Goal: Task Accomplishment & Management: Complete application form

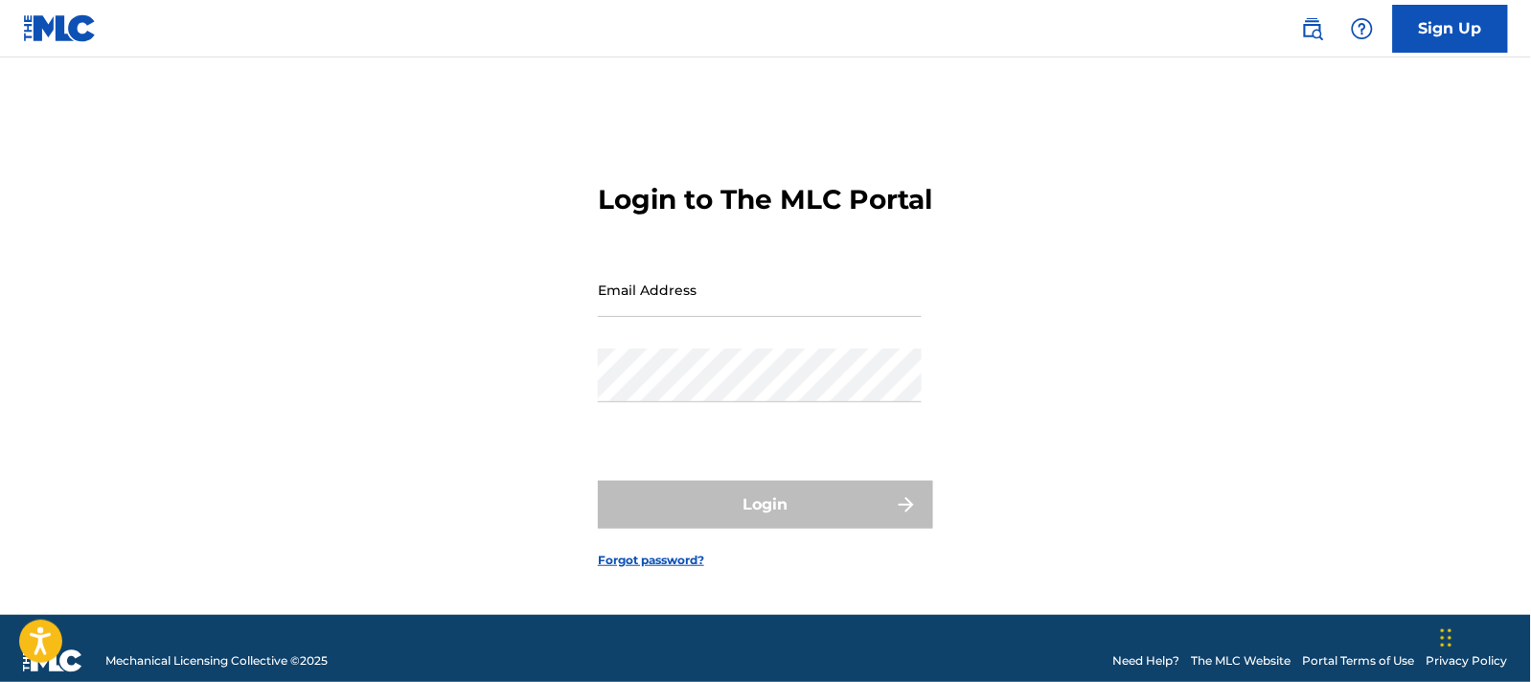
click at [753, 309] on input "Email Address" at bounding box center [760, 290] width 324 height 55
type input "[EMAIL_ADDRESS][DOMAIN_NAME]"
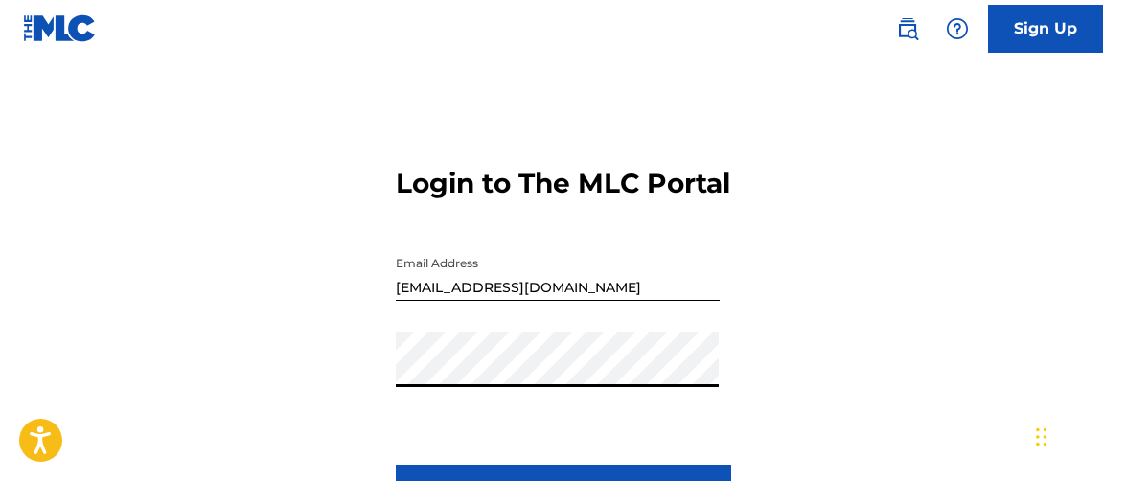
click at [396, 465] on button "Login" at bounding box center [563, 489] width 335 height 48
click at [774, 82] on main "Login to The MLC Portal Email Address [EMAIL_ADDRESS][DOMAIN_NAME] Password Log…" at bounding box center [563, 320] width 1126 height 526
click at [396, 465] on button "Login" at bounding box center [563, 489] width 335 height 48
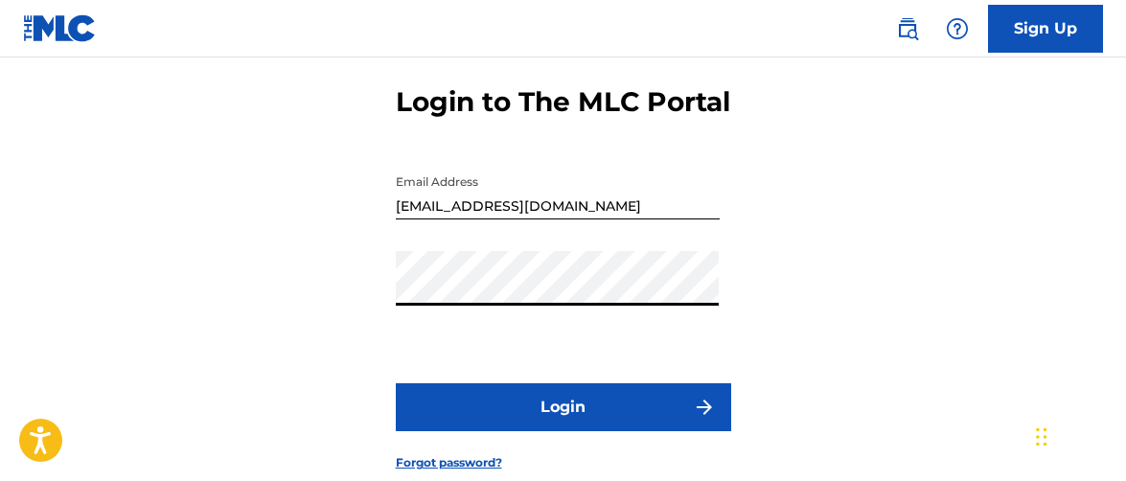
scroll to position [80, 0]
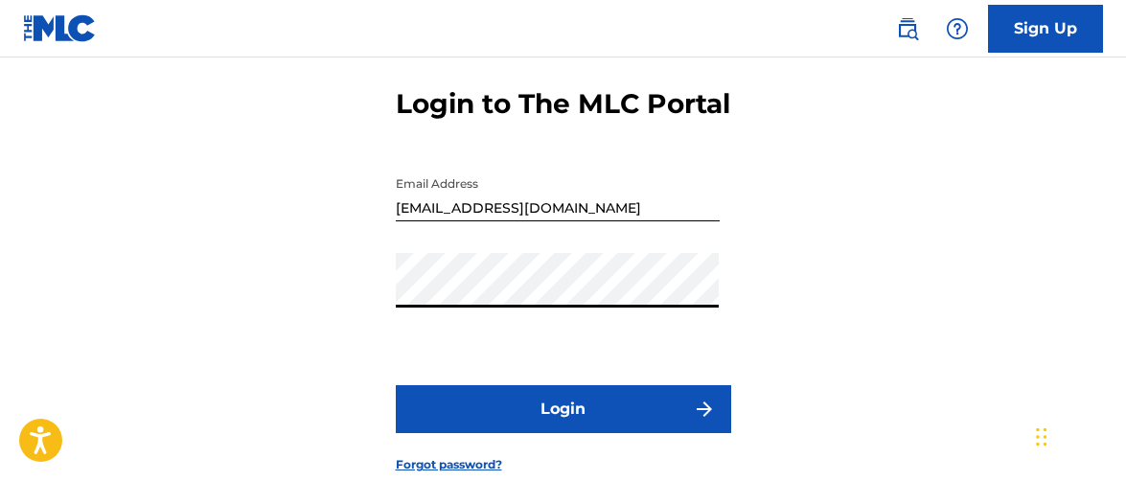
click at [589, 432] on button "Login" at bounding box center [563, 409] width 335 height 48
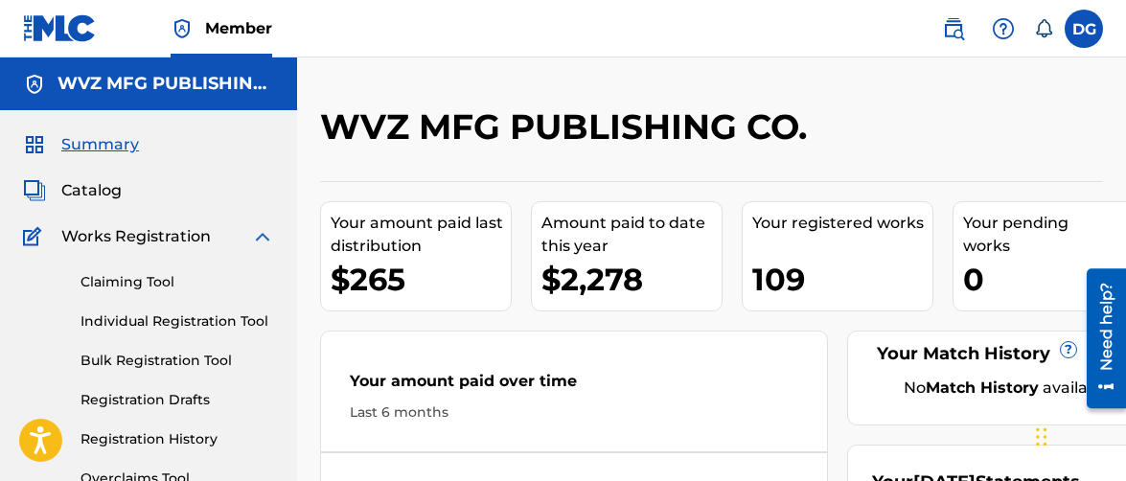
click at [209, 313] on link "Individual Registration Tool" at bounding box center [177, 321] width 194 height 20
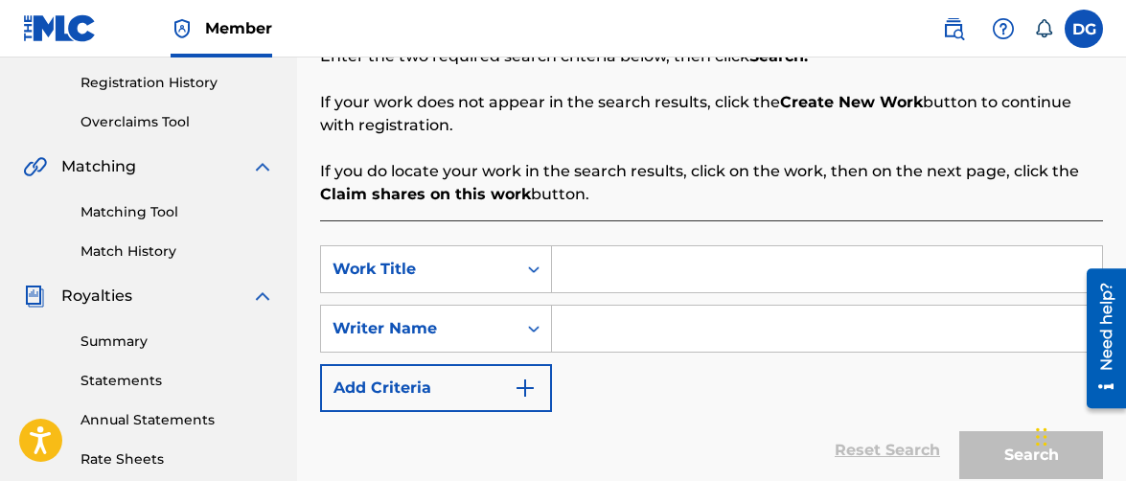
scroll to position [357, 0]
click at [686, 264] on input "Search Form" at bounding box center [827, 268] width 550 height 46
paste input "The Rhythm"
type input "The Rhythm"
click at [635, 326] on input "Search Form" at bounding box center [827, 328] width 550 height 46
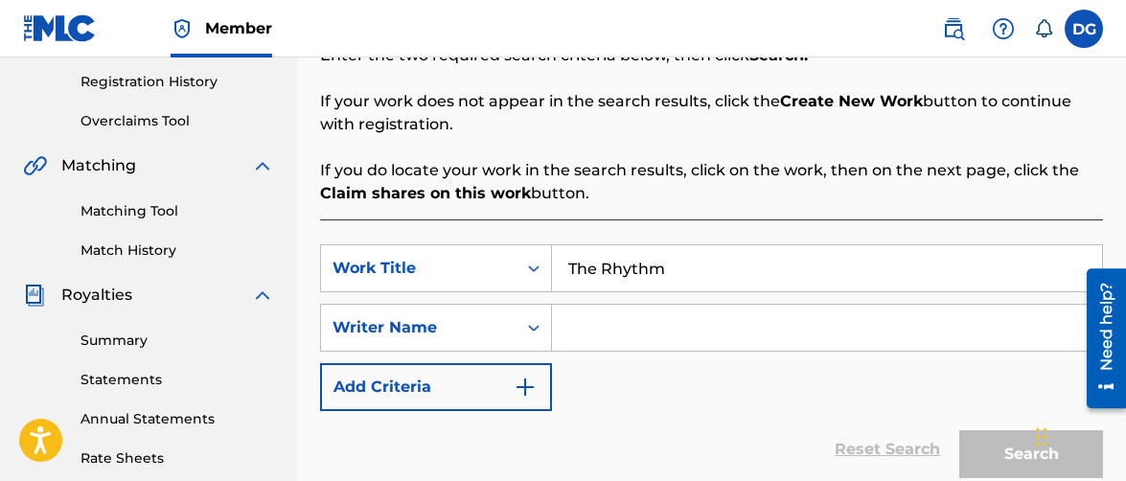
paste input "[PERSON_NAME]"
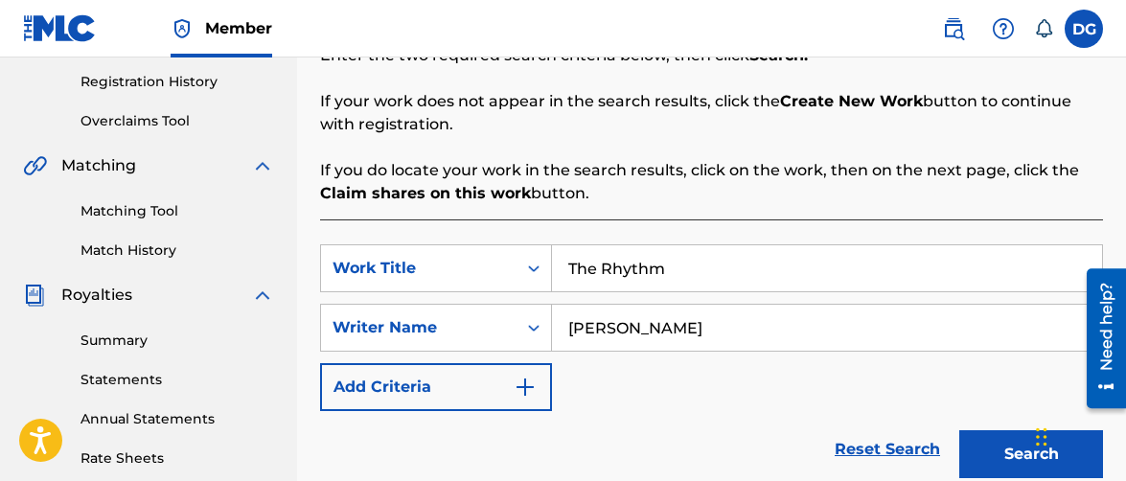
type input "[PERSON_NAME]"
click at [1007, 446] on button "Search" at bounding box center [1031, 454] width 144 height 48
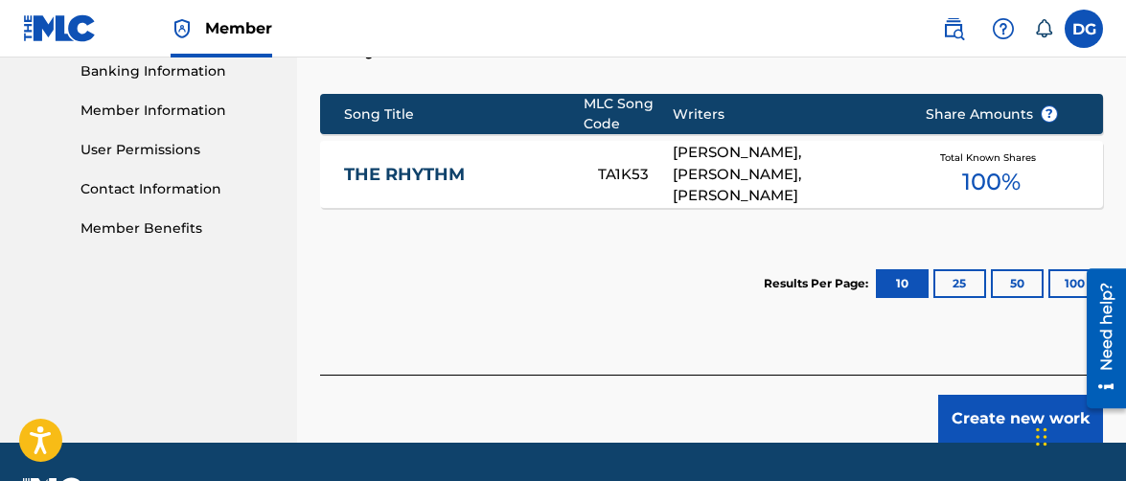
scroll to position [836, 0]
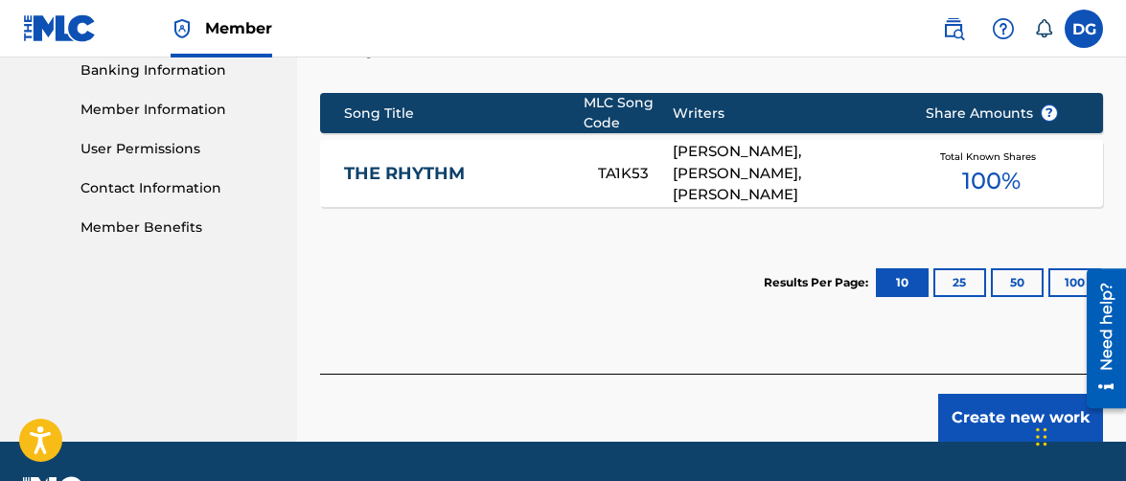
click at [402, 166] on link "THE RHYTHM" at bounding box center [458, 174] width 229 height 22
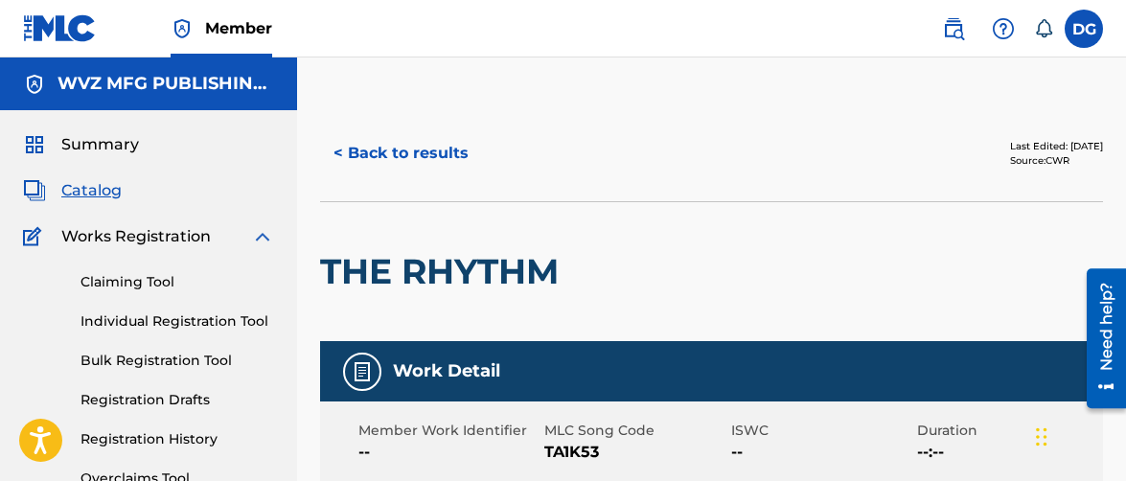
click at [364, 149] on button "< Back to results" at bounding box center [401, 153] width 162 height 48
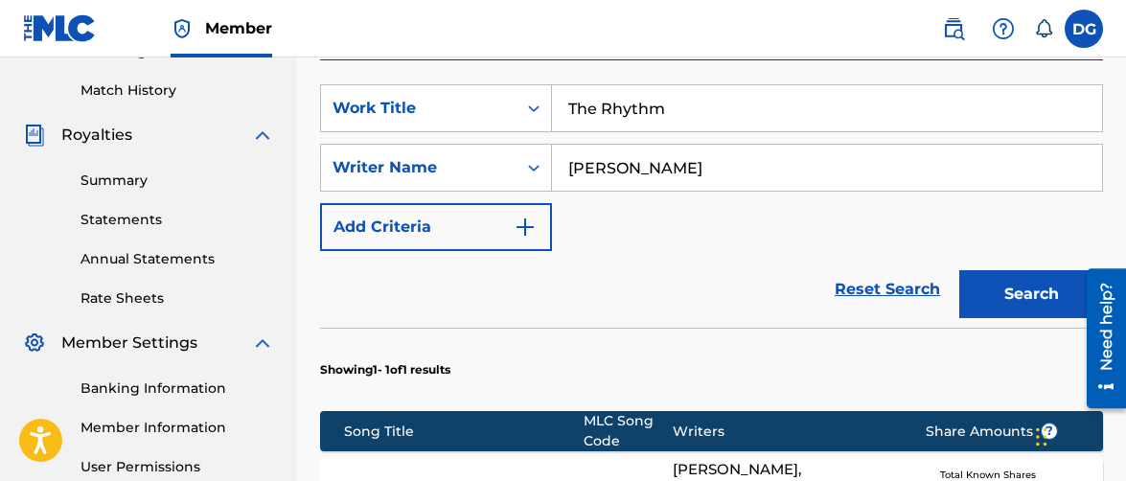
scroll to position [514, 0]
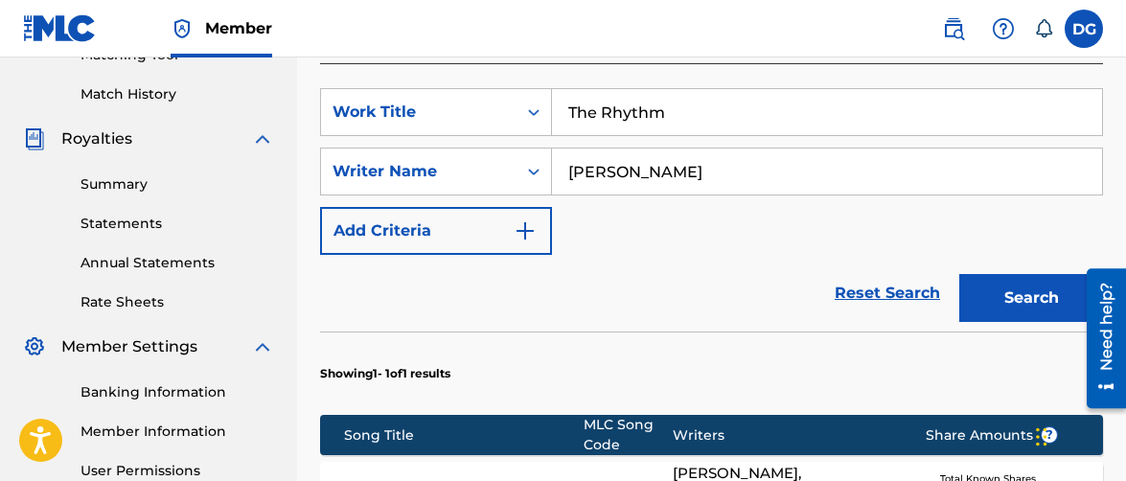
click at [682, 112] on input "The Rhythm" at bounding box center [827, 112] width 550 height 46
click at [682, 111] on input "The Rhythm" at bounding box center [827, 112] width 550 height 46
paste input "Chihuahua Radio Mix"
type input "Chihuahua Radio Mix"
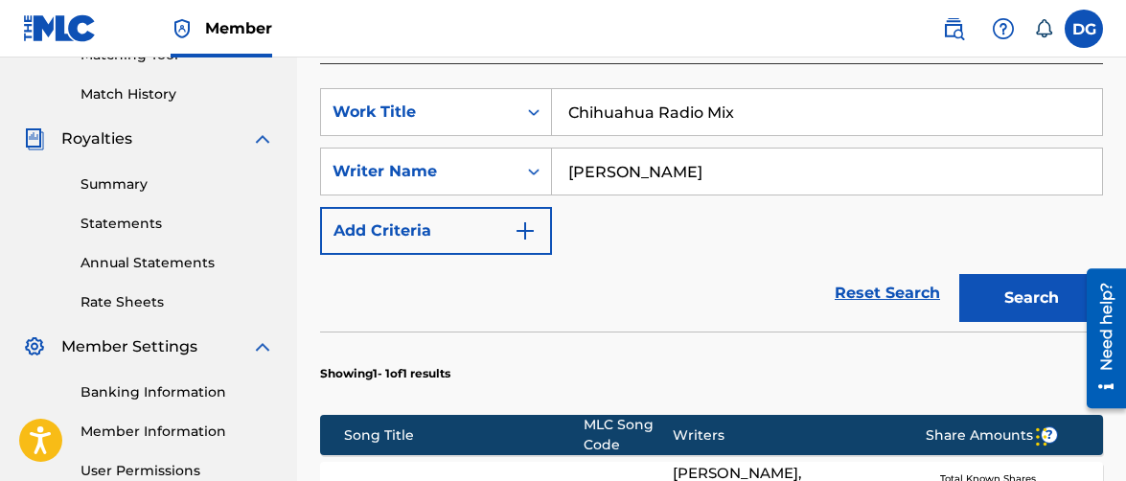
click at [1023, 299] on button "Search" at bounding box center [1031, 298] width 144 height 48
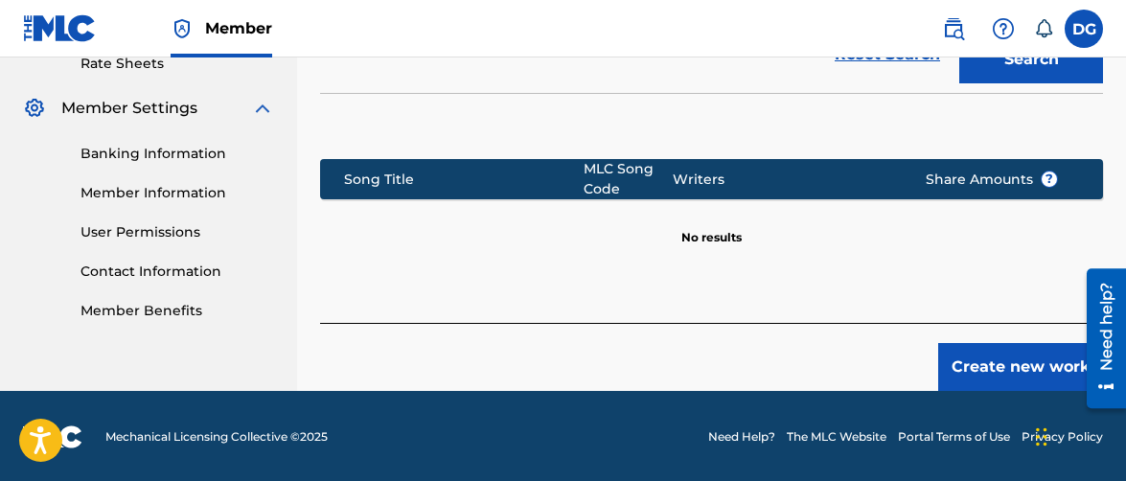
click at [978, 355] on button "Create new work" at bounding box center [1020, 367] width 165 height 48
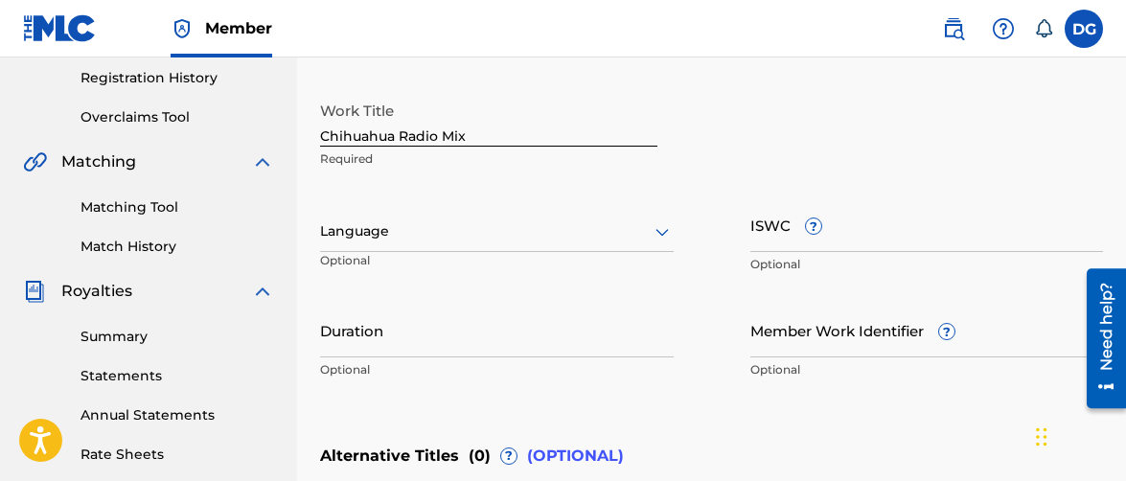
scroll to position [359, 0]
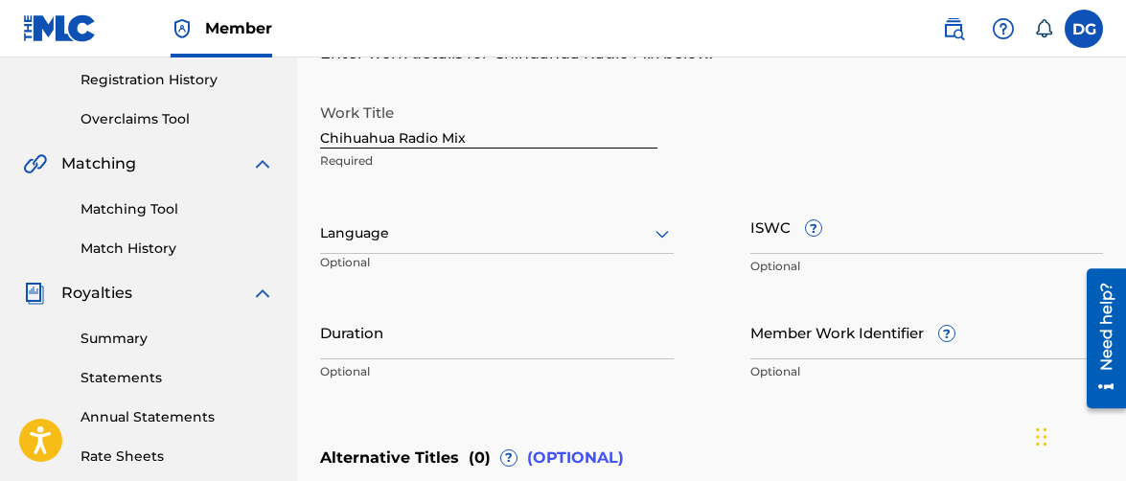
click at [768, 332] on input "Member Work Identifier ?" at bounding box center [927, 332] width 354 height 55
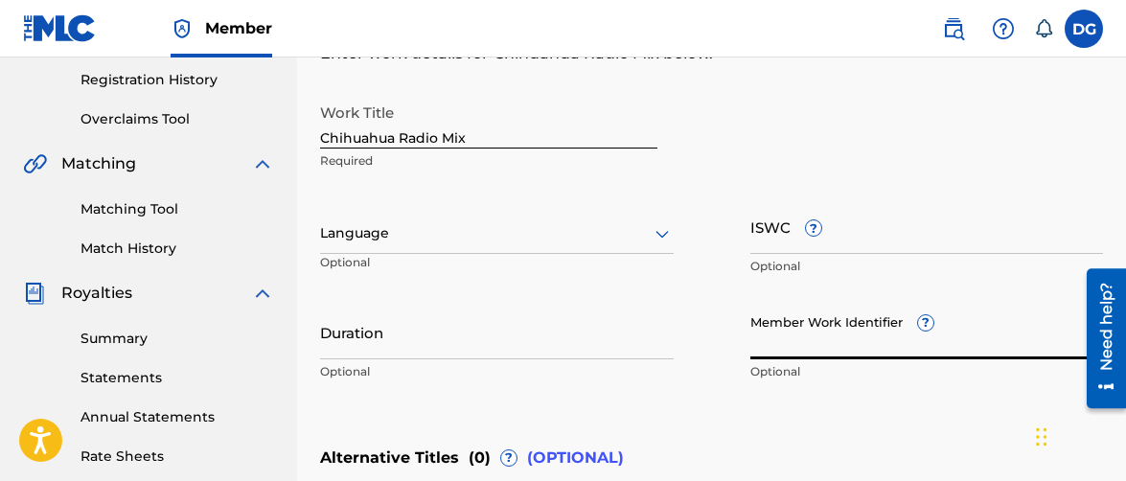
paste input "931683598"
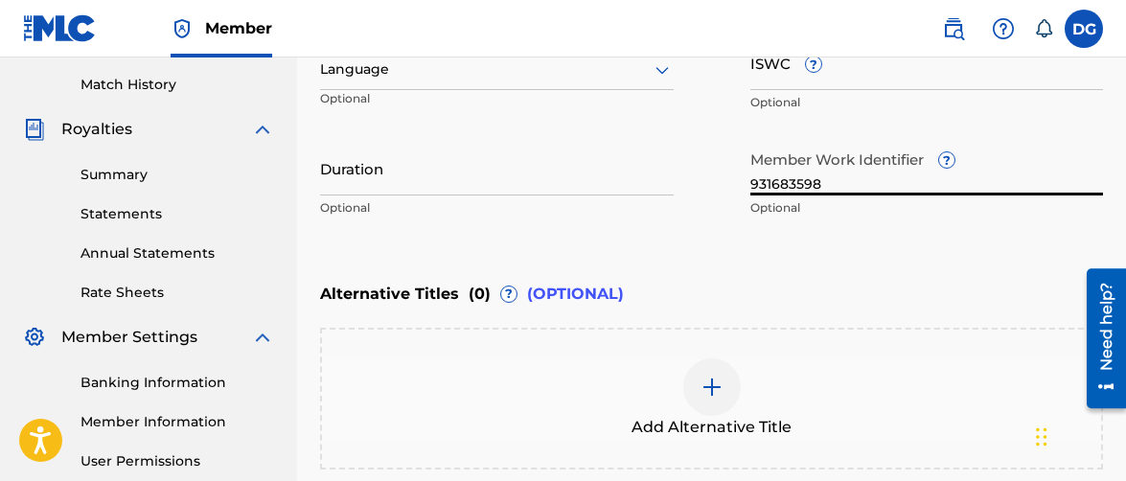
scroll to position [568, 0]
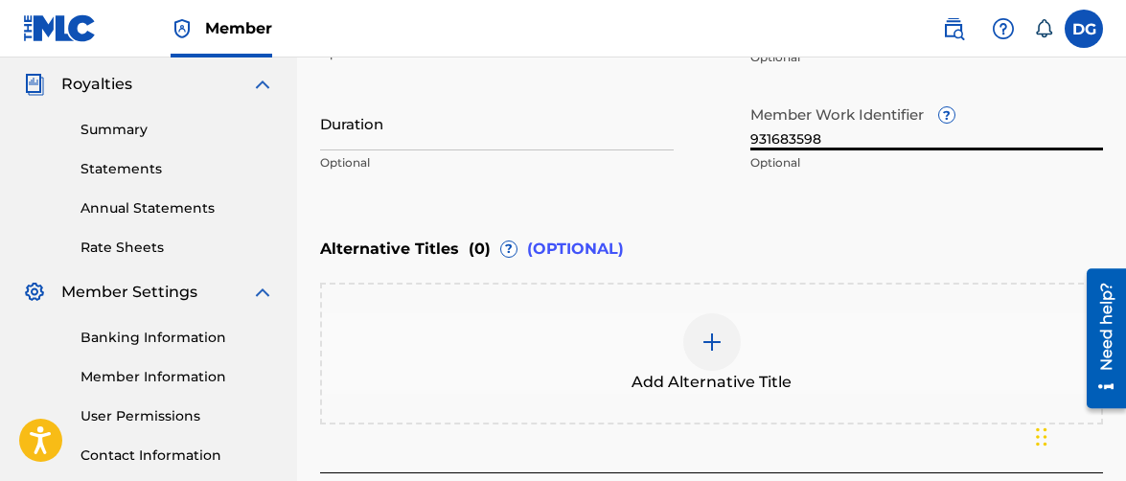
type input "931683598"
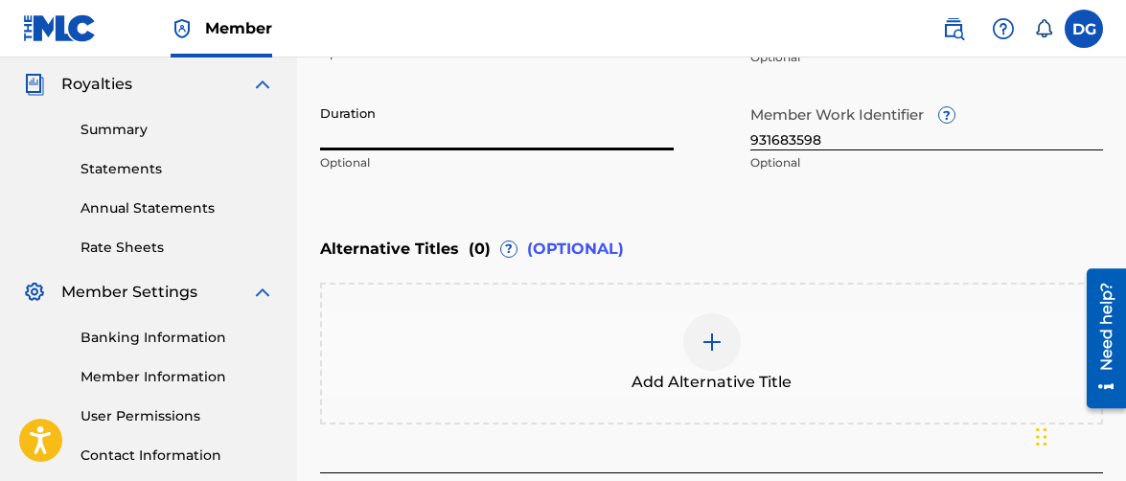
click at [498, 126] on input "Duration" at bounding box center [497, 123] width 354 height 55
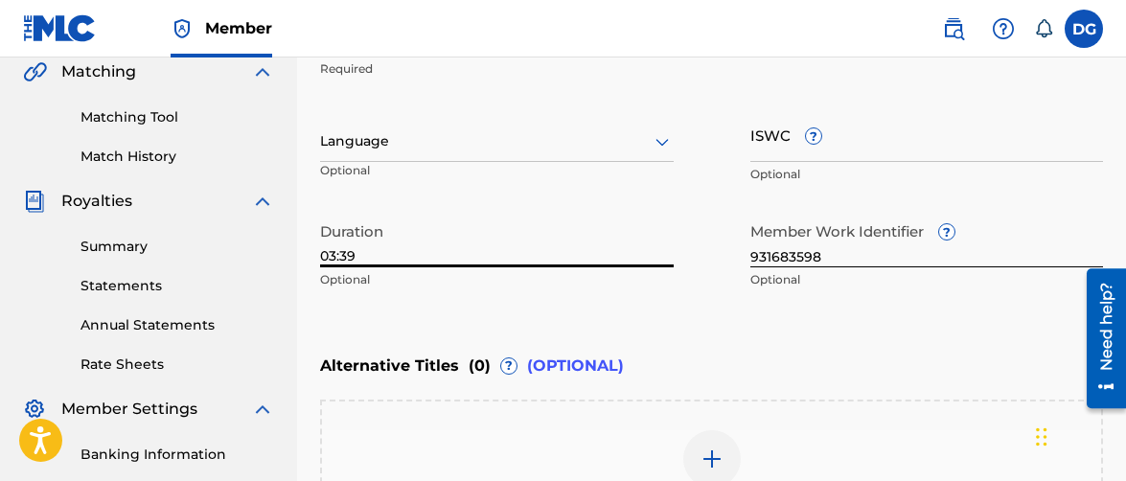
scroll to position [450, 0]
type input "03:39"
click at [457, 140] on div at bounding box center [497, 142] width 354 height 24
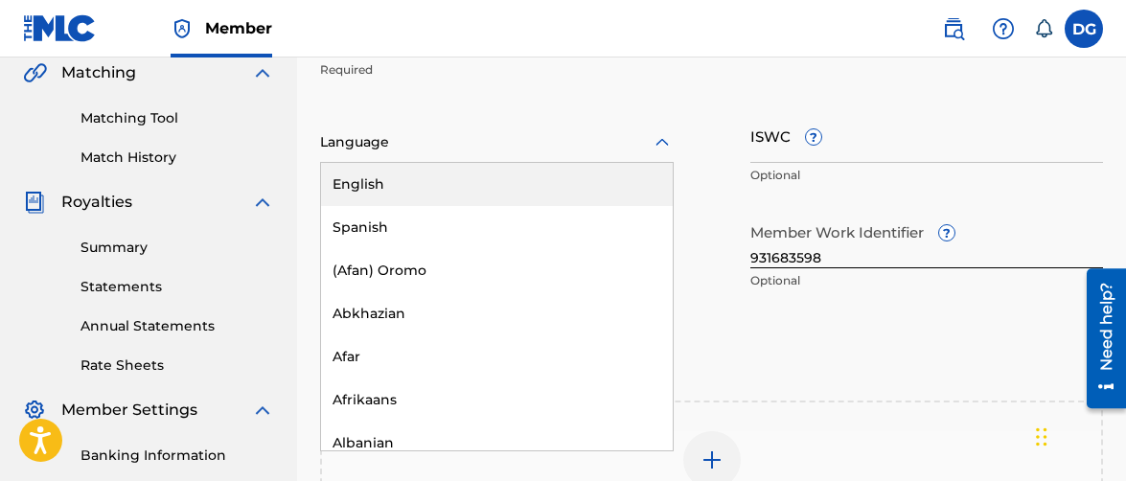
click at [426, 173] on div "English" at bounding box center [497, 184] width 352 height 43
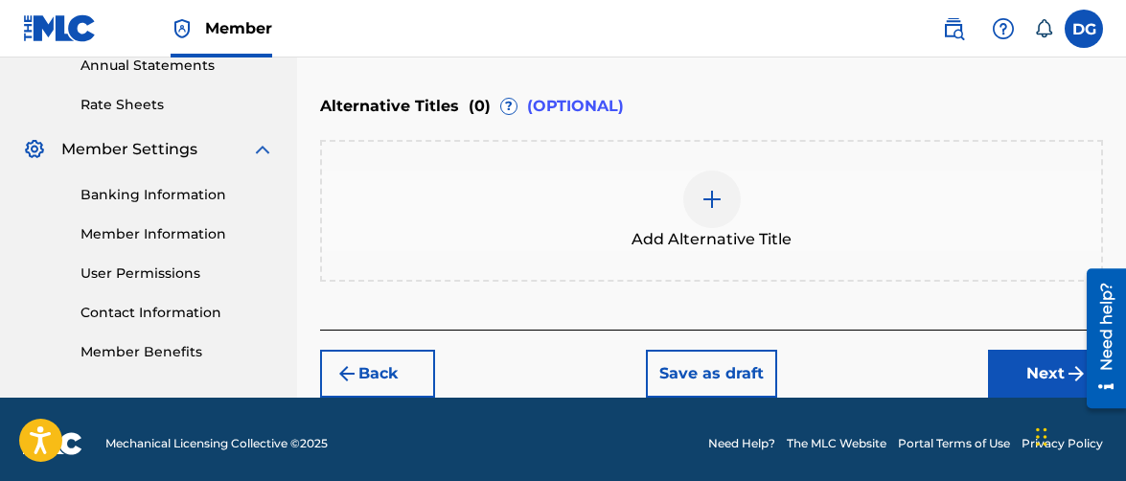
scroll to position [717, 0]
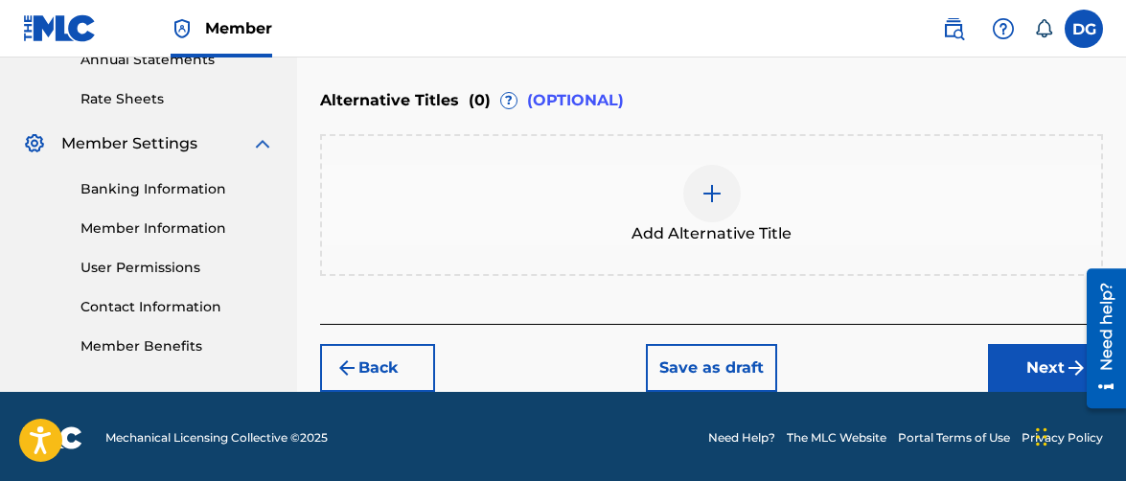
click at [1008, 367] on button "Next" at bounding box center [1045, 368] width 115 height 48
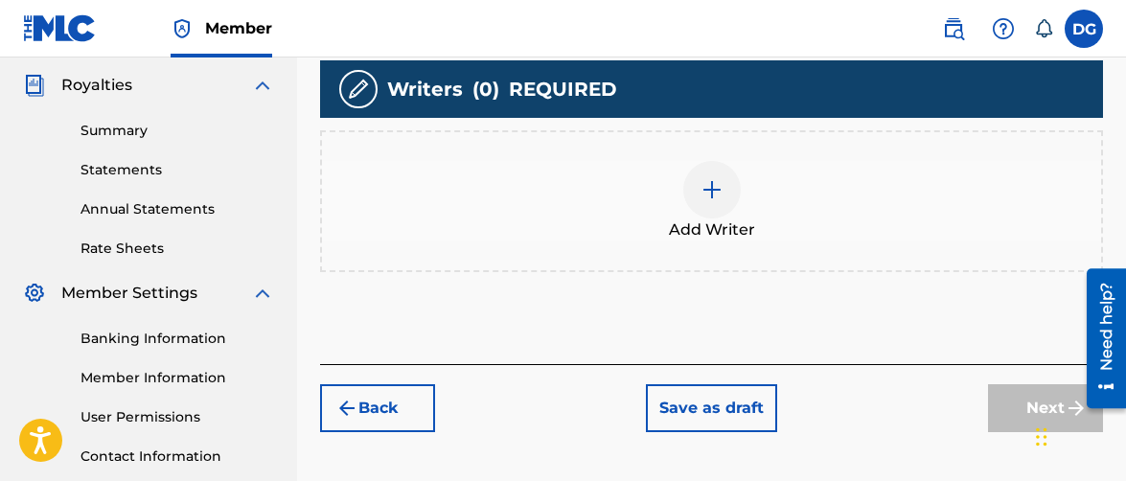
click at [707, 202] on div at bounding box center [711, 189] width 57 height 57
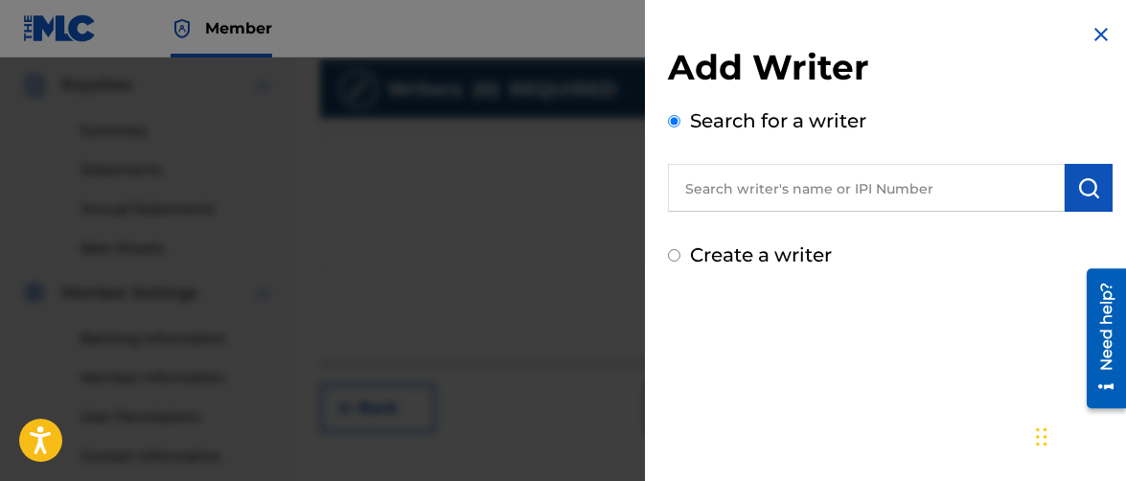
scroll to position [566, 0]
click at [738, 197] on input "text" at bounding box center [866, 188] width 397 height 48
paste input "1174665435"
click at [1099, 197] on button "submit" at bounding box center [1089, 188] width 48 height 48
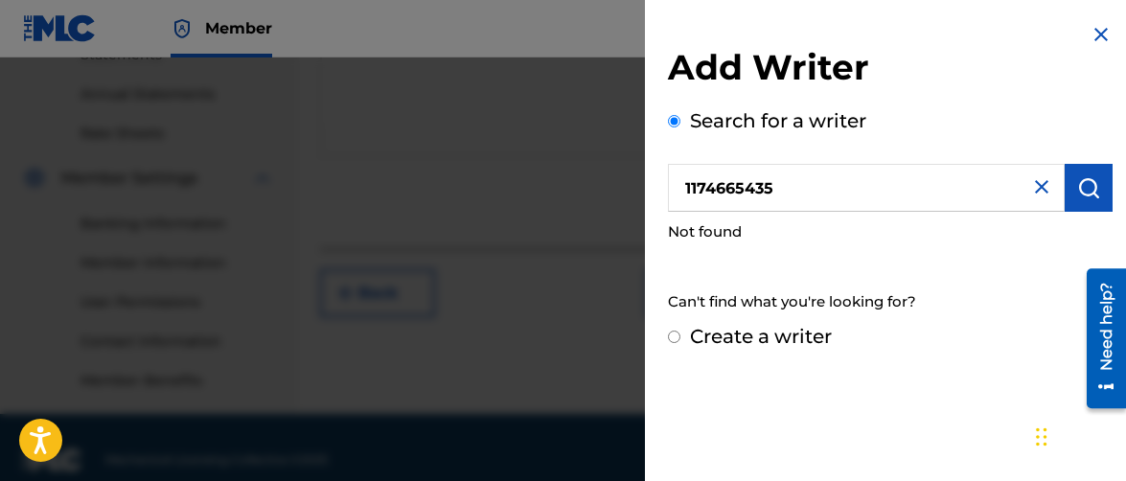
click at [815, 185] on input "1174665435" at bounding box center [866, 188] width 397 height 48
click at [814, 183] on input "1174665435" at bounding box center [866, 188] width 397 height 48
paste input "[PERSON_NAME]"
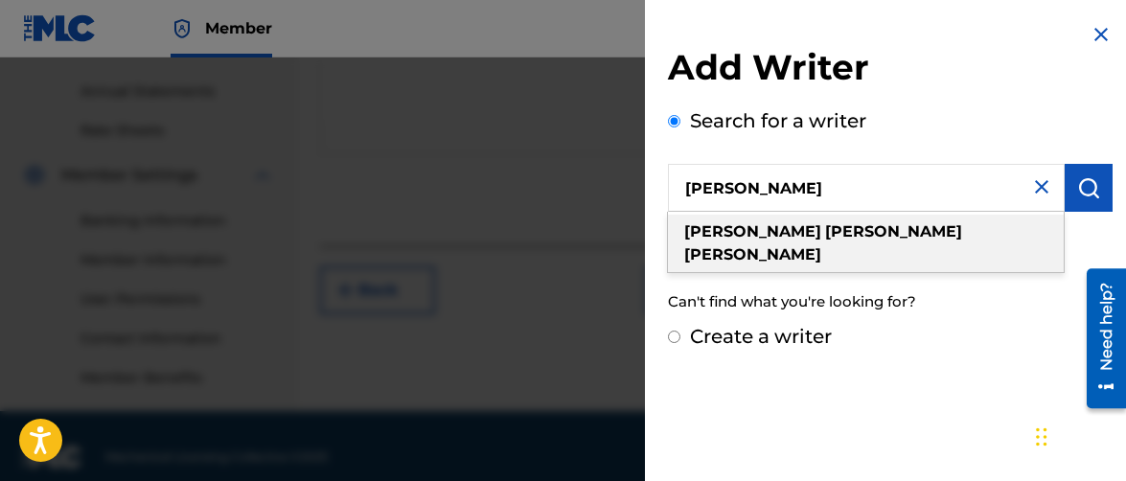
click at [921, 231] on div "[PERSON_NAME]" at bounding box center [866, 243] width 396 height 57
type input "[PERSON_NAME]"
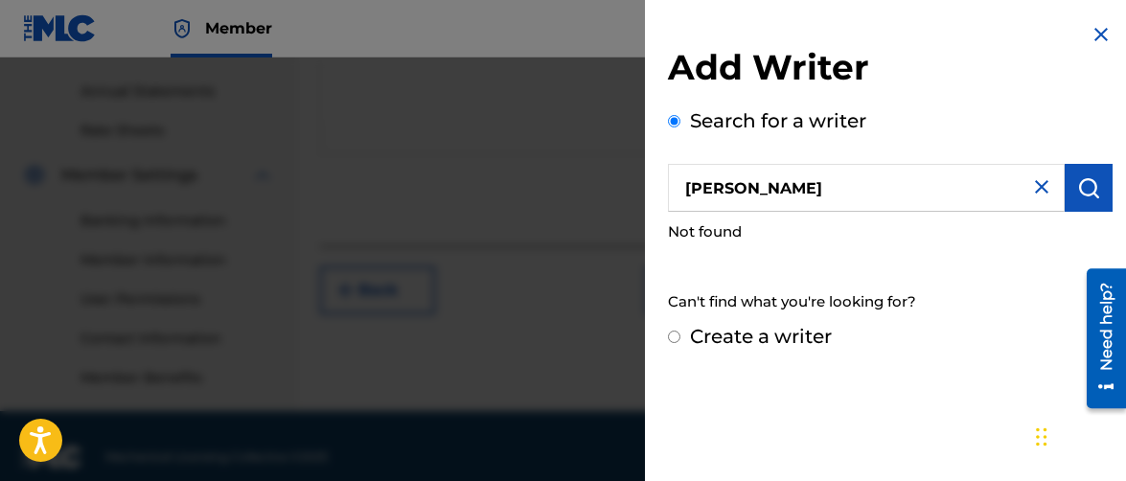
click at [1089, 182] on img "submit" at bounding box center [1088, 187] width 23 height 23
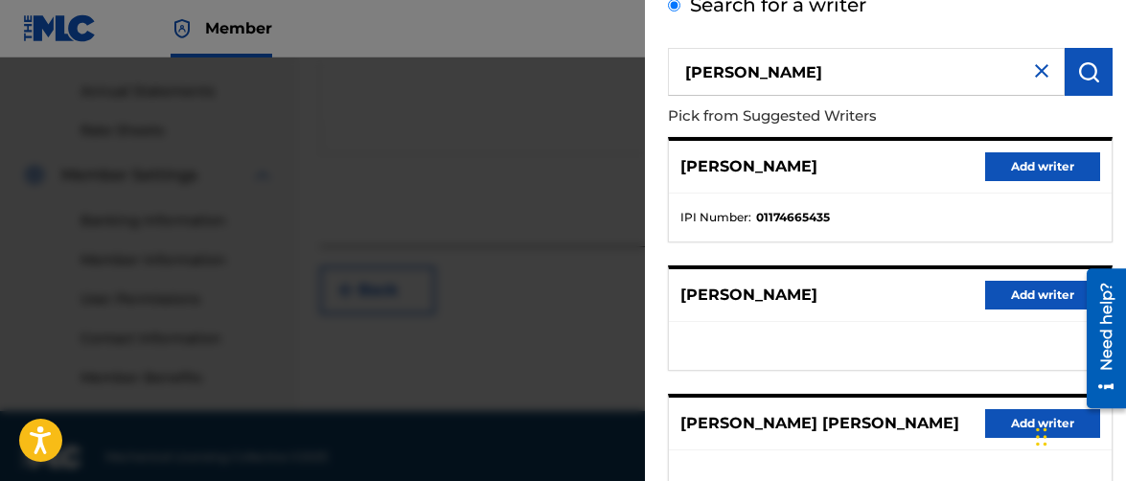
scroll to position [117, 0]
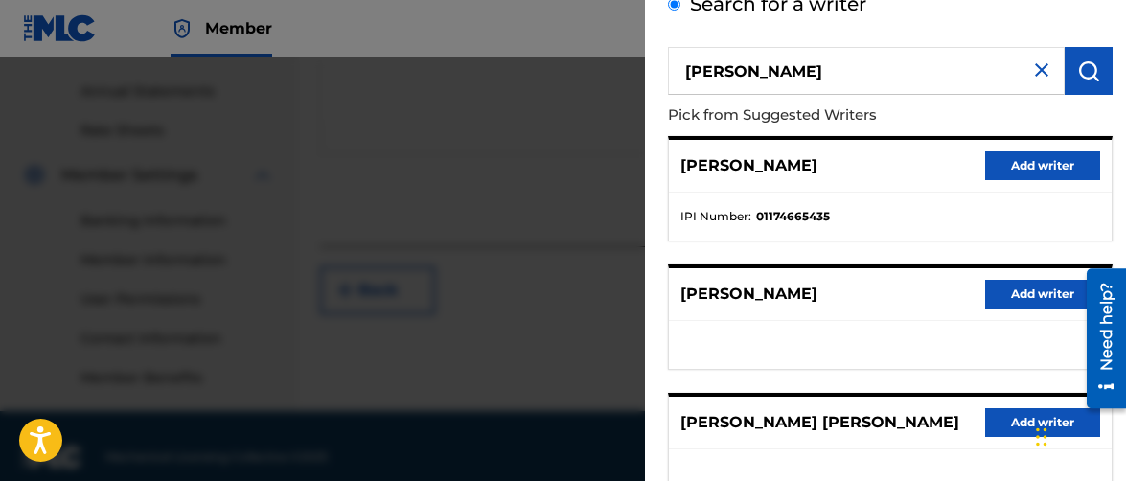
click at [1041, 169] on button "Add writer" at bounding box center [1042, 165] width 115 height 29
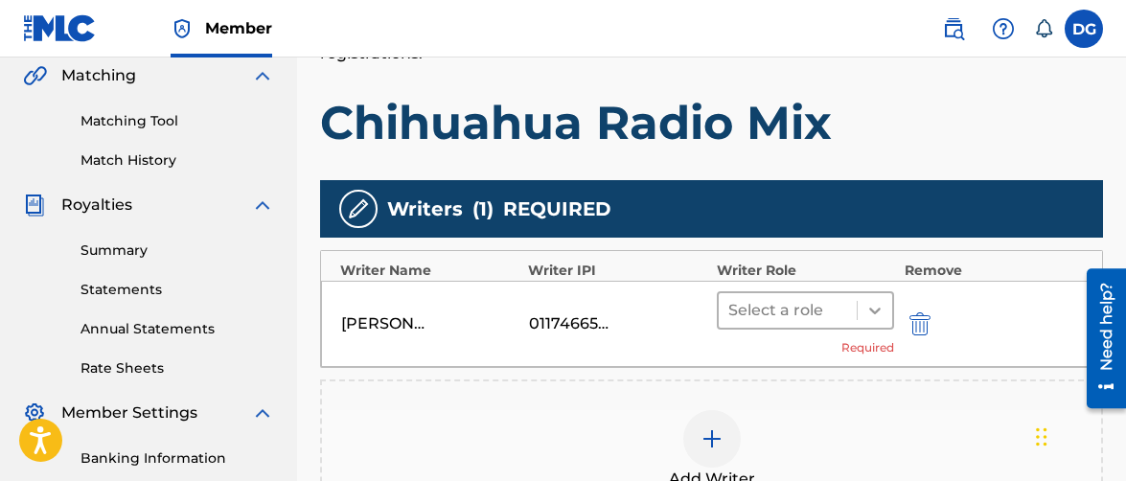
scroll to position [447, 0]
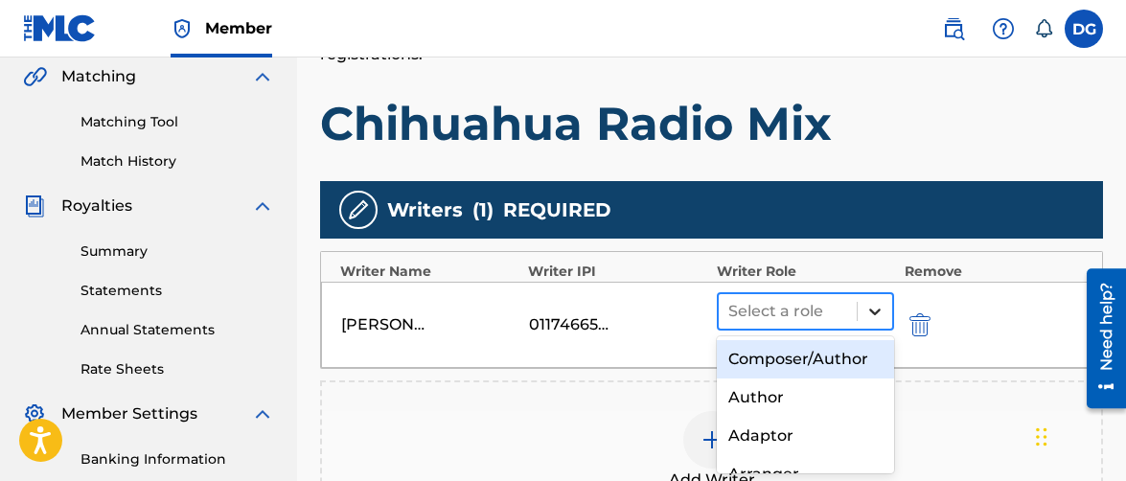
click at [868, 305] on icon at bounding box center [874, 311] width 19 height 19
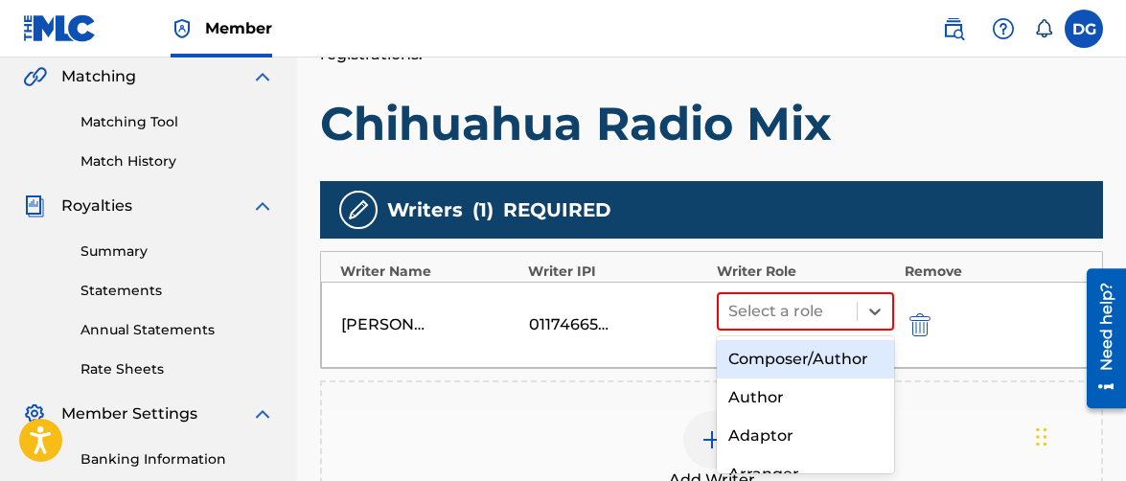
click at [779, 365] on div "Composer/Author" at bounding box center [806, 359] width 178 height 38
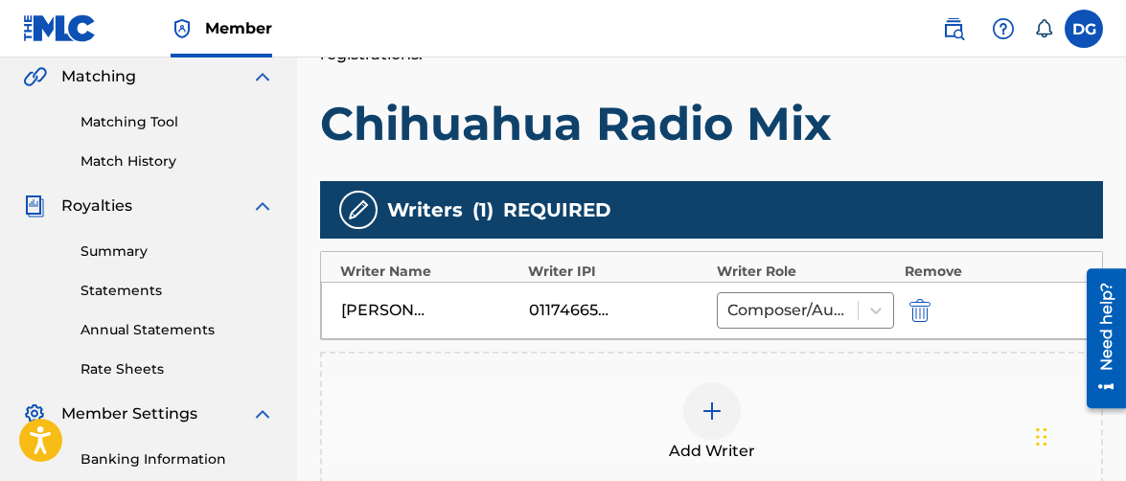
click at [702, 408] on img at bounding box center [711, 411] width 23 height 23
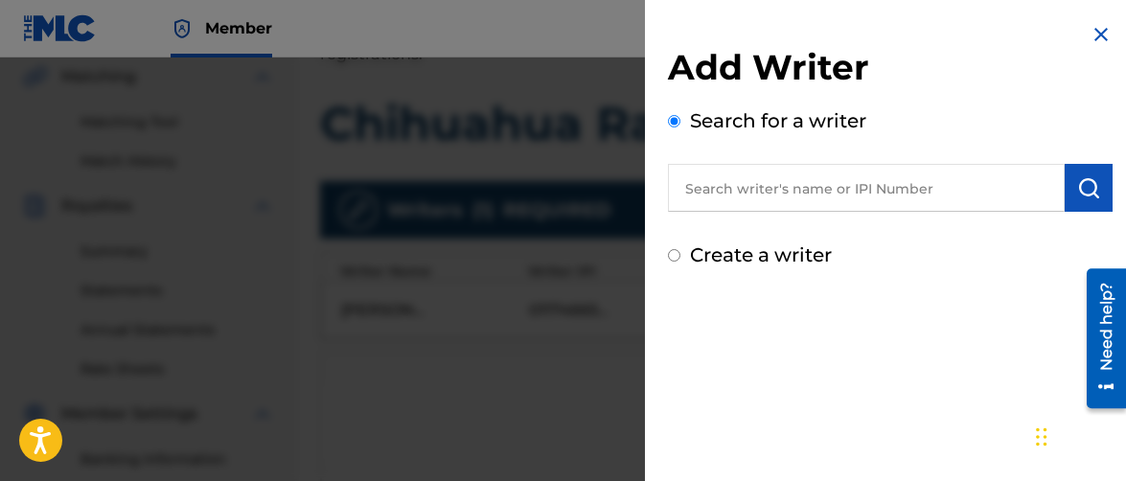
click at [740, 178] on input "text" at bounding box center [866, 188] width 397 height 48
paste input "[PERSON_NAME]"
click at [1084, 185] on img "submit" at bounding box center [1088, 187] width 23 height 23
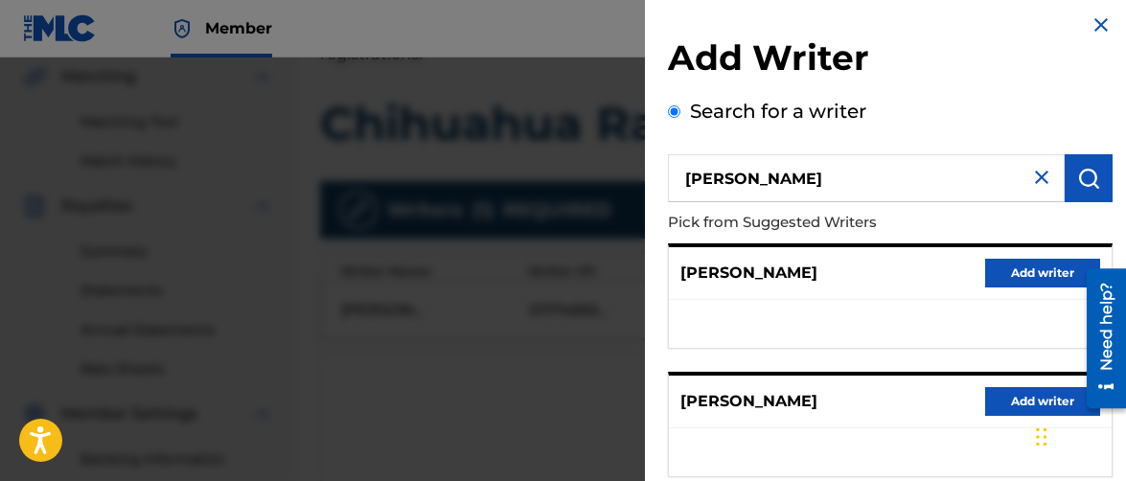
scroll to position [8, 0]
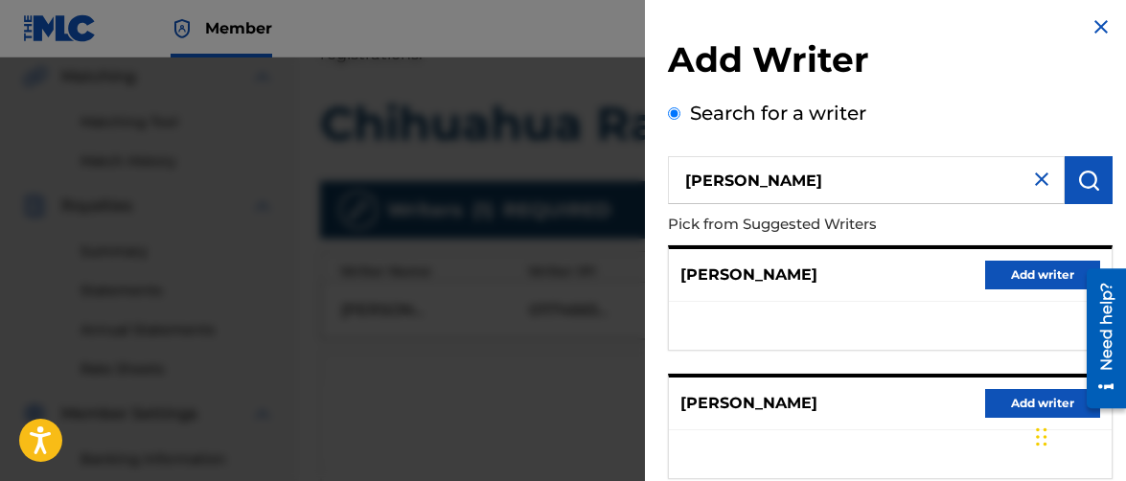
click at [958, 173] on input "[PERSON_NAME]" at bounding box center [866, 180] width 397 height 48
paste input "1275690032"
click at [1084, 180] on img "submit" at bounding box center [1088, 180] width 23 height 23
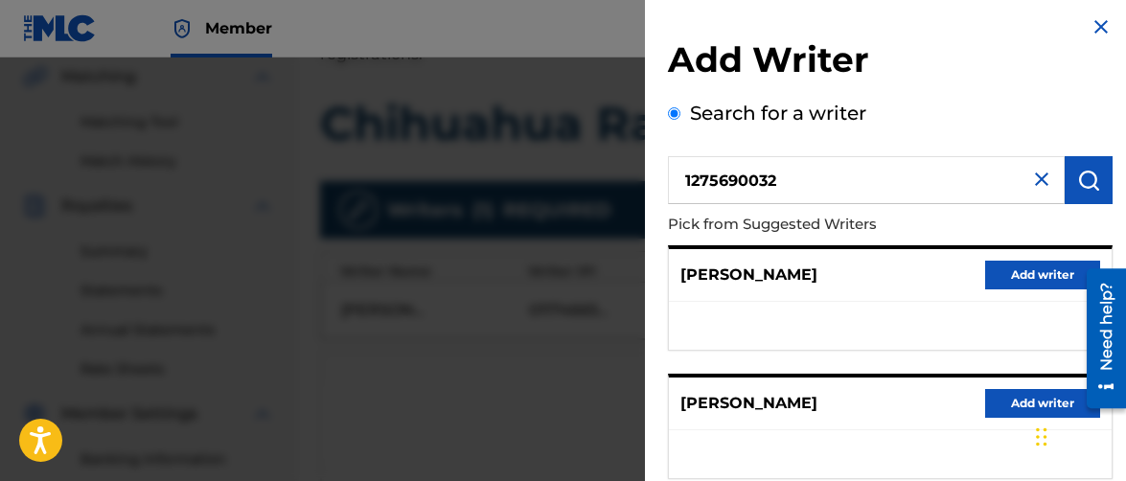
scroll to position [0, 0]
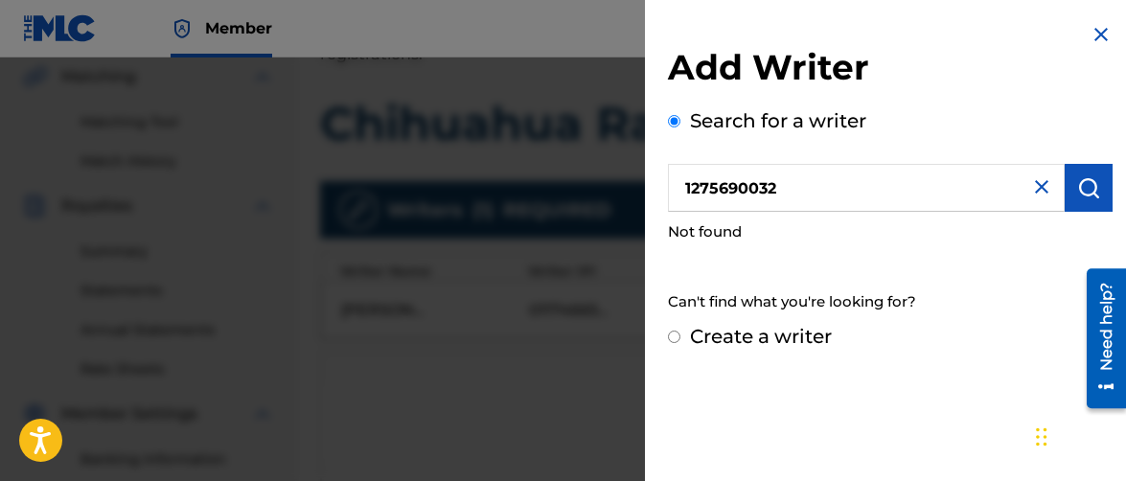
click at [682, 187] on input "1275690032" at bounding box center [866, 188] width 397 height 48
click at [1089, 192] on img "submit" at bounding box center [1088, 187] width 23 height 23
click at [701, 190] on input "001275690032" at bounding box center [866, 188] width 397 height 48
type input "01275690032"
click at [1077, 185] on img "submit" at bounding box center [1088, 187] width 23 height 23
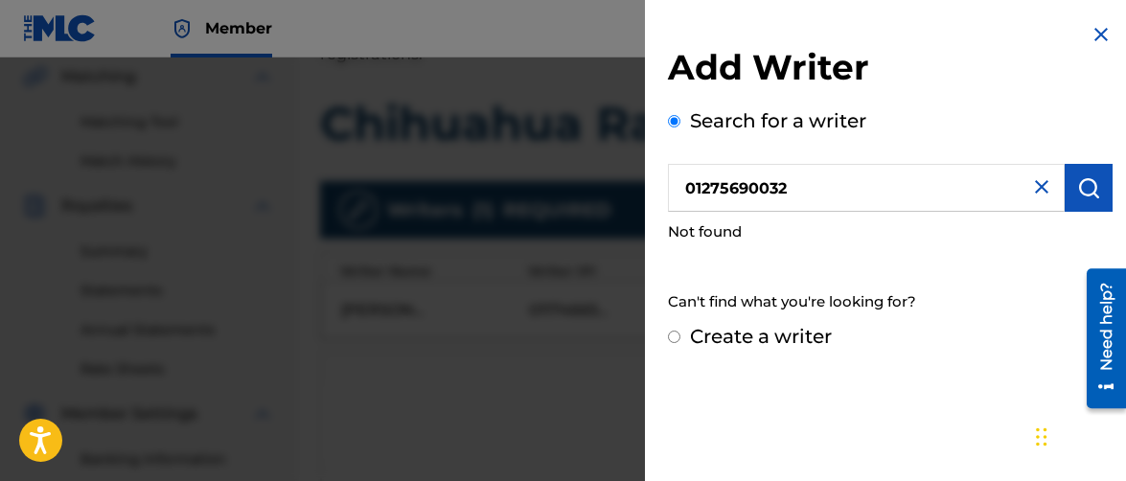
click at [1032, 182] on img at bounding box center [1041, 186] width 23 height 23
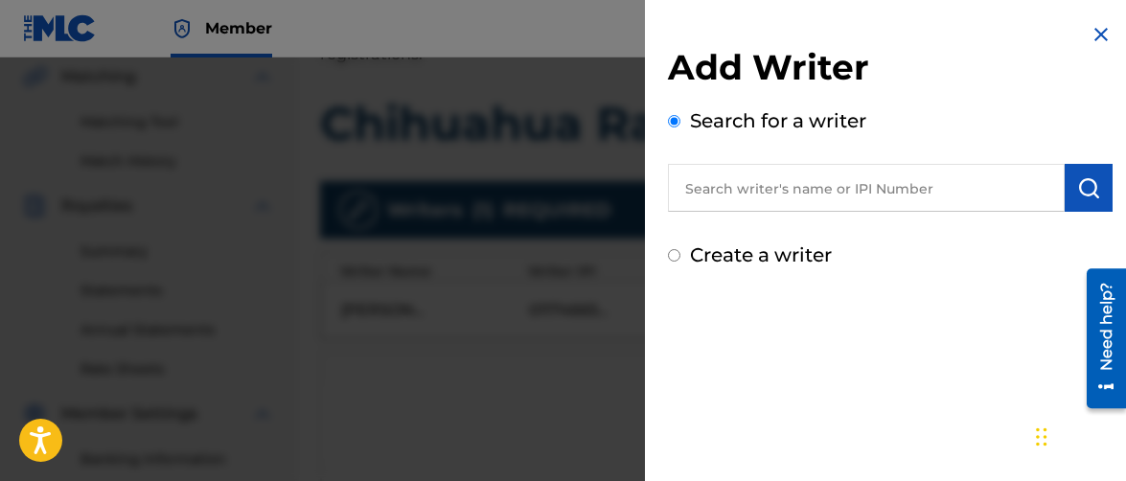
click at [783, 189] on input "text" at bounding box center [866, 188] width 397 height 48
type input "[PERSON_NAME]"
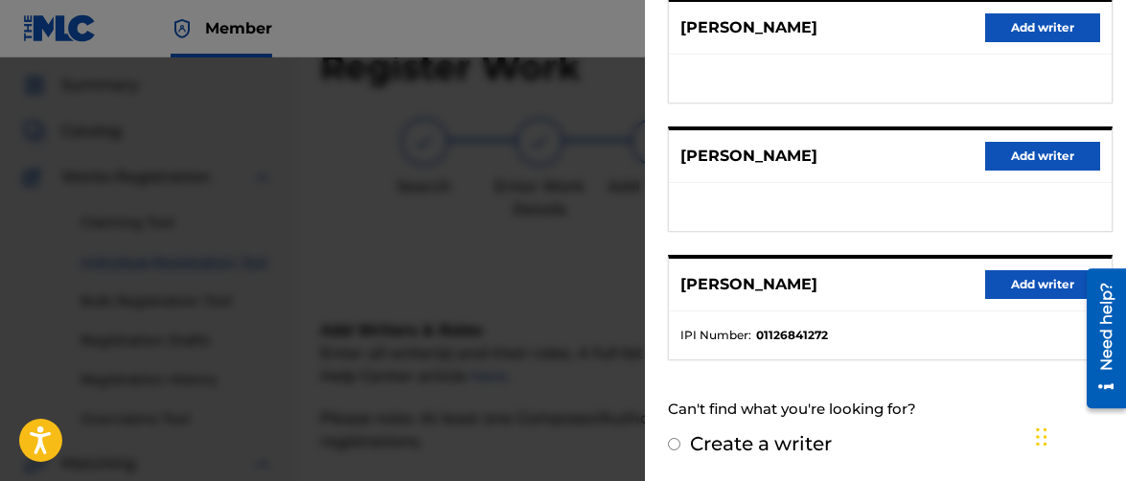
scroll to position [64, 0]
click at [778, 438] on label "Create a writer" at bounding box center [761, 443] width 142 height 23
radio input "true"
click at [680, 438] on input "Create a writer" at bounding box center [674, 444] width 12 height 12
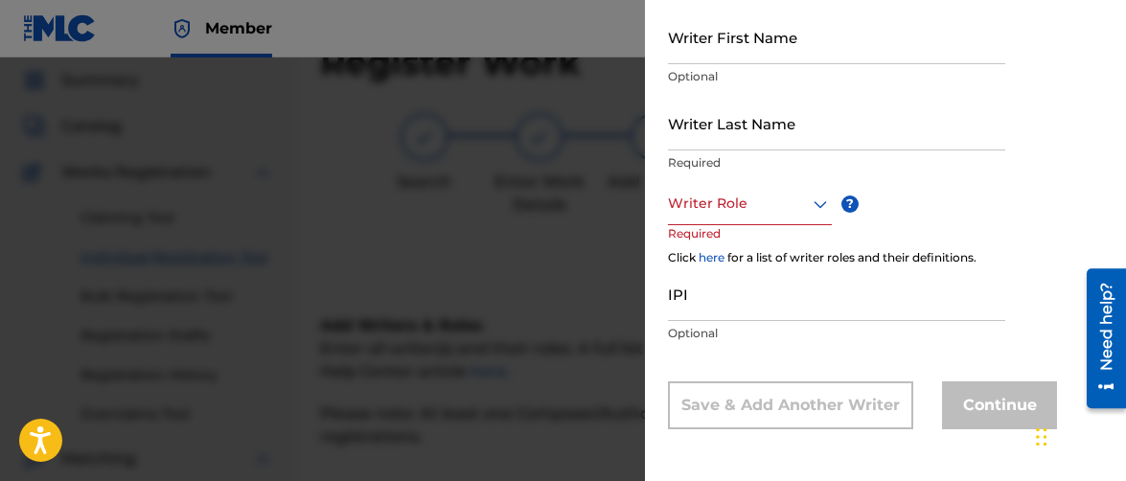
radio input "false"
radio input "true"
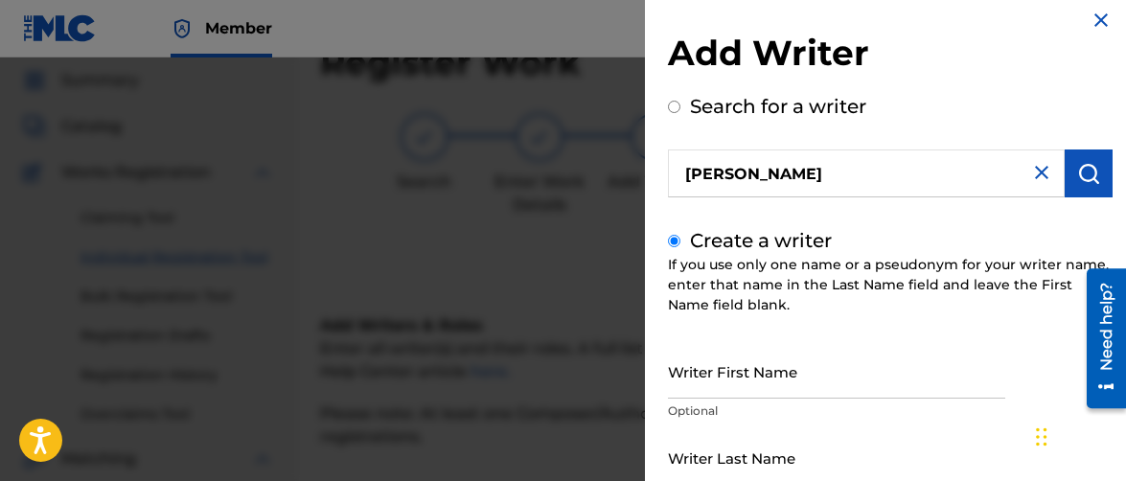
click at [806, 166] on input "[PERSON_NAME]" at bounding box center [866, 173] width 397 height 48
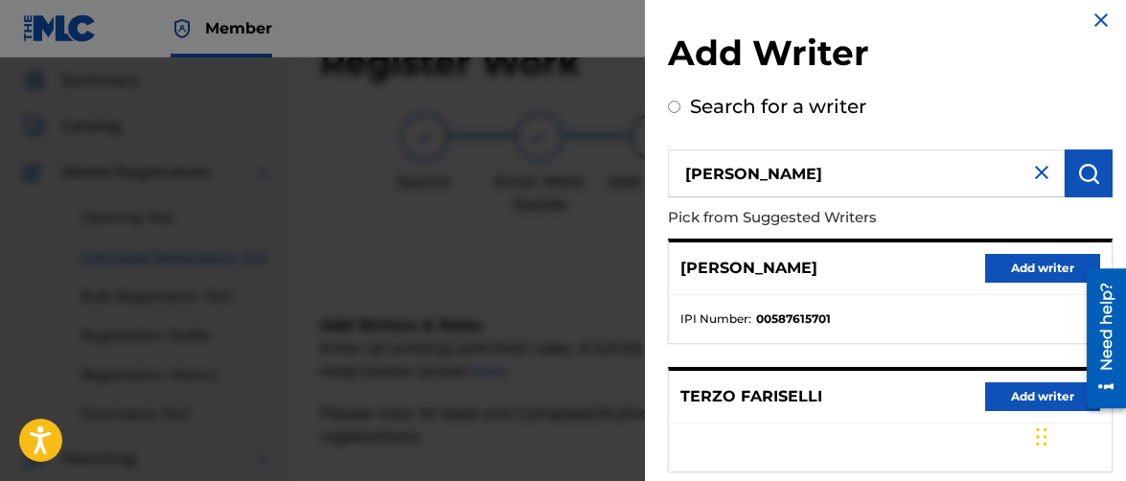
radio input "true"
click at [805, 164] on input "[PERSON_NAME]" at bounding box center [866, 173] width 397 height 48
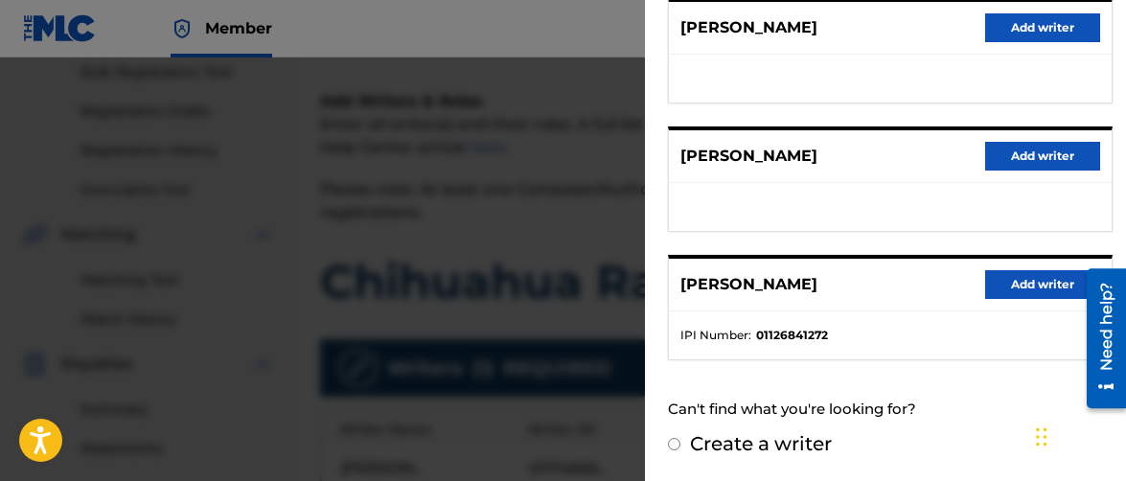
scroll to position [710, 0]
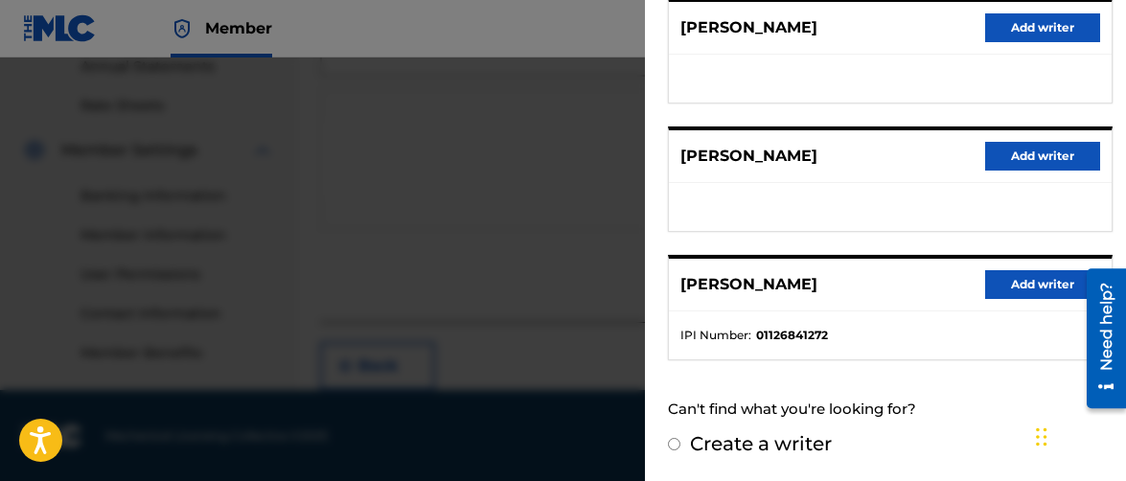
click at [777, 441] on label "Create a writer" at bounding box center [761, 443] width 142 height 23
radio input "true"
click at [680, 441] on input "Create a writer" at bounding box center [674, 444] width 12 height 12
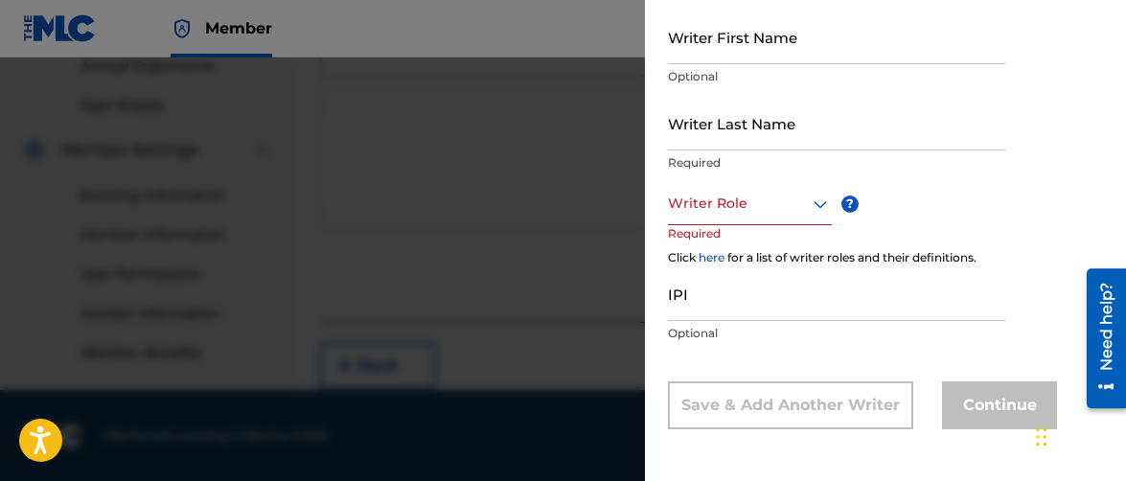
radio input "false"
radio input "true"
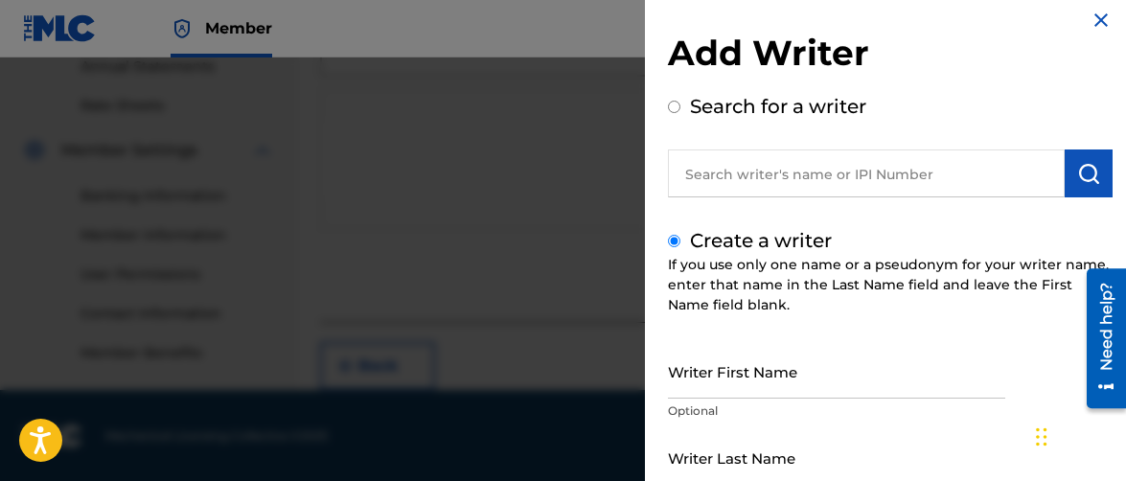
click at [711, 362] on input "Writer First Name" at bounding box center [836, 371] width 337 height 55
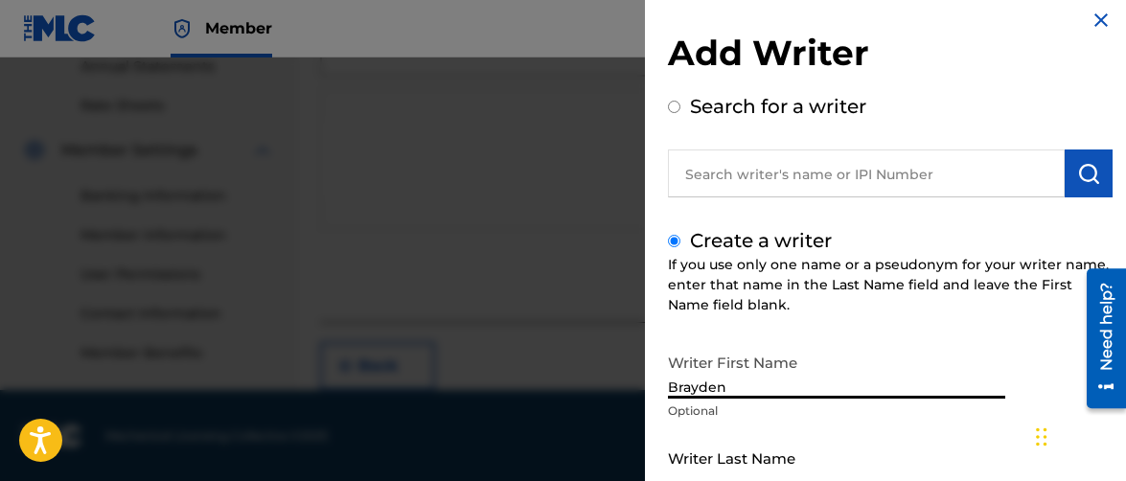
type input "Brayden"
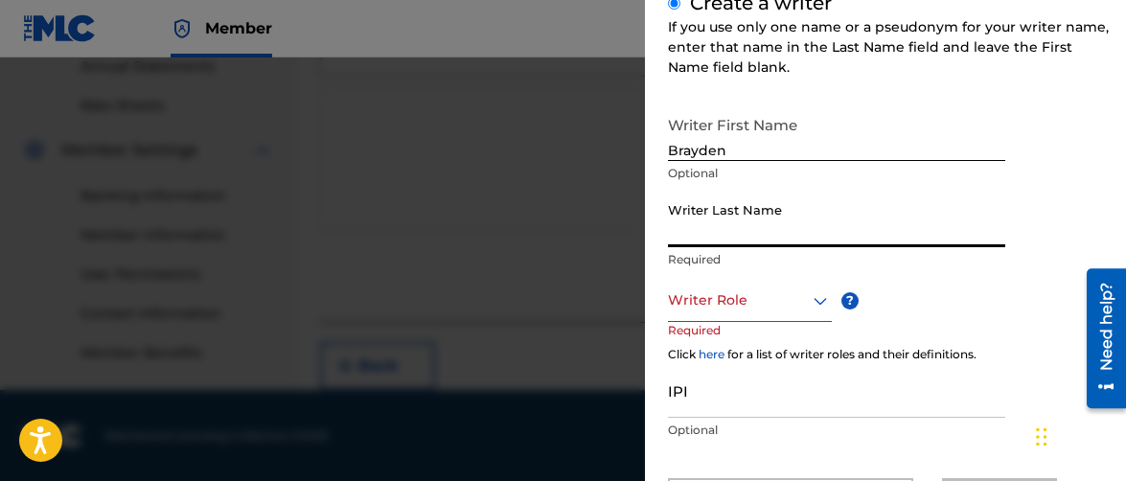
click at [749, 222] on input "Writer Last Name" at bounding box center [836, 220] width 337 height 55
type input "Terzo"
click at [755, 395] on input "IPI" at bounding box center [836, 388] width 337 height 55
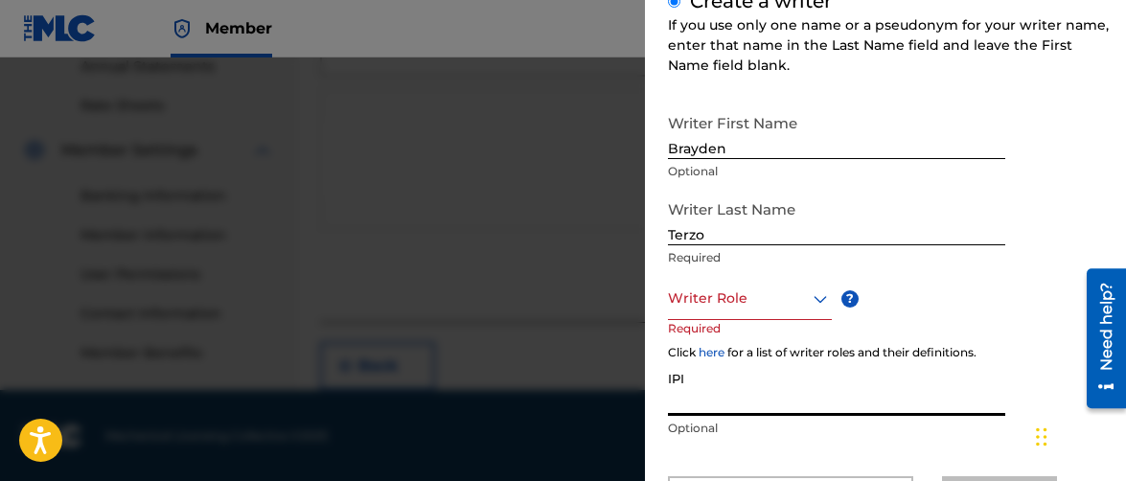
paste input "1275690032"
type input "1275690032"
click at [810, 293] on icon at bounding box center [820, 298] width 23 height 23
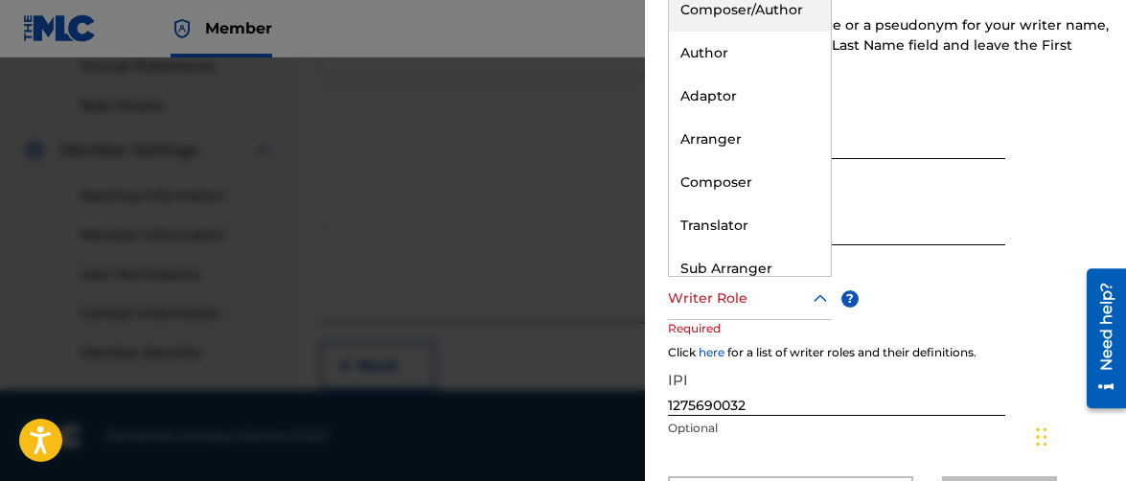
click at [759, 2] on div "Composer/Author" at bounding box center [750, 10] width 162 height 43
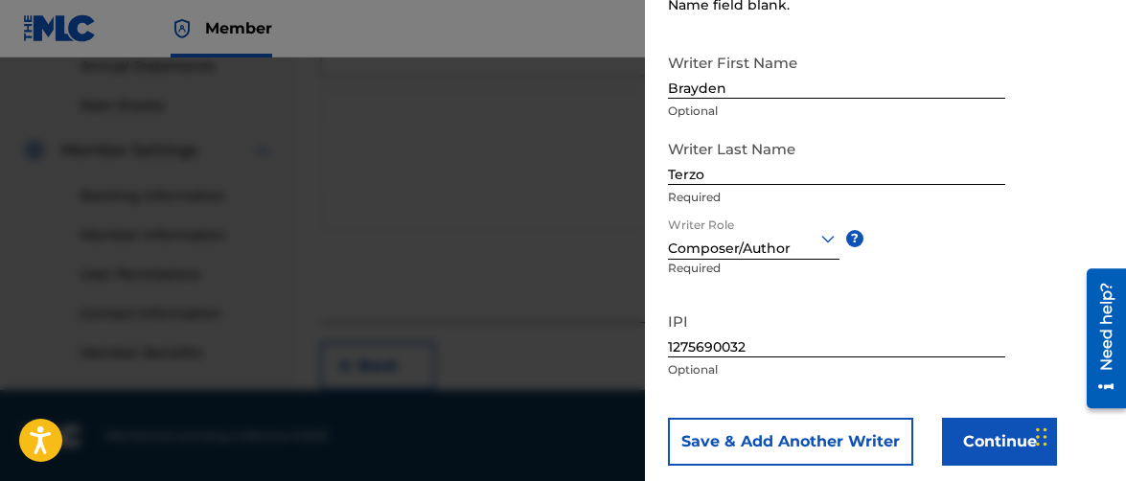
scroll to position [350, 0]
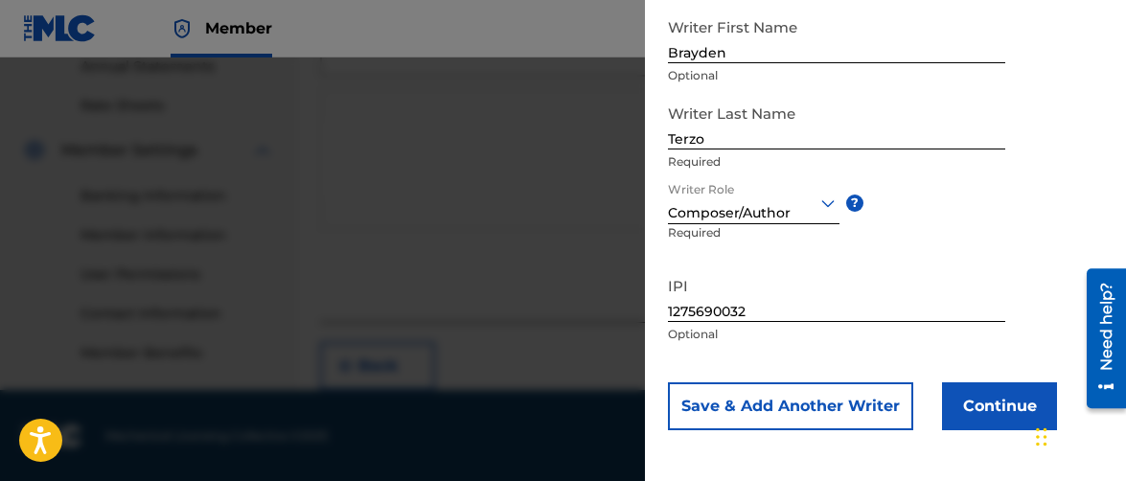
click at [975, 401] on button "Continue" at bounding box center [999, 406] width 115 height 48
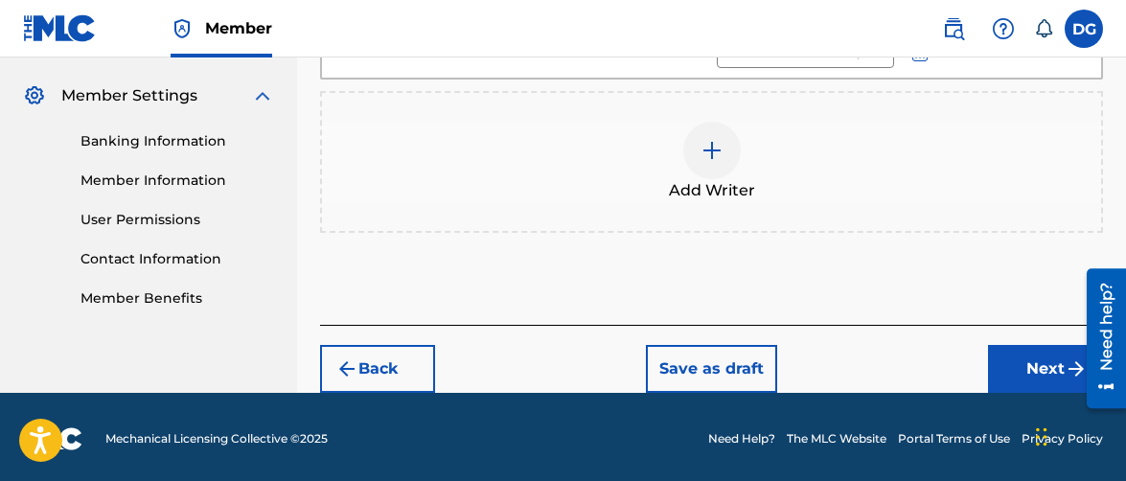
scroll to position [768, 0]
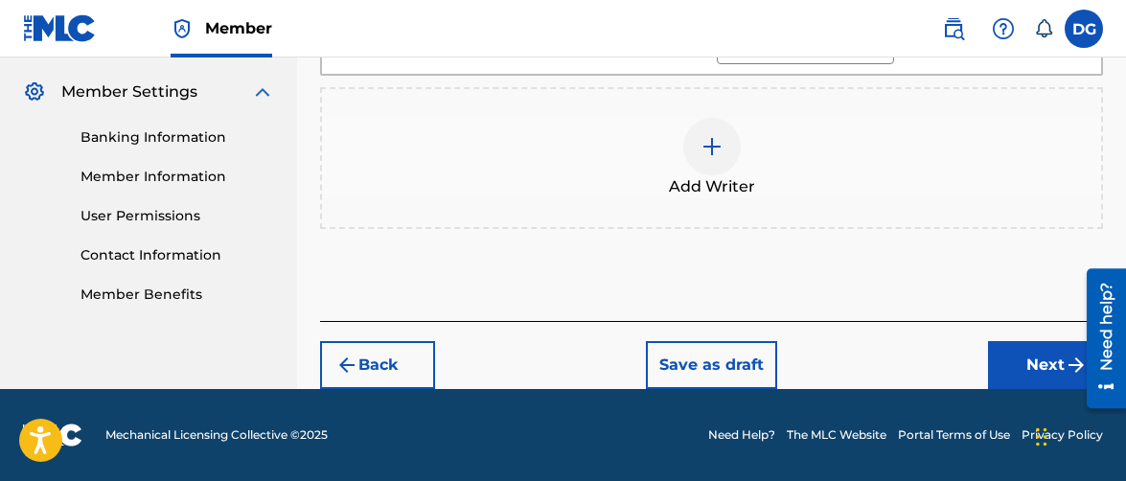
click at [1028, 365] on button "Next" at bounding box center [1045, 365] width 115 height 48
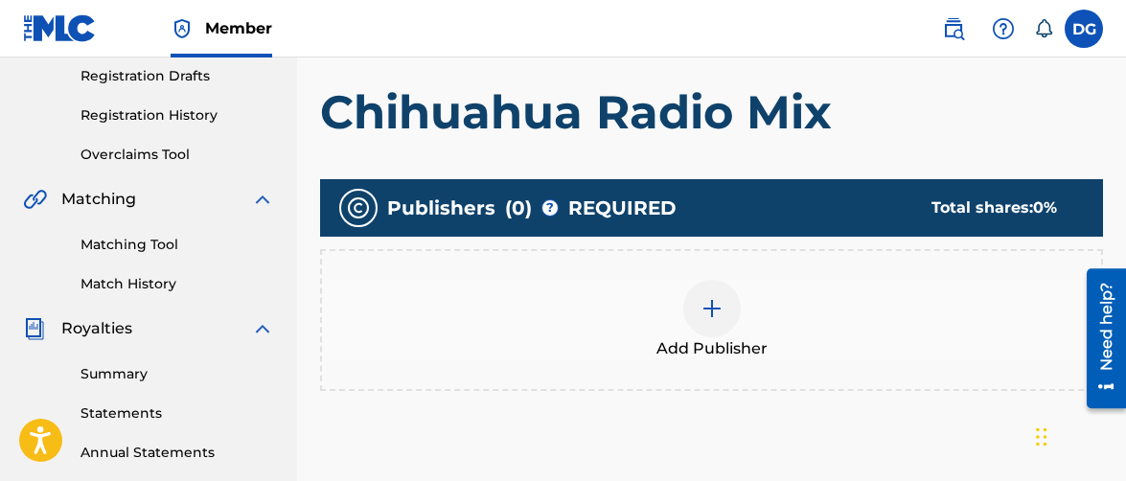
scroll to position [326, 0]
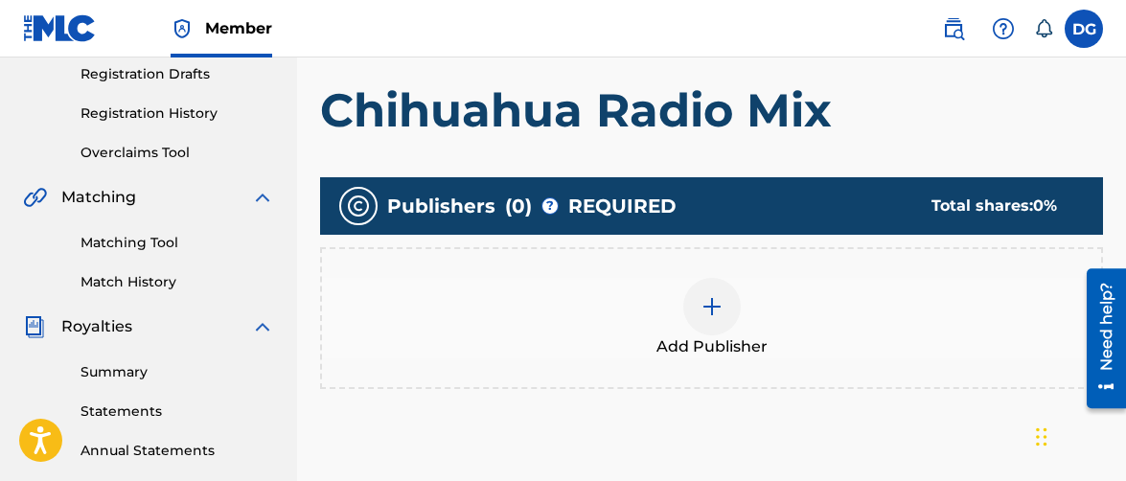
click at [710, 313] on img at bounding box center [711, 306] width 23 height 23
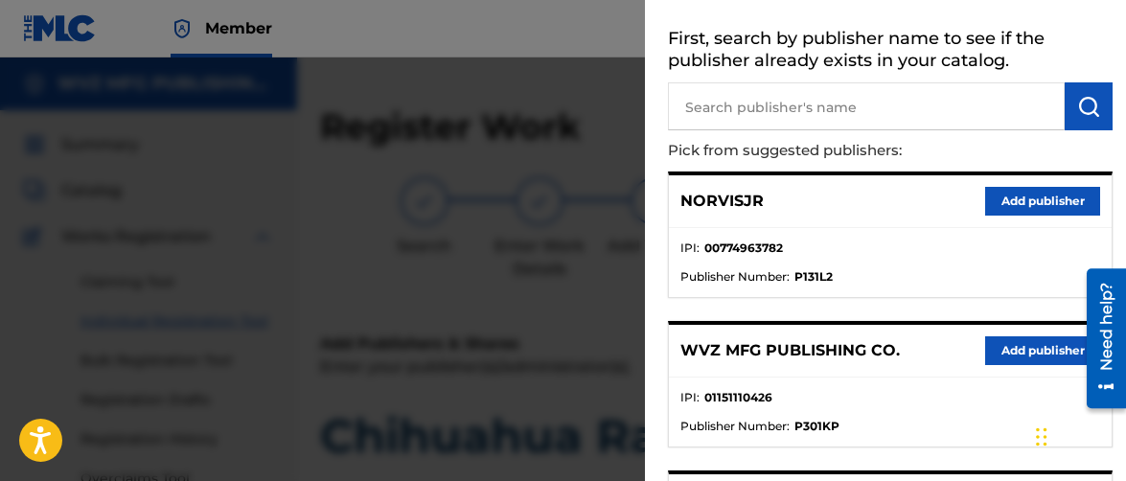
scroll to position [0, 0]
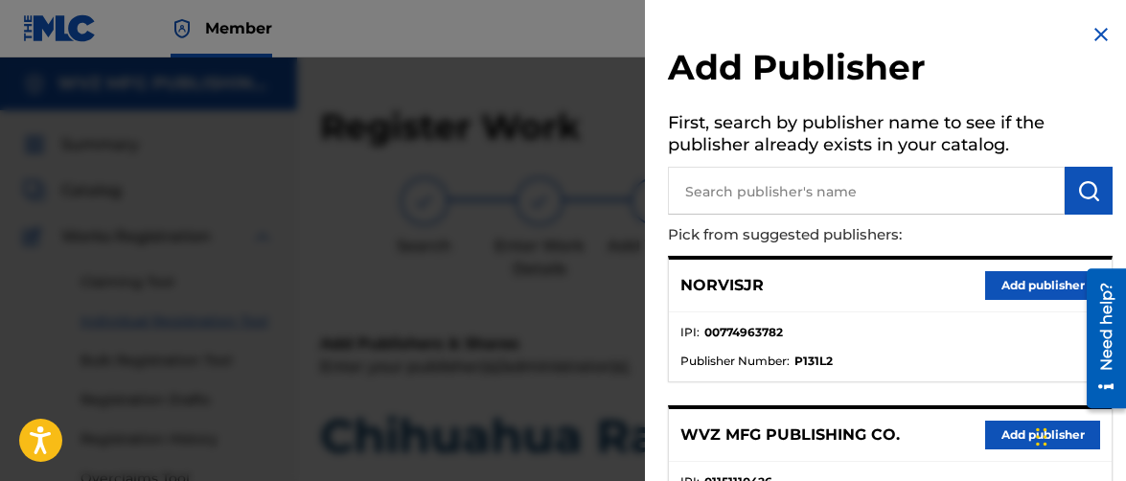
click at [826, 190] on input "text" at bounding box center [866, 191] width 397 height 48
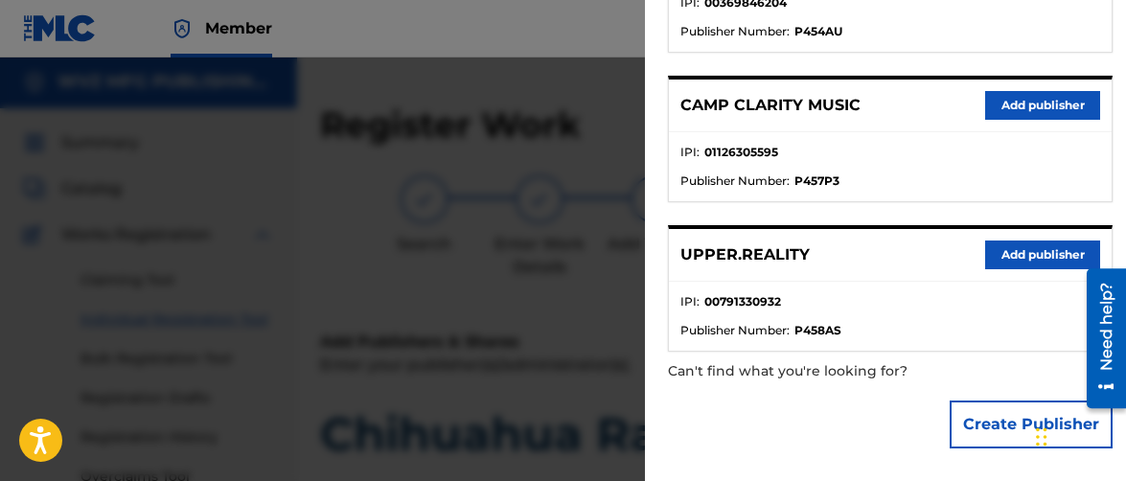
scroll to position [3, 0]
click at [992, 415] on button "Create Publisher" at bounding box center [1031, 425] width 163 height 48
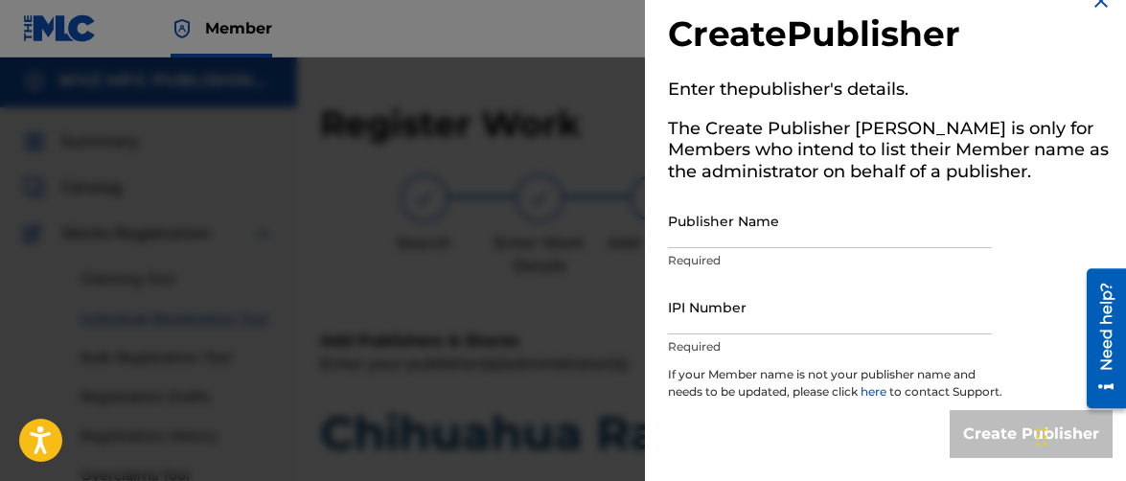
scroll to position [50, 0]
click at [816, 203] on input "Publisher Name" at bounding box center [830, 221] width 324 height 55
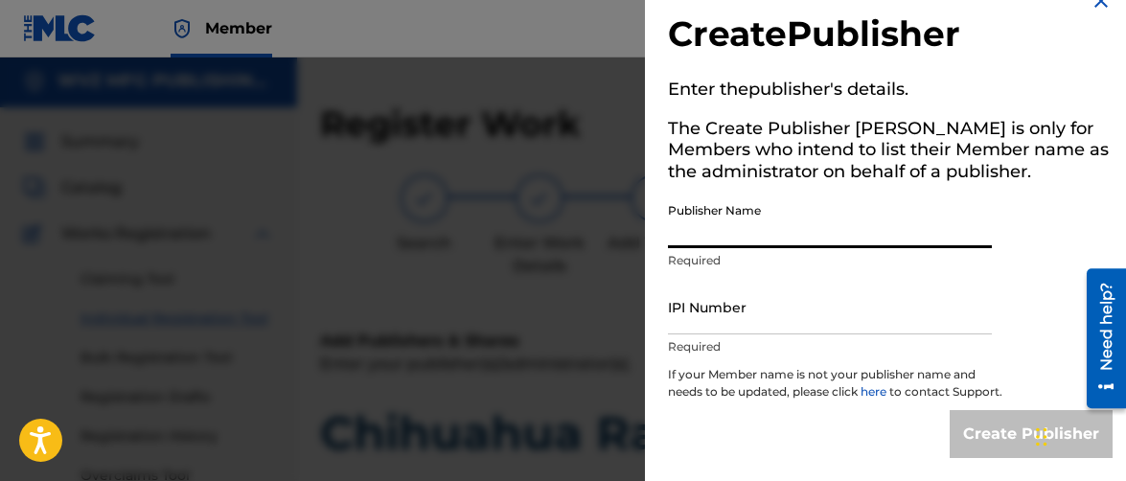
paste input "NativeRec Publishing"
type input "NativeRec Publishing"
click at [762, 300] on input "IPI Number" at bounding box center [830, 307] width 324 height 55
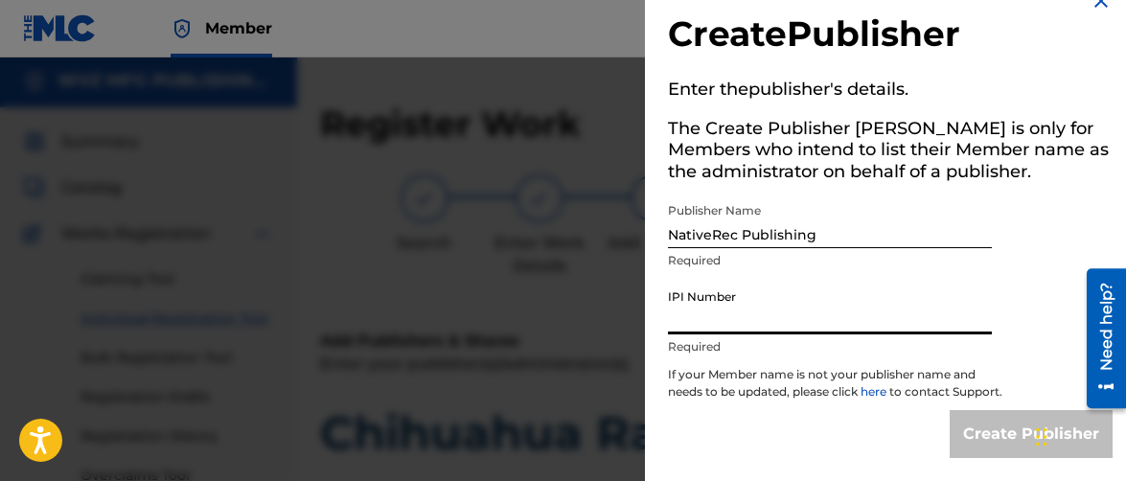
paste input "1253521186"
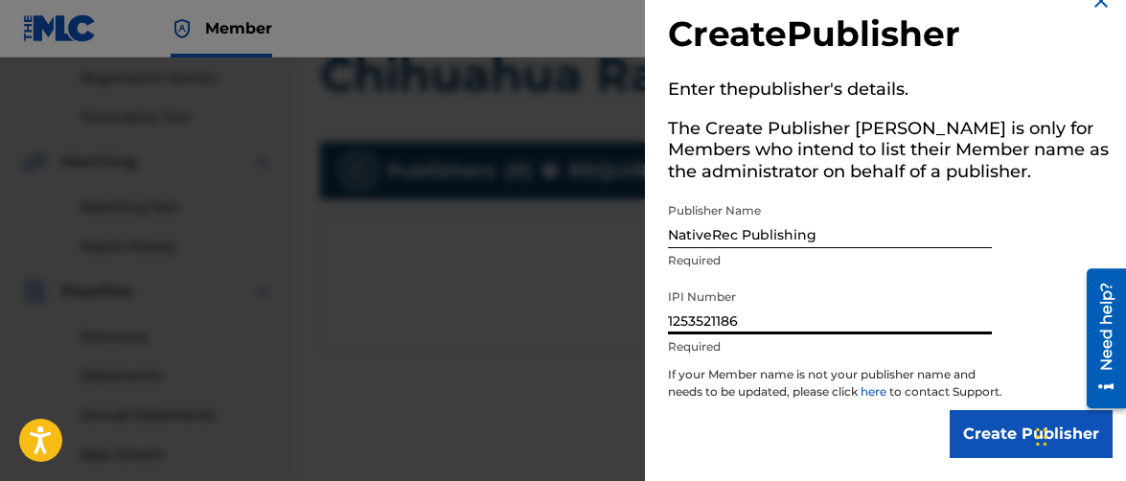
scroll to position [362, 0]
type input "1253521186"
click at [998, 424] on input "Create Publisher" at bounding box center [1031, 434] width 163 height 48
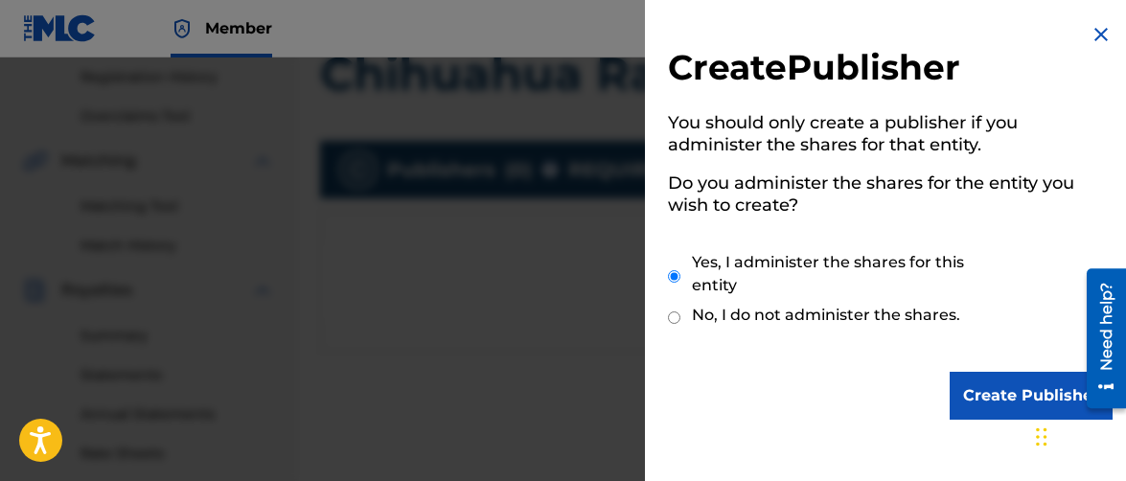
scroll to position [0, 0]
click at [959, 393] on input "Create Publisher" at bounding box center [1031, 396] width 163 height 48
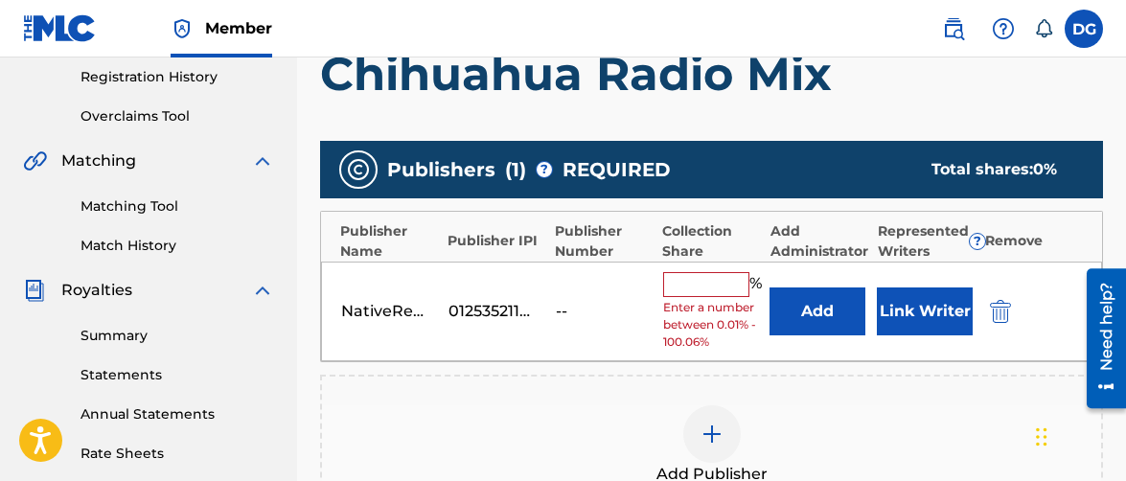
click at [705, 275] on input "text" at bounding box center [706, 284] width 86 height 25
click at [863, 265] on div "NativeRec Publishing 01253521186 -- % Enter a number between 0.01% - 100.06% Ad…" at bounding box center [711, 312] width 781 height 101
click at [707, 283] on input "text" at bounding box center [706, 284] width 86 height 25
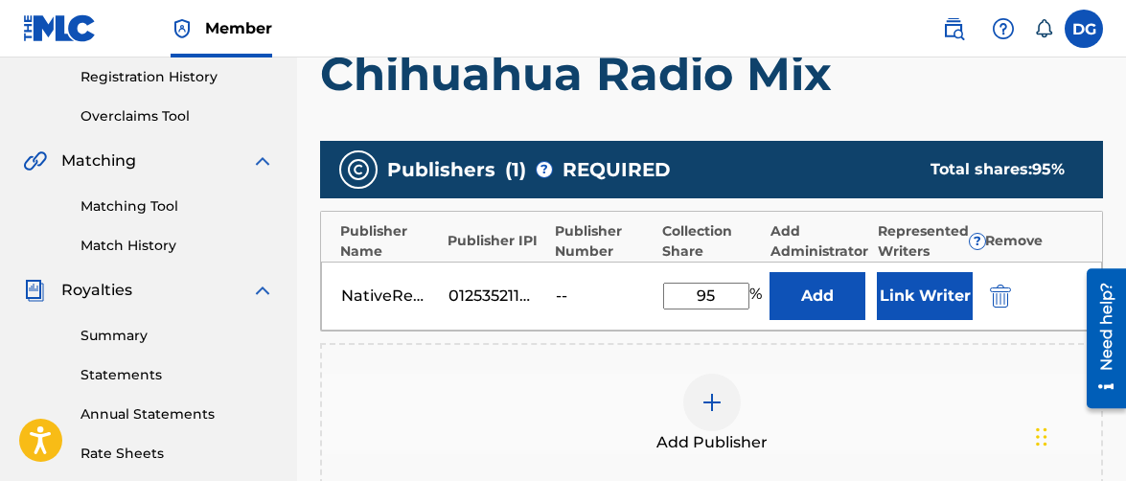
type input "95"
click at [816, 289] on button "Add" at bounding box center [817, 296] width 96 height 48
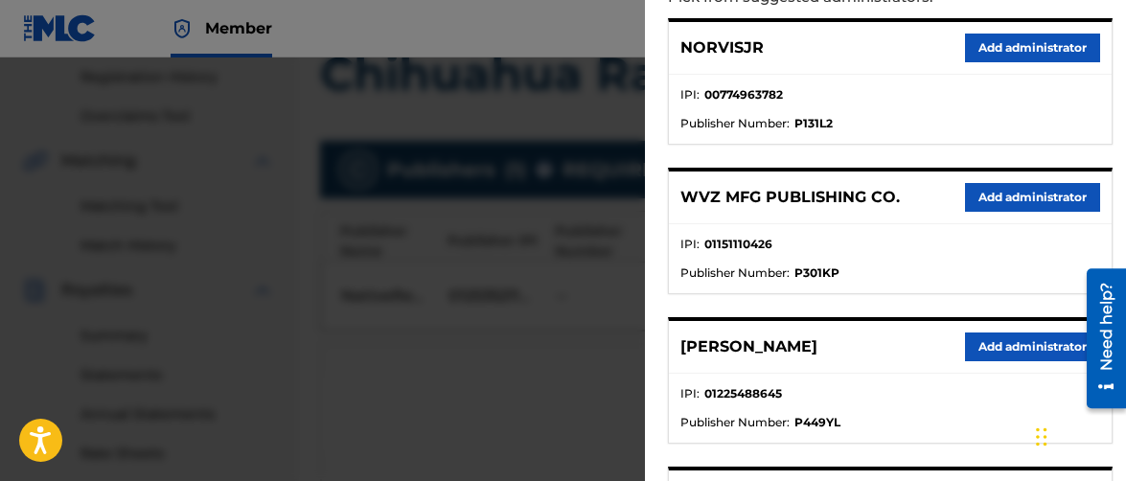
scroll to position [240, 0]
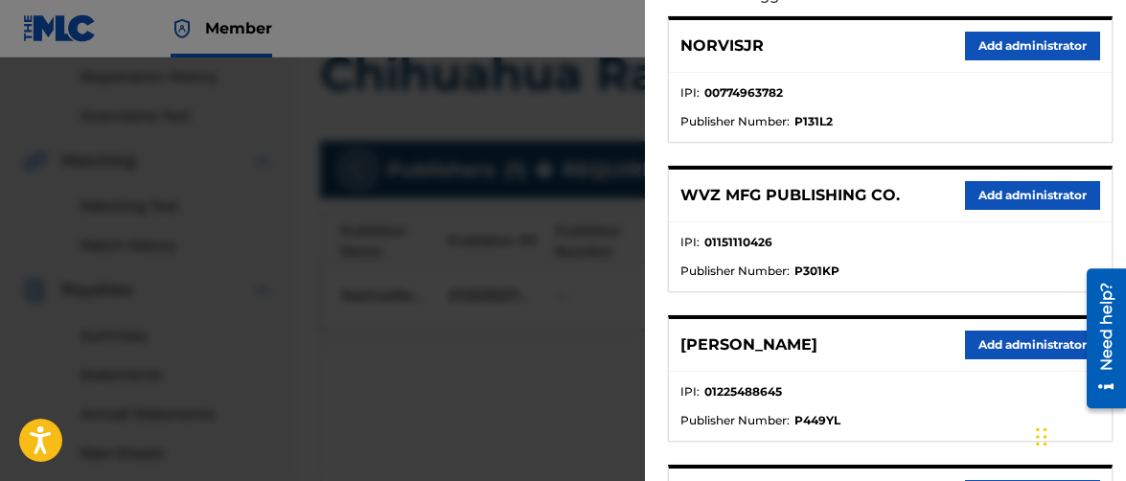
click at [1042, 193] on button "Add administrator" at bounding box center [1032, 195] width 135 height 29
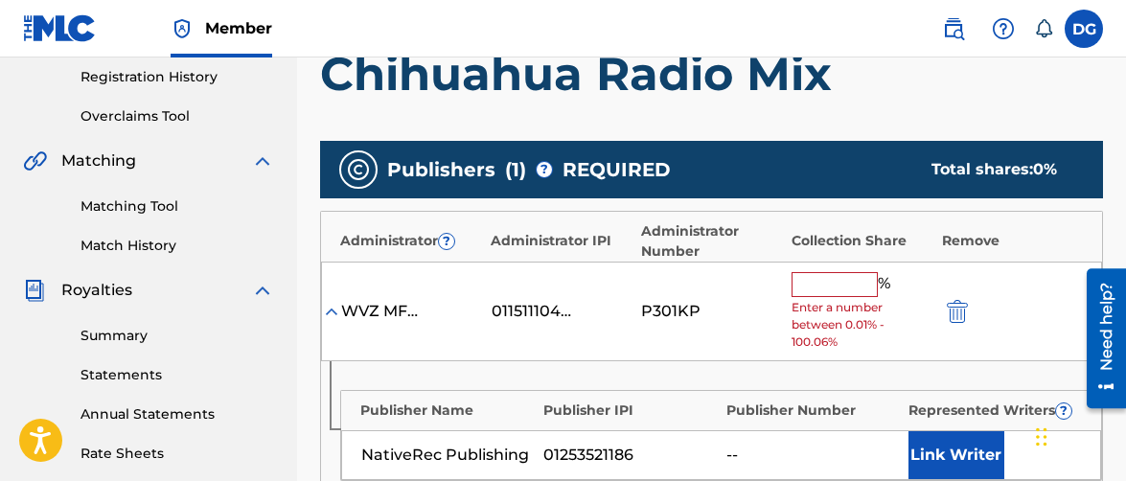
click at [838, 281] on input "text" at bounding box center [834, 284] width 86 height 25
type input "5"
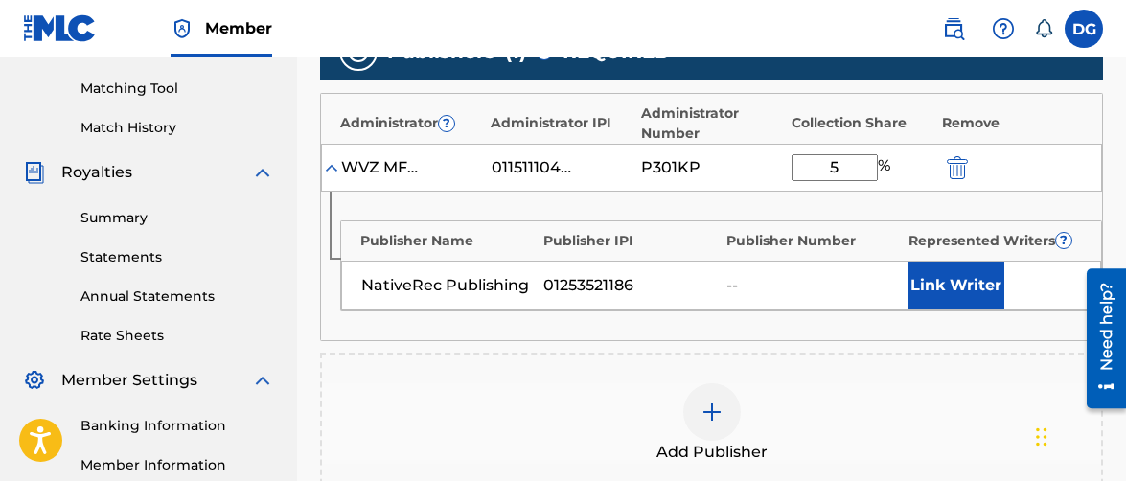
scroll to position [481, 0]
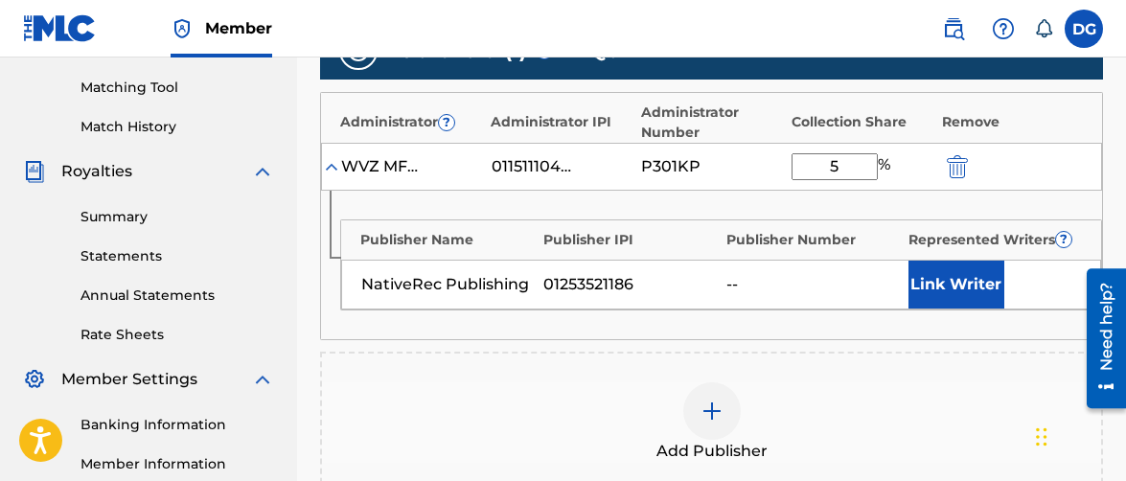
click at [950, 271] on button "Link Writer" at bounding box center [956, 285] width 96 height 48
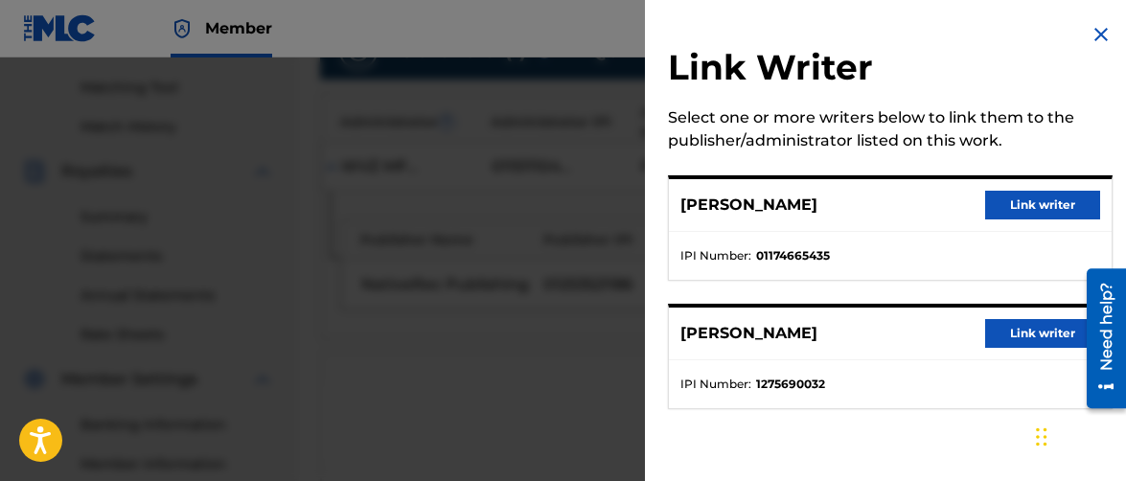
click at [1073, 203] on button "Link writer" at bounding box center [1042, 205] width 115 height 29
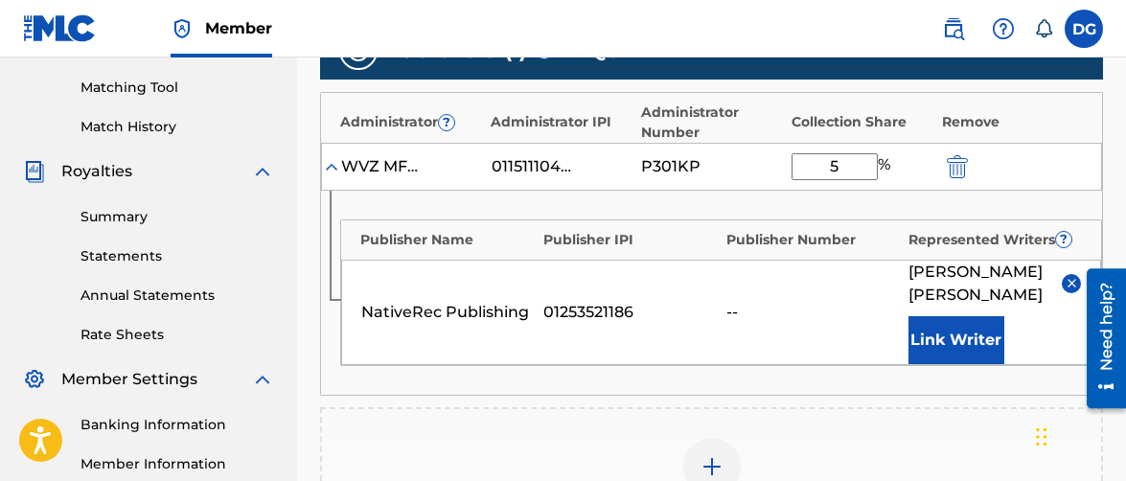
click at [721, 452] on div at bounding box center [711, 466] width 57 height 57
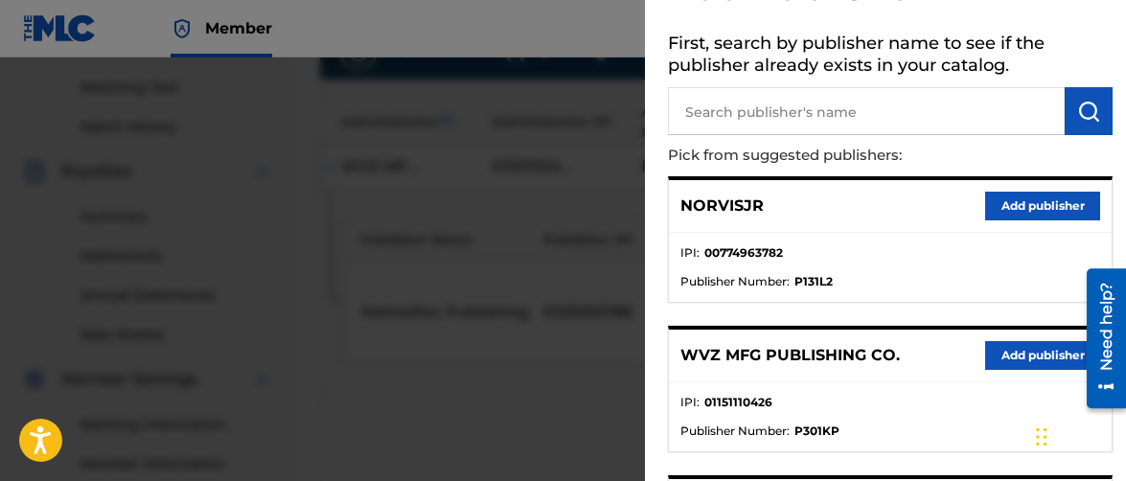
scroll to position [0, 0]
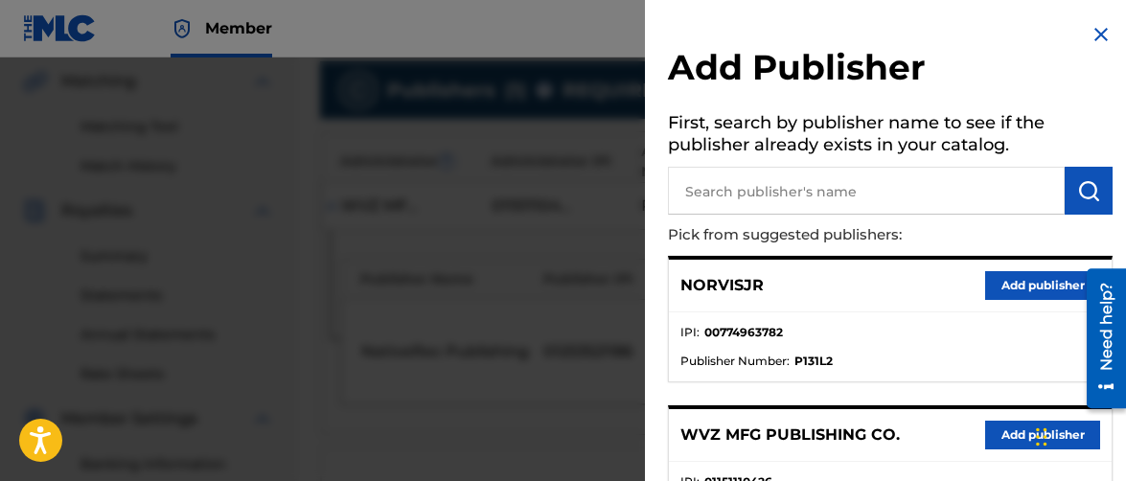
click at [743, 188] on input "text" at bounding box center [866, 191] width 397 height 48
type input "nativerec"
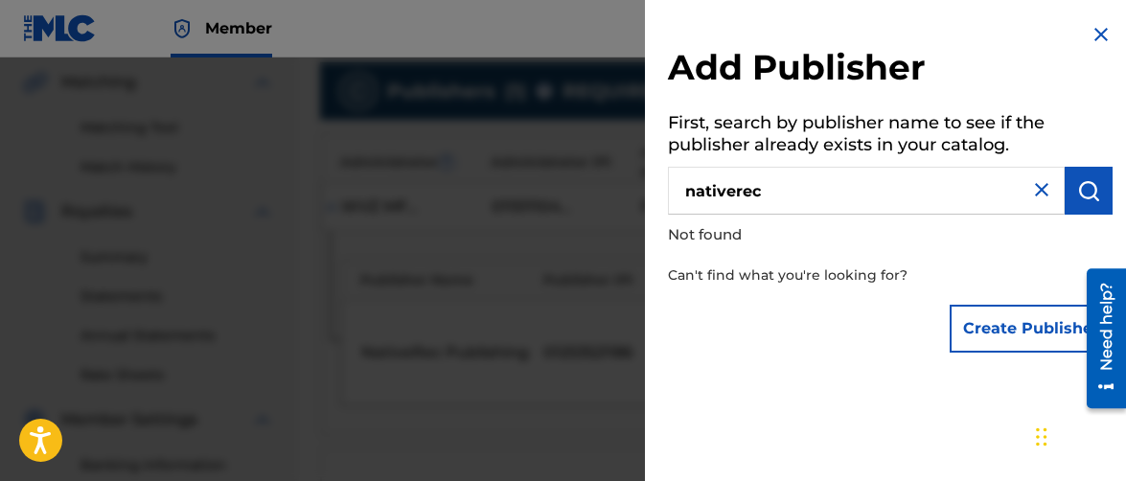
click at [1012, 323] on button "Create Publisher" at bounding box center [1031, 329] width 163 height 48
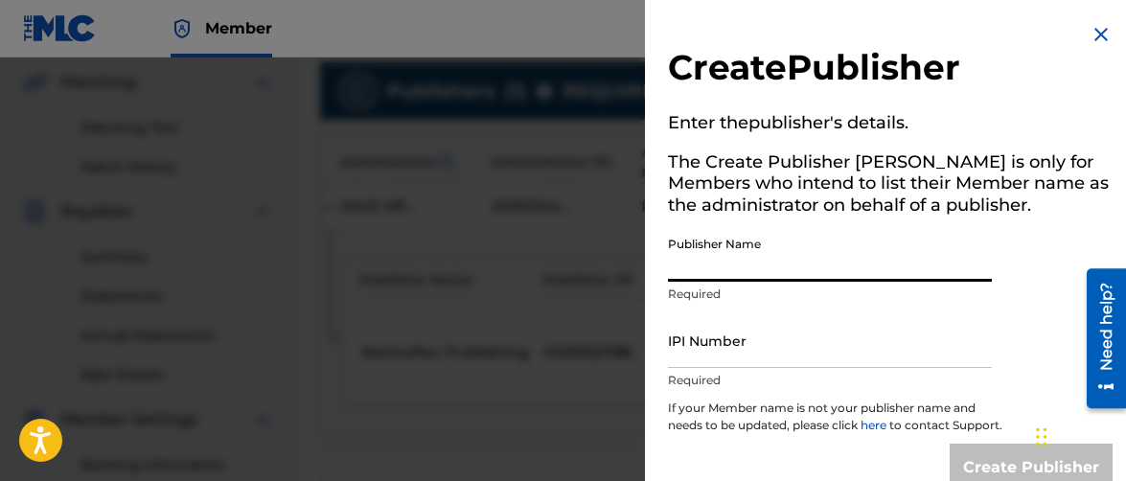
click at [798, 244] on input "Publisher Name" at bounding box center [830, 254] width 324 height 55
type input "NativeRec Publishing"
type input "1253521186"
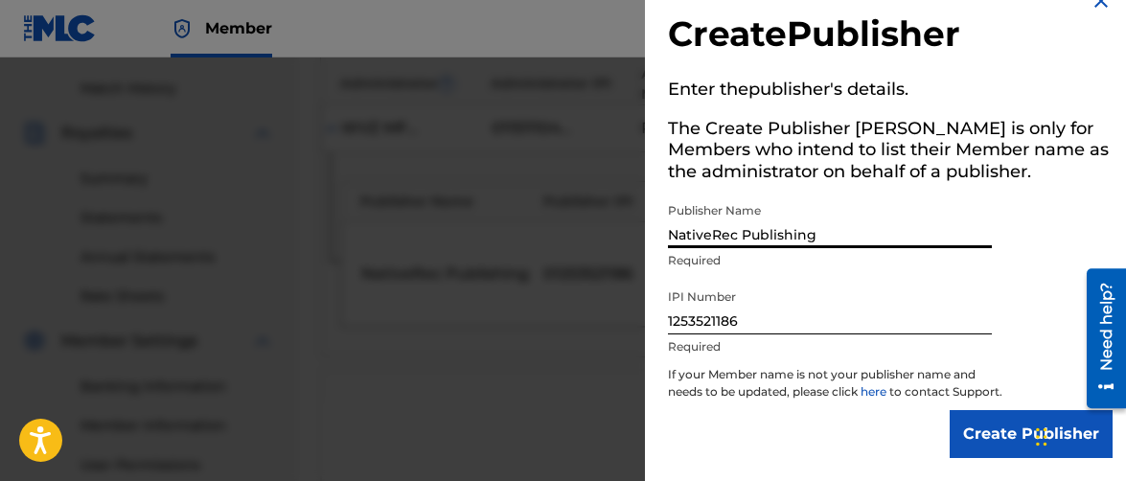
scroll to position [522, 0]
click at [997, 428] on input "Create Publisher" at bounding box center [1031, 434] width 163 height 48
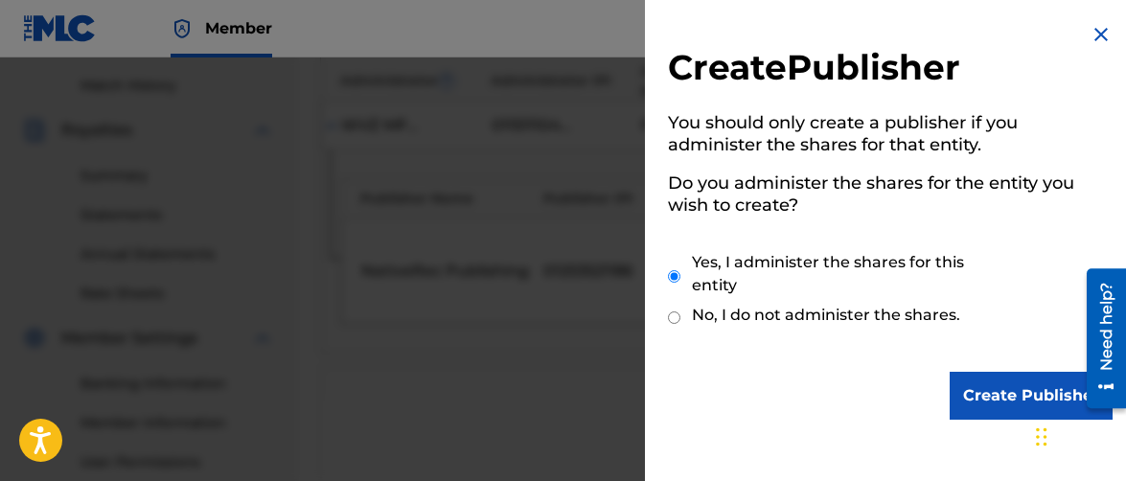
click at [961, 389] on input "Create Publisher" at bounding box center [1031, 396] width 163 height 48
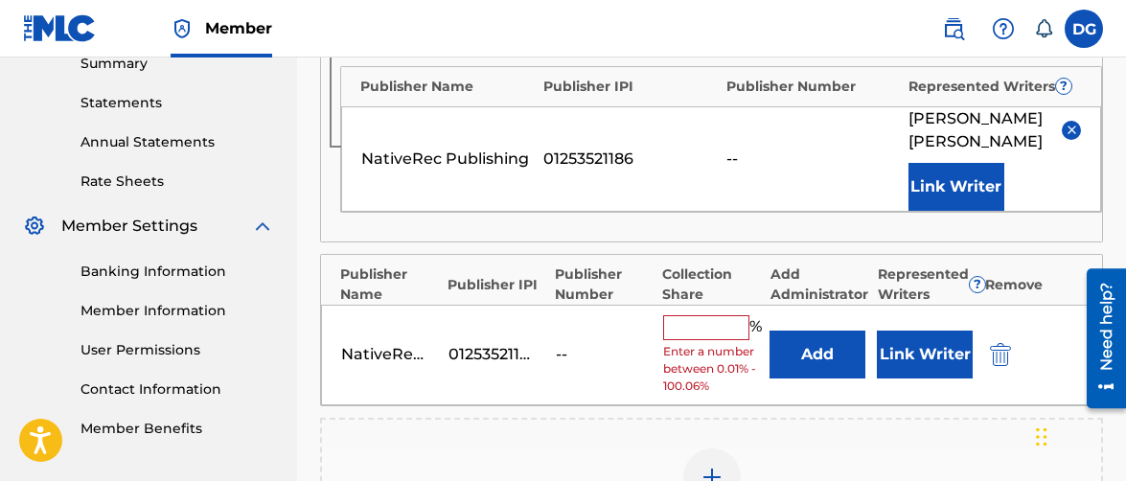
click at [705, 328] on input "text" at bounding box center [706, 327] width 86 height 25
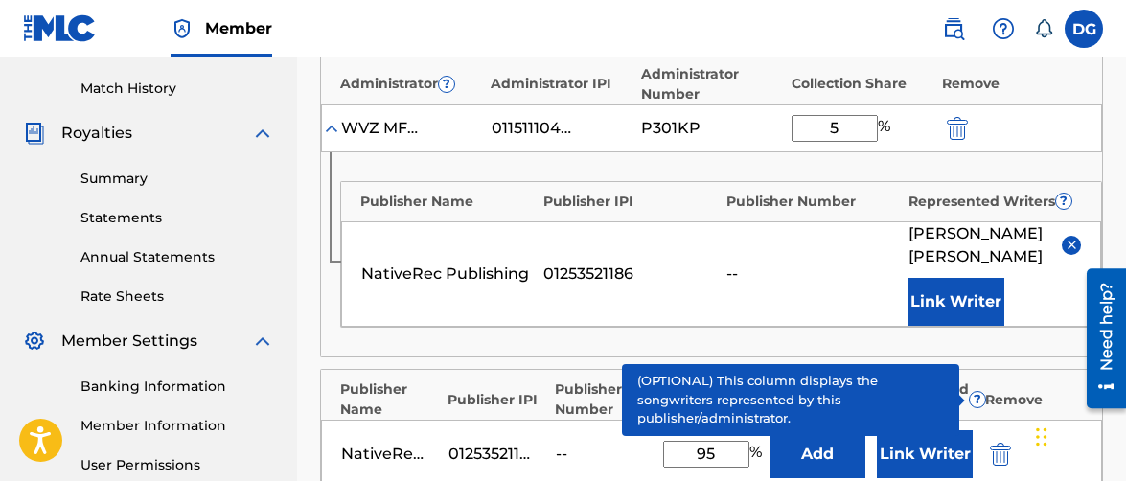
scroll to position [520, 0]
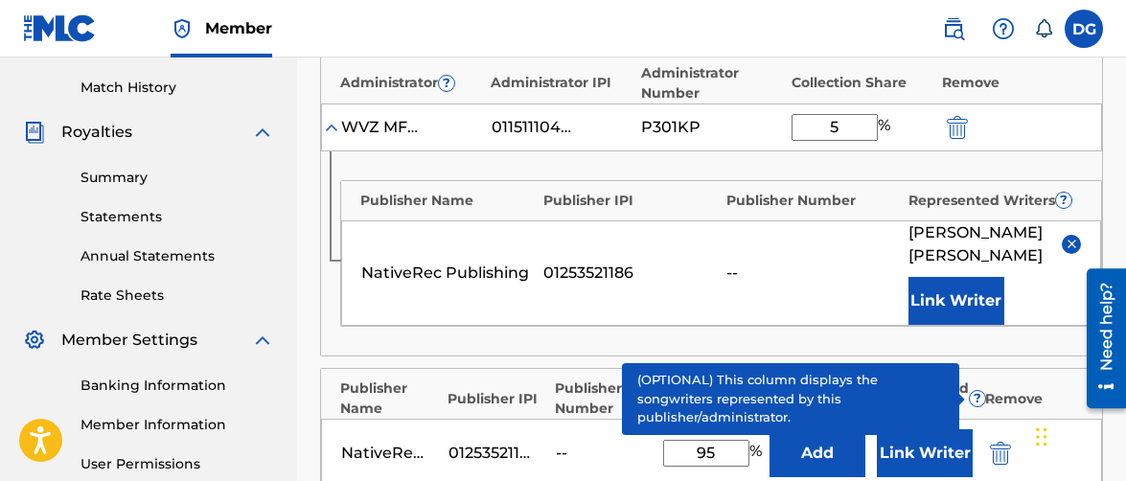
type input "95"
click at [941, 447] on button "Link Writer" at bounding box center [925, 453] width 96 height 48
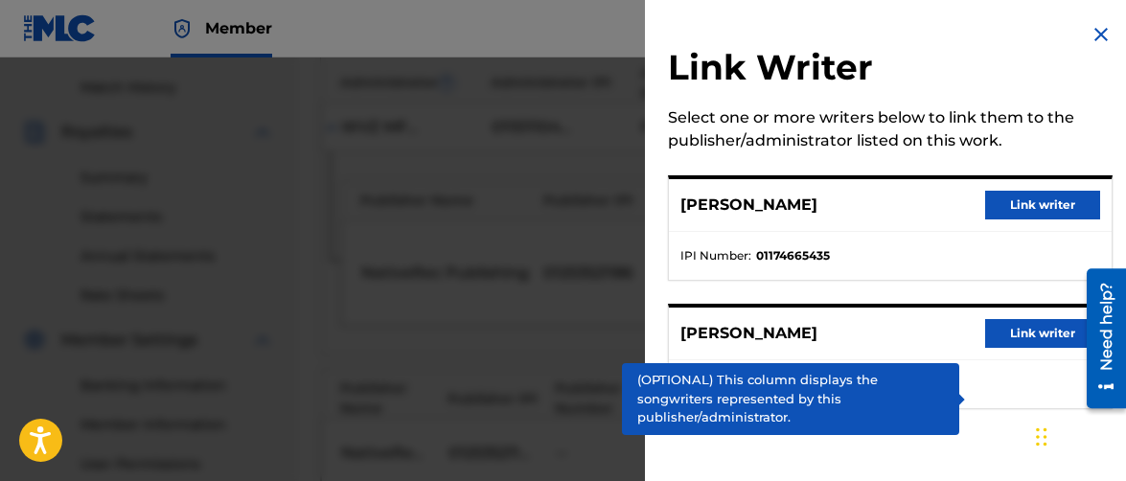
click at [1042, 199] on button "Link writer" at bounding box center [1042, 205] width 115 height 29
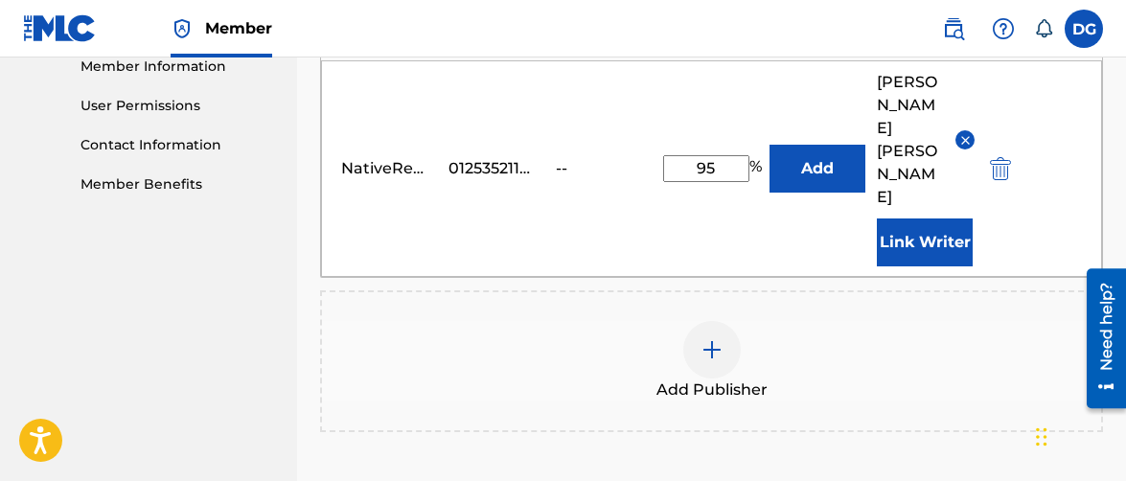
click at [930, 220] on button "Link Writer" at bounding box center [925, 242] width 96 height 48
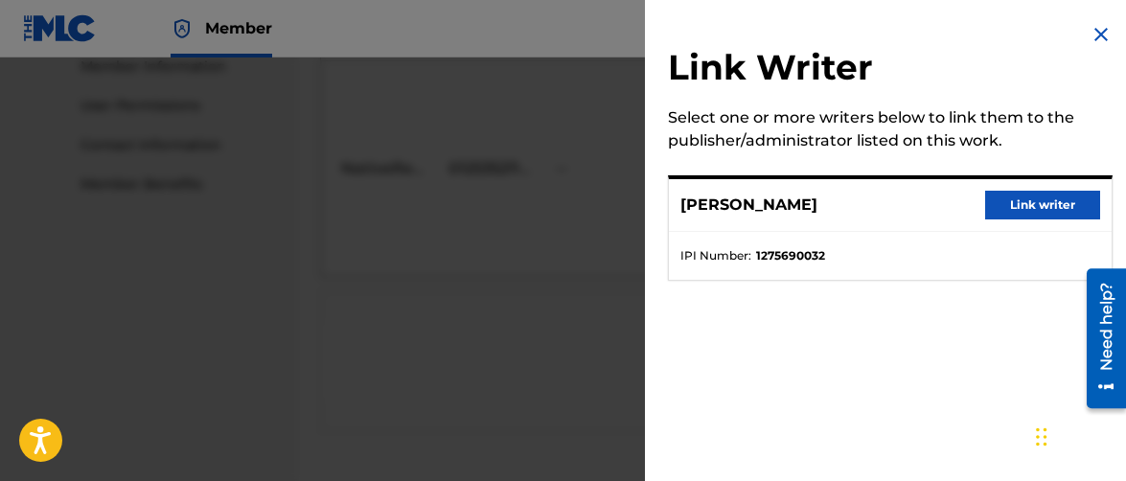
scroll to position [880, 0]
click at [1030, 204] on button "Link writer" at bounding box center [1042, 205] width 115 height 29
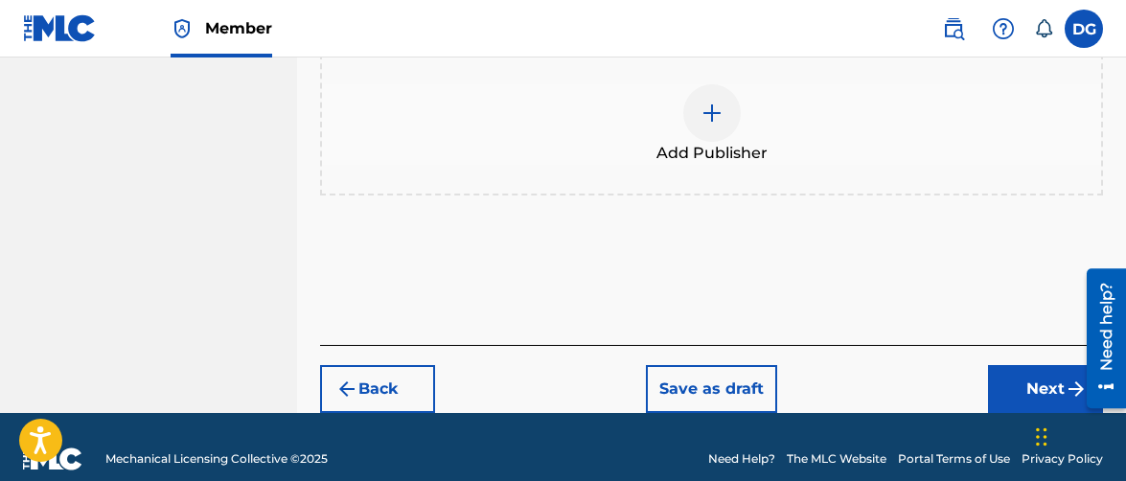
click at [1007, 365] on button "Next" at bounding box center [1045, 389] width 115 height 48
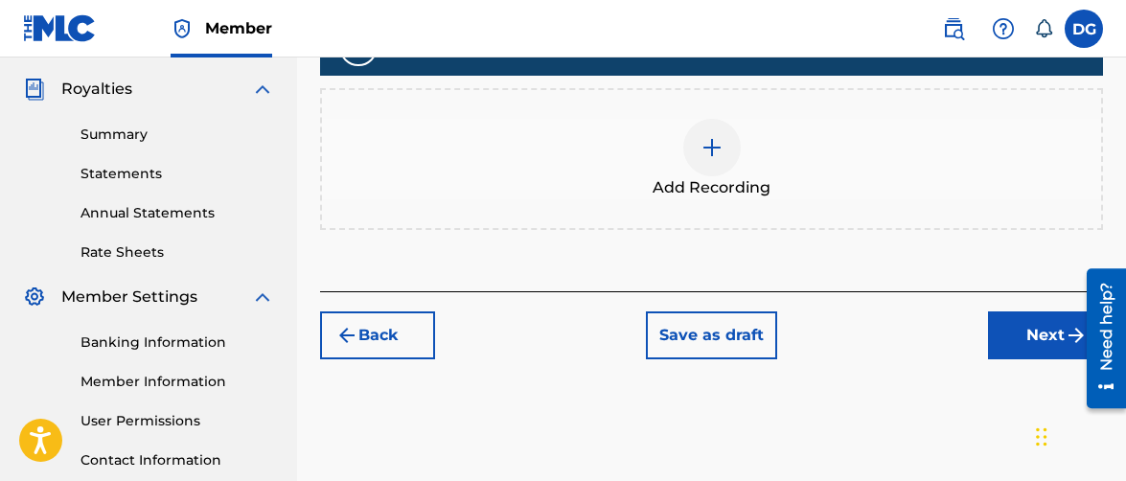
scroll to position [565, 0]
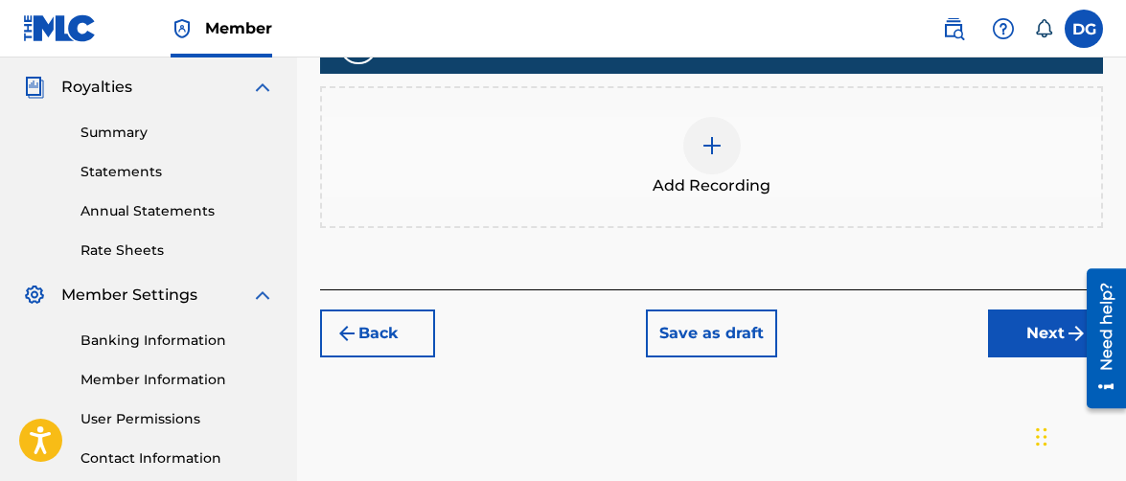
click at [728, 154] on div at bounding box center [711, 145] width 57 height 57
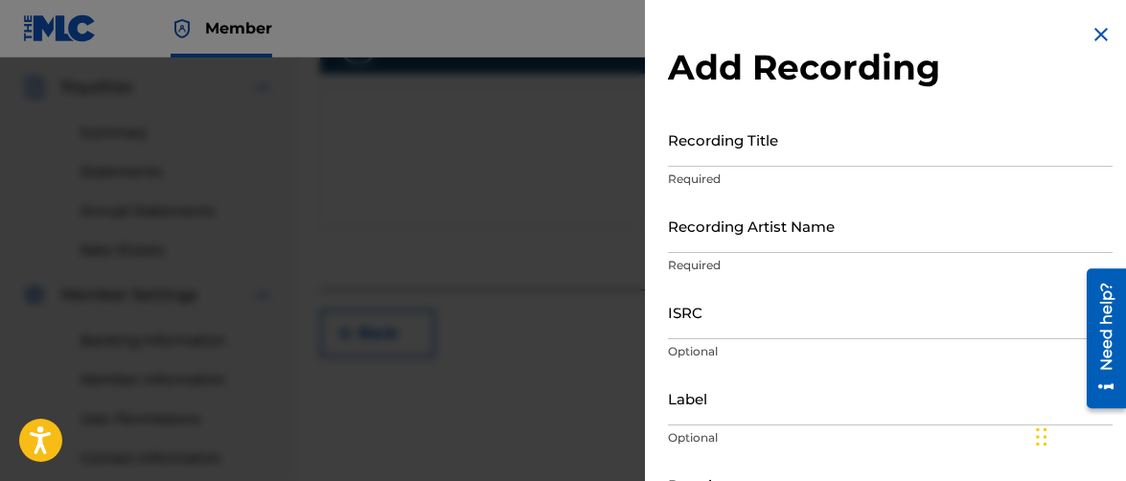
click at [764, 130] on input "Recording Title" at bounding box center [890, 139] width 445 height 55
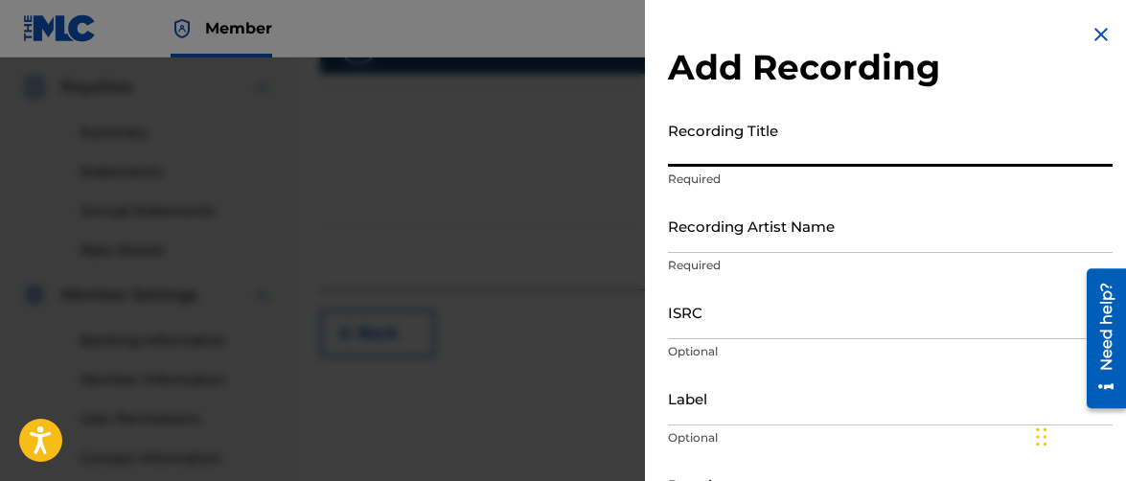
paste input "[GEOGRAPHIC_DATA]"
type input "[GEOGRAPHIC_DATA]"
click at [739, 225] on input "Recording Artist Name" at bounding box center [890, 225] width 445 height 55
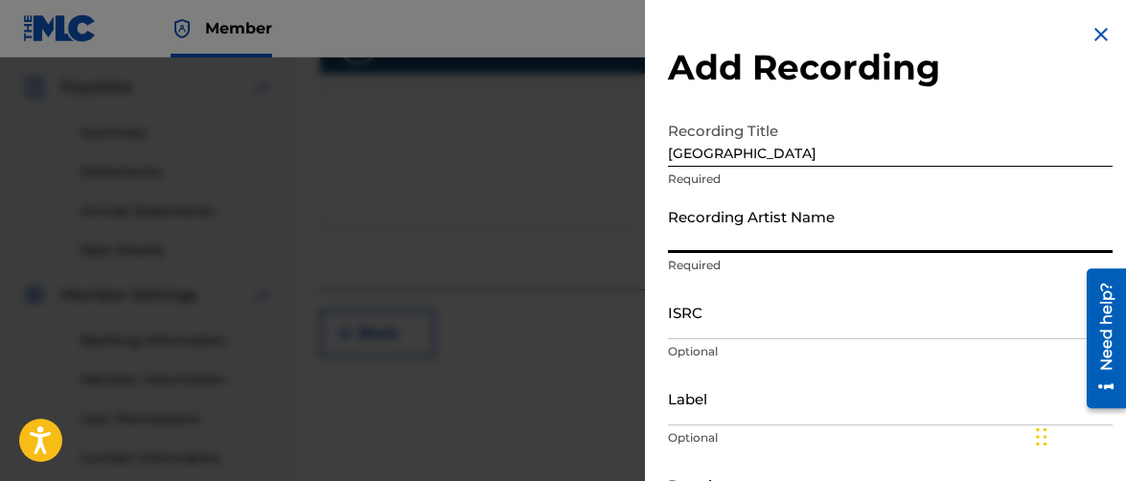
paste input "[PERSON_NAME], [PERSON_NAME]"
type input "[PERSON_NAME], [PERSON_NAME]"
click at [724, 316] on input "ISRC" at bounding box center [890, 312] width 445 height 55
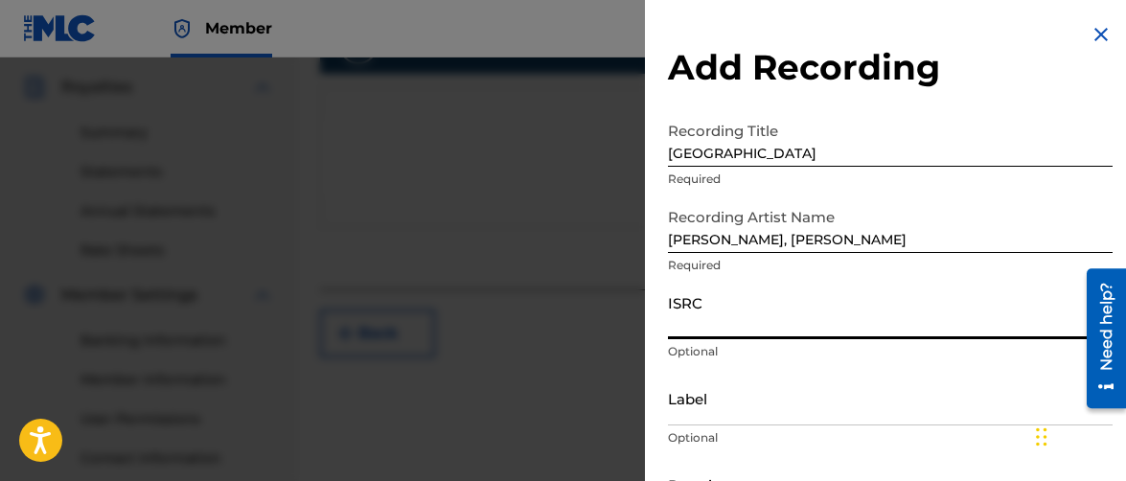
paste input "CA5KR2339527"
type input "CA5KR2339527"
click at [720, 412] on input "Label" at bounding box center [890, 398] width 445 height 55
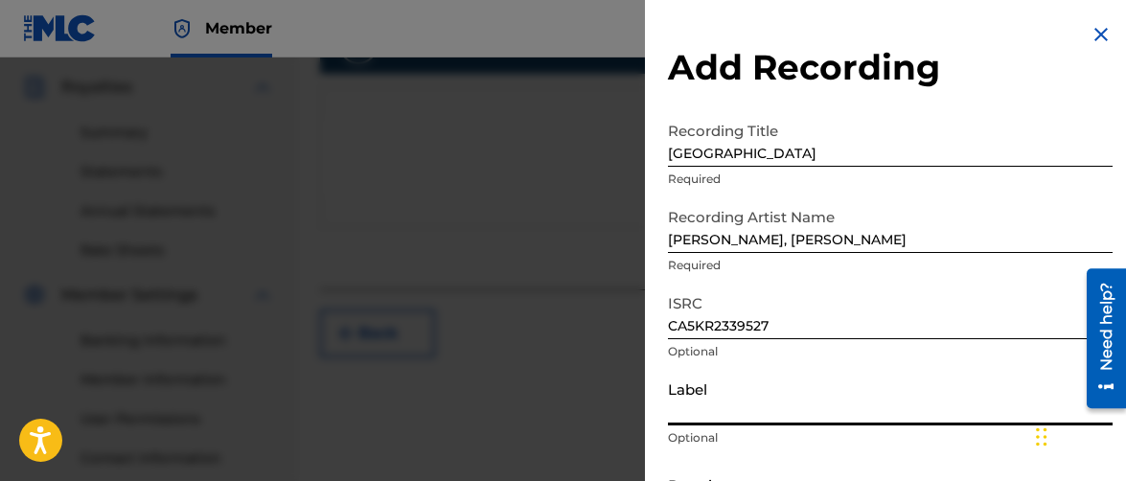
paste input "Bump And Grind"
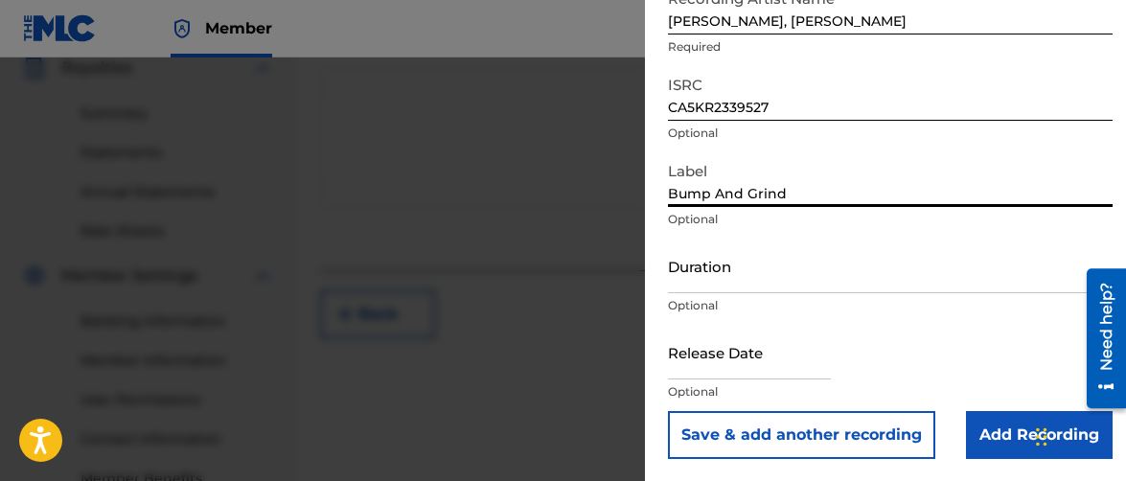
scroll to position [587, 0]
type input "Bump And Grind"
click at [706, 269] on input "Duration" at bounding box center [890, 266] width 445 height 55
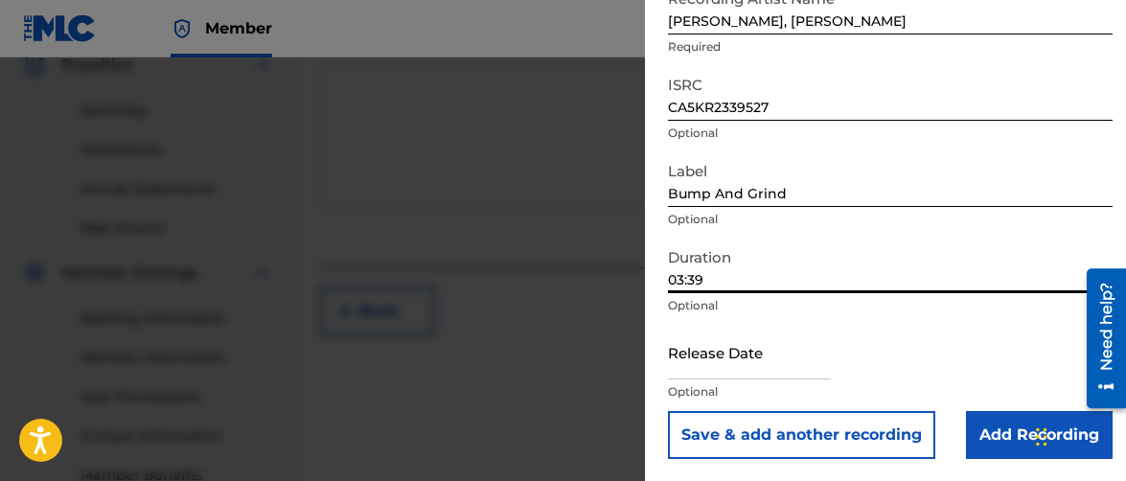
type input "03:39"
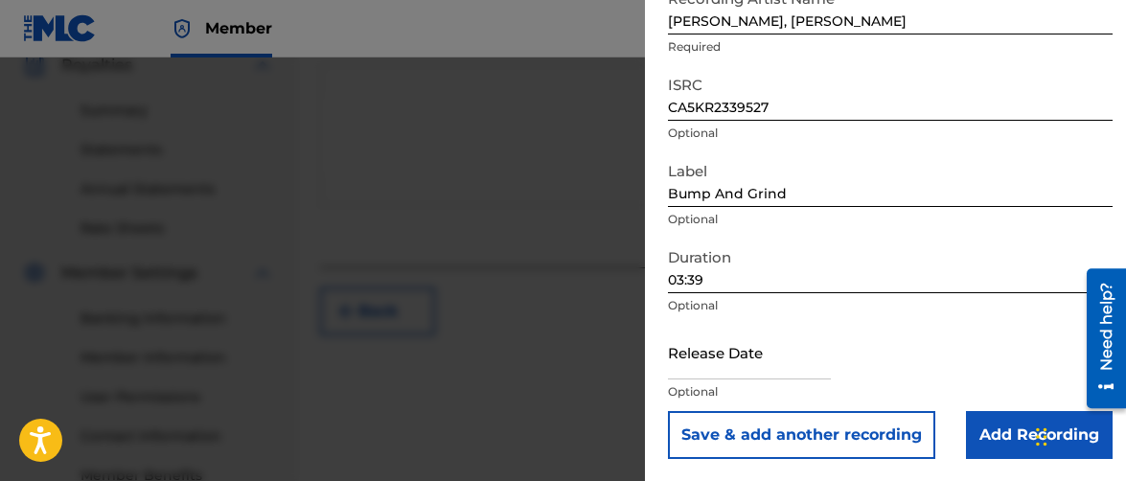
click at [726, 360] on input "text" at bounding box center [749, 352] width 163 height 55
select select "7"
select select "2025"
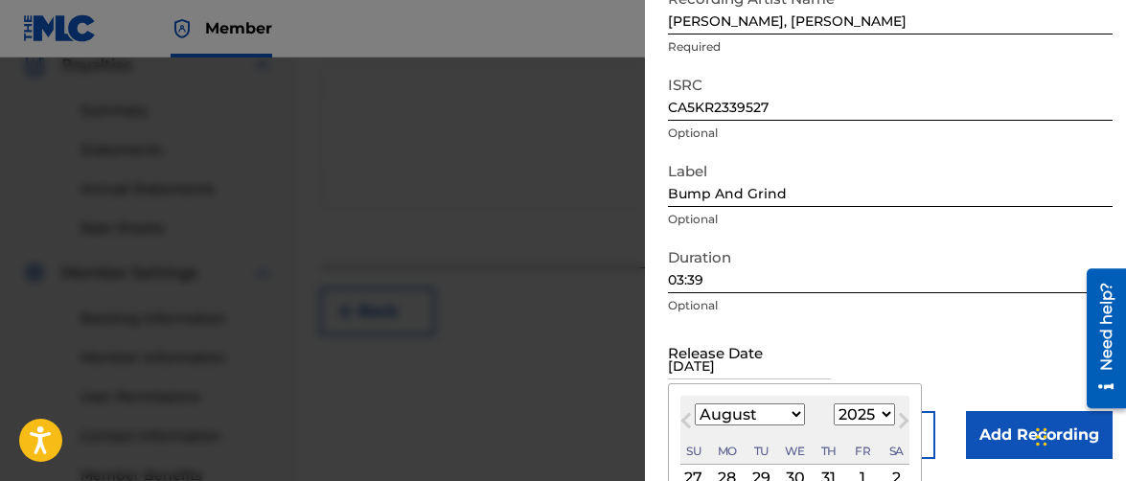
type input "[DATE]"
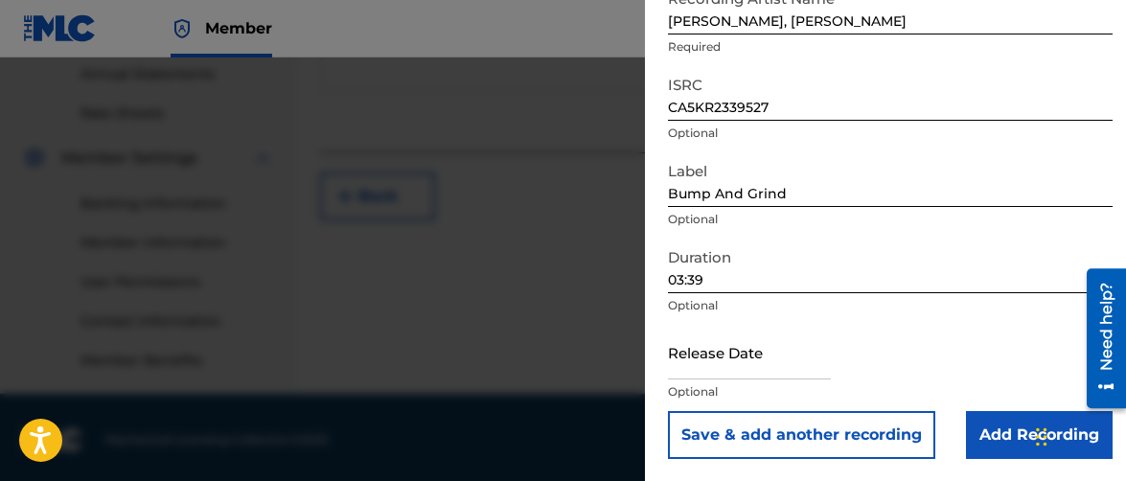
scroll to position [706, 0]
click at [763, 360] on input "text" at bounding box center [749, 352] width 163 height 55
select select "7"
select select "2025"
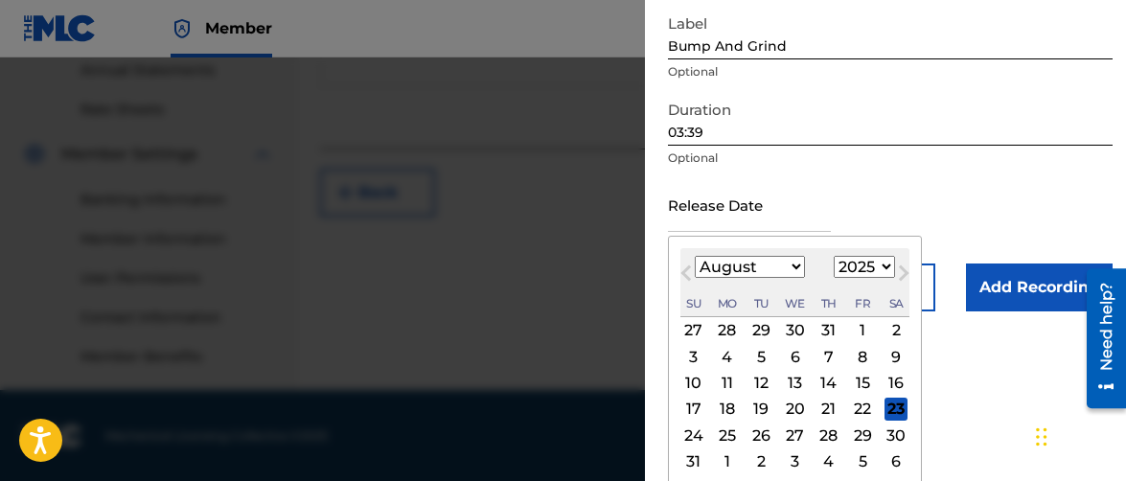
scroll to position [398, 0]
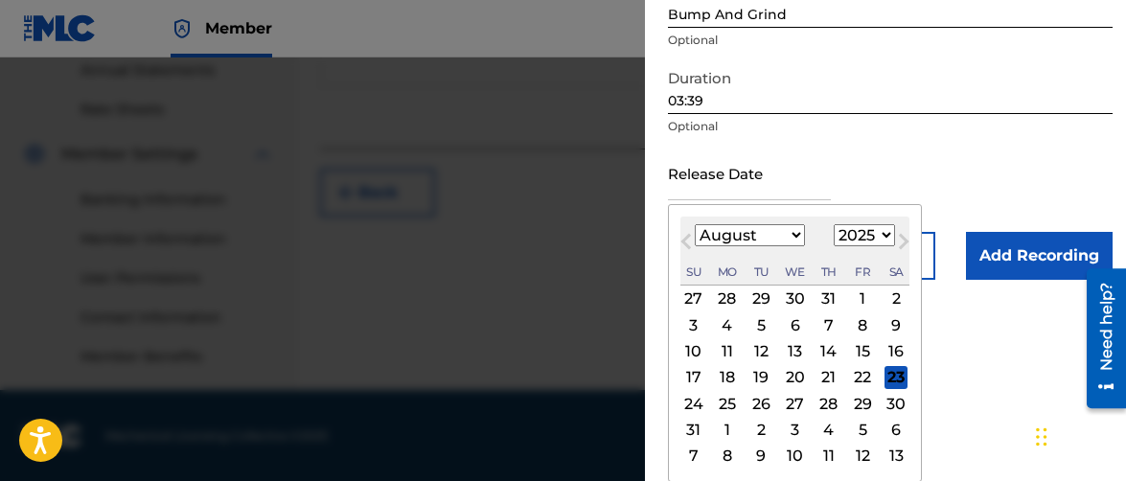
click at [892, 230] on button "Next Month" at bounding box center [903, 245] width 31 height 31
select select "8"
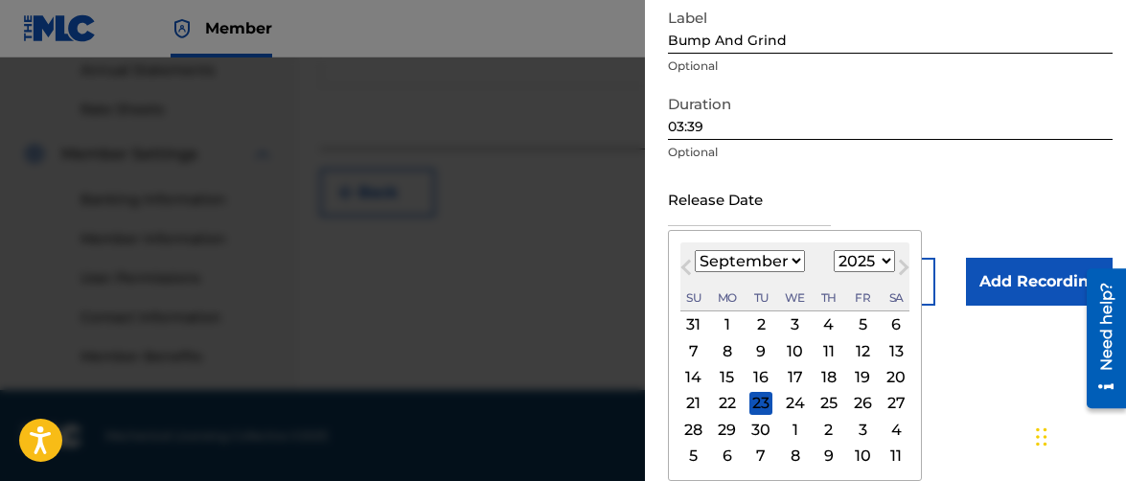
scroll to position [371, 0]
click at [889, 257] on select "1899 1900 1901 1902 1903 1904 1905 1906 1907 1908 1909 1910 1911 1912 1913 1914…" at bounding box center [864, 262] width 61 height 22
select select "2023"
click at [835, 251] on select "1899 1900 1901 1902 1903 1904 1905 1906 1907 1908 1909 1910 1911 1912 1913 1914…" at bounding box center [864, 262] width 61 height 22
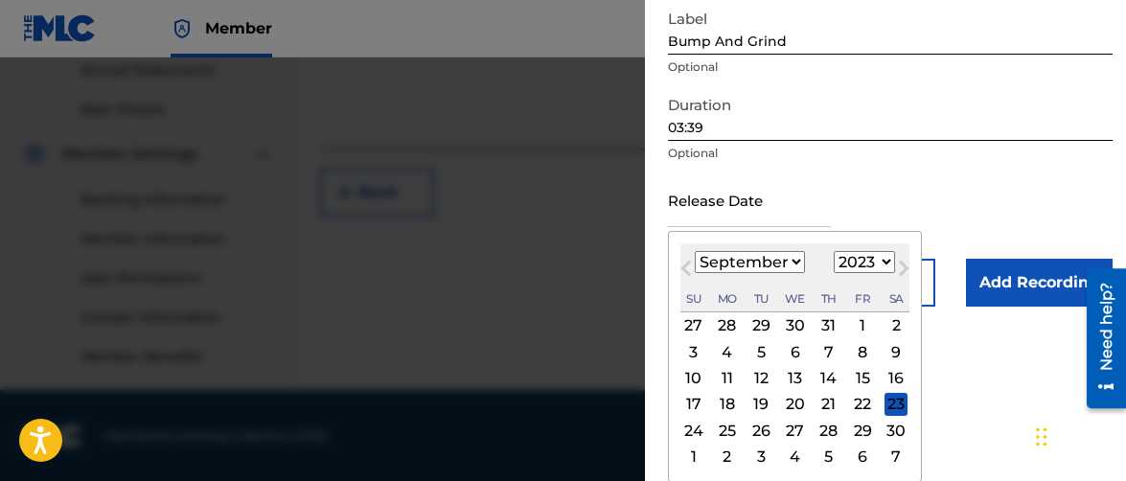
click at [793, 256] on select "January February March April May June July August September October November De…" at bounding box center [750, 262] width 110 height 22
select select "3"
click at [695, 251] on select "January February March April May June July August September October November De…" at bounding box center [750, 262] width 110 height 22
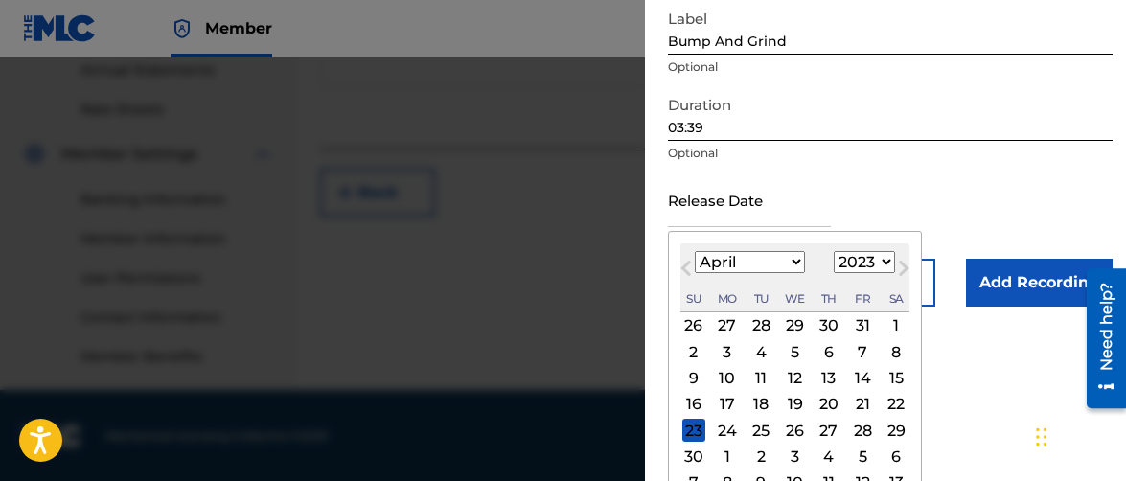
click at [867, 371] on div "14" at bounding box center [862, 378] width 23 height 23
type input "[DATE]"
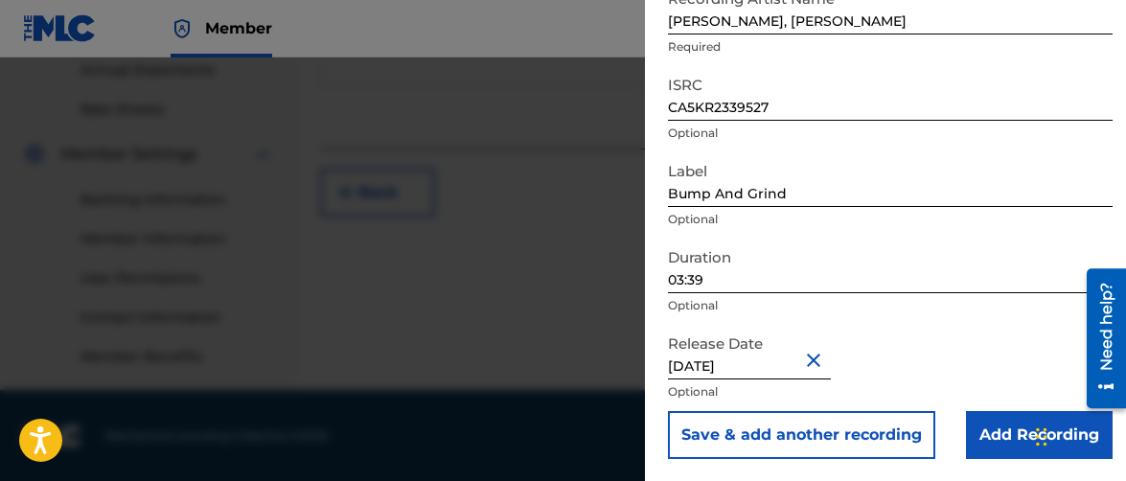
click at [992, 432] on input "Add Recording" at bounding box center [1039, 435] width 147 height 48
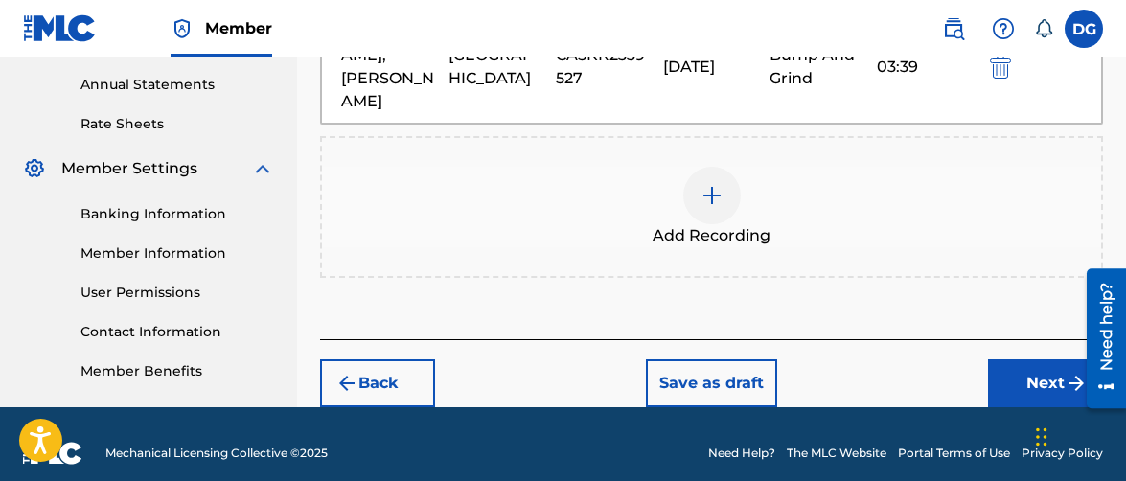
scroll to position [709, 0]
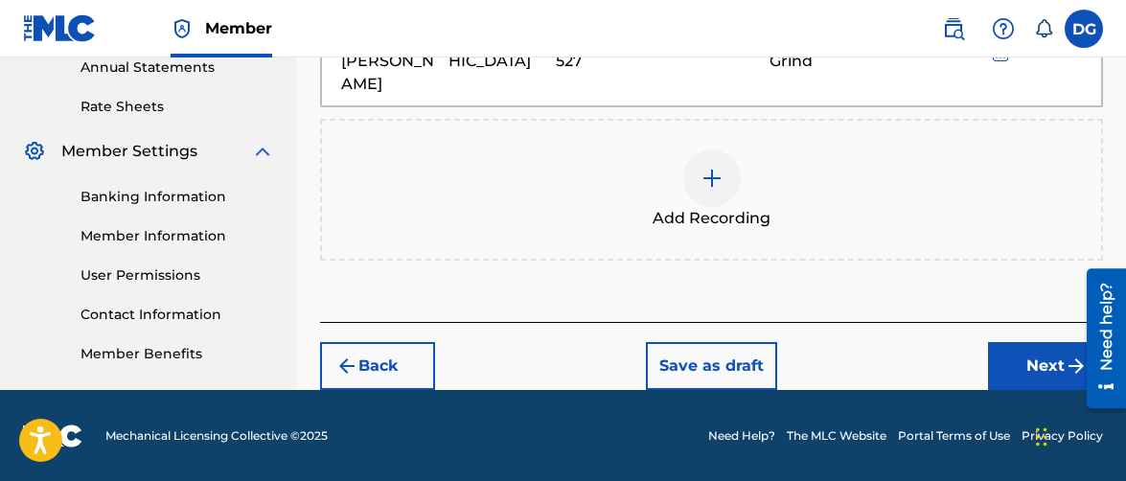
click at [997, 352] on button "Next" at bounding box center [1045, 366] width 115 height 48
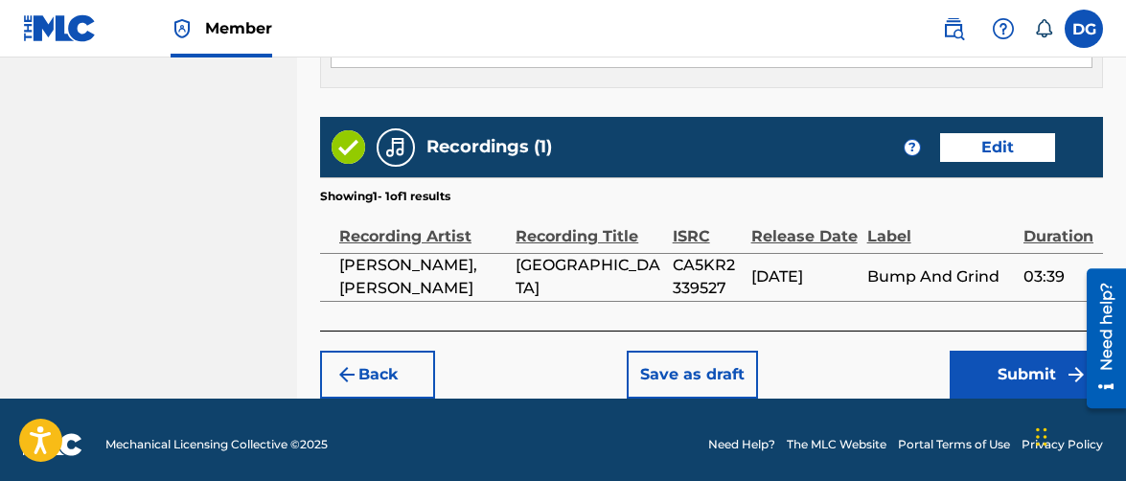
scroll to position [1581, 0]
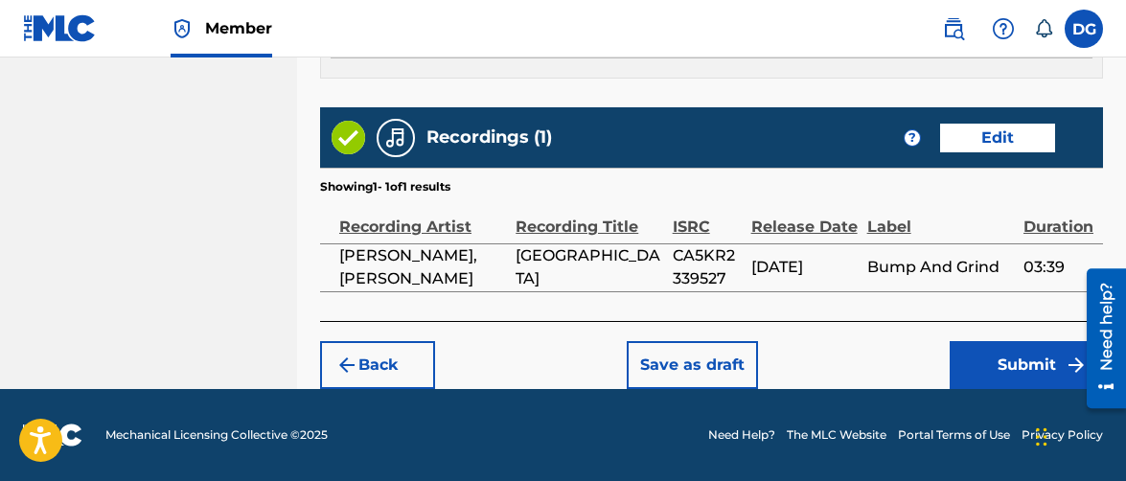
click at [983, 356] on button "Submit" at bounding box center [1026, 365] width 153 height 48
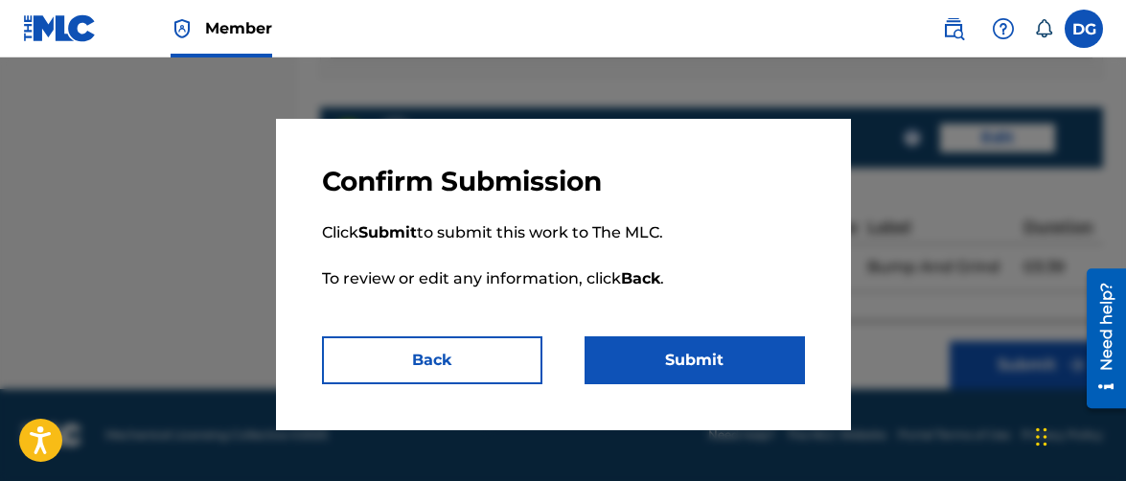
click at [741, 361] on button "Submit" at bounding box center [695, 360] width 220 height 48
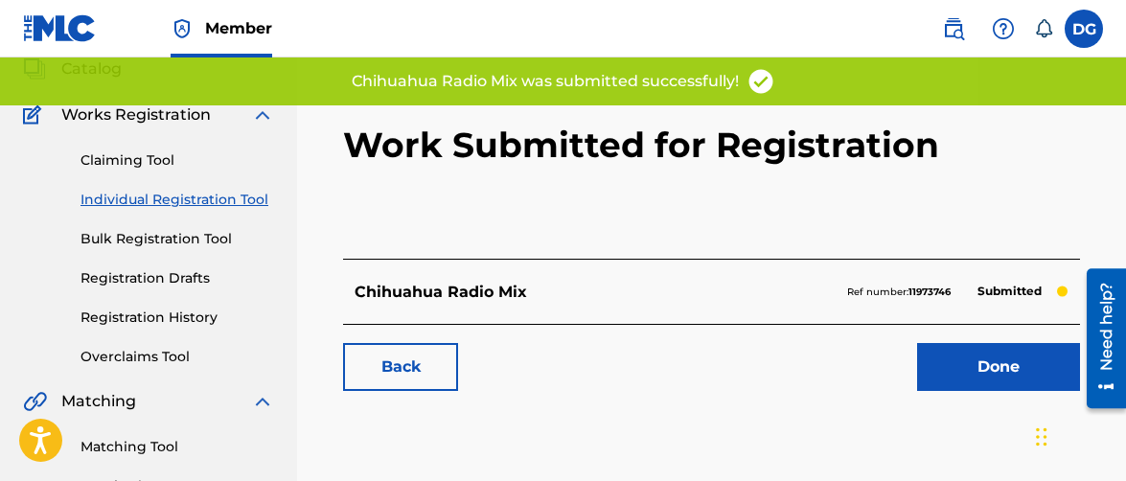
scroll to position [121, 0]
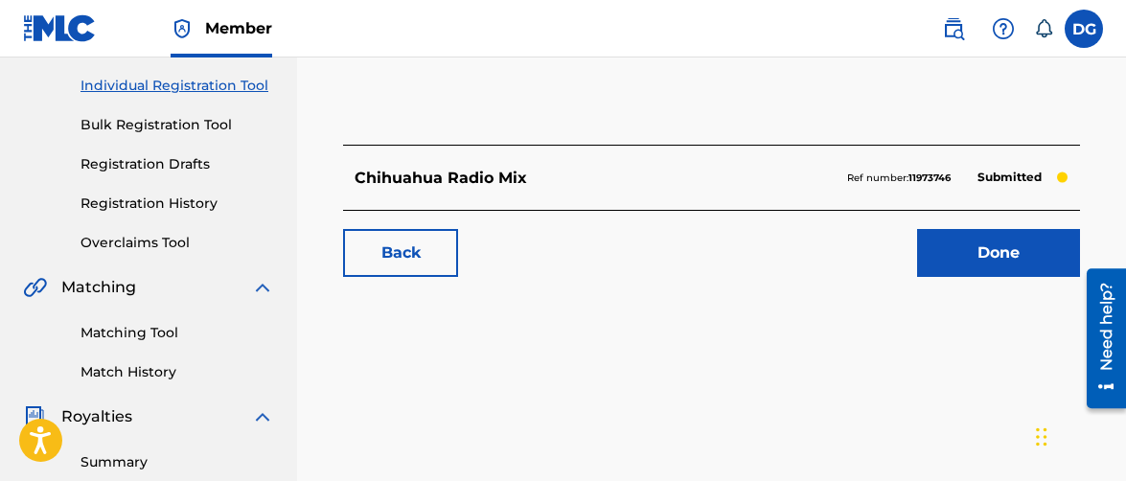
drag, startPoint x: 887, startPoint y: 199, endPoint x: 982, endPoint y: 194, distance: 95.0
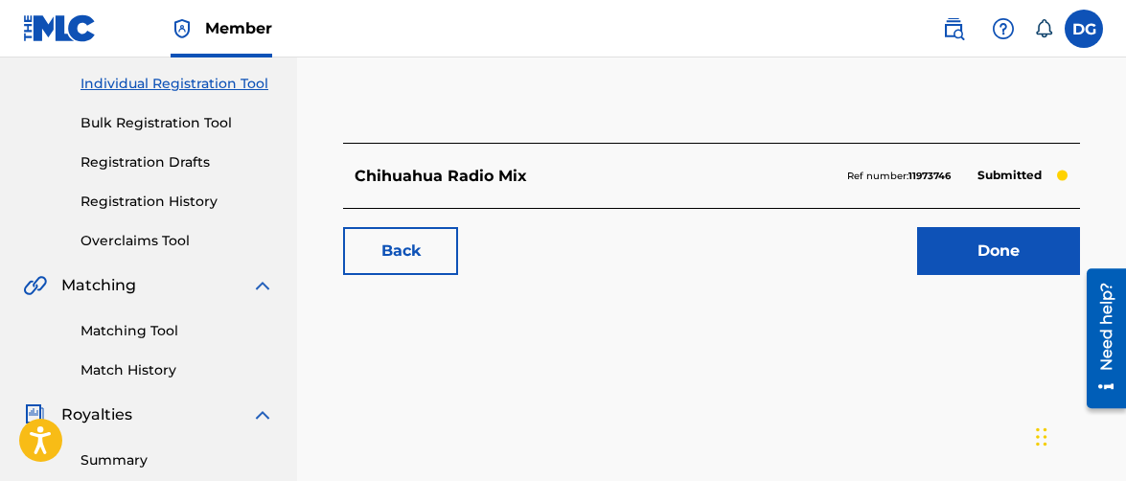
scroll to position [240, 0]
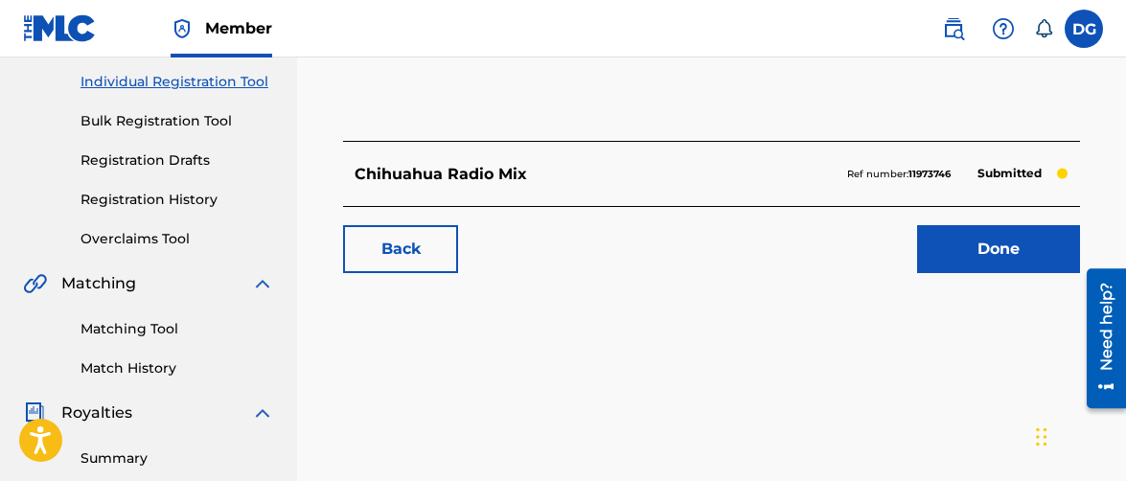
click at [997, 251] on link "Done" at bounding box center [998, 249] width 163 height 48
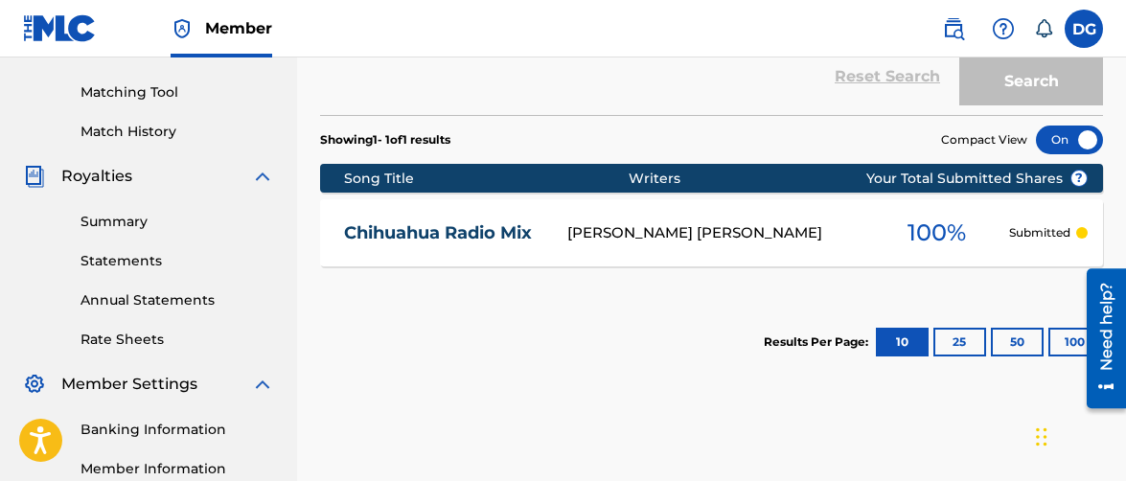
scroll to position [477, 0]
